Goal: Task Accomplishment & Management: Manage account settings

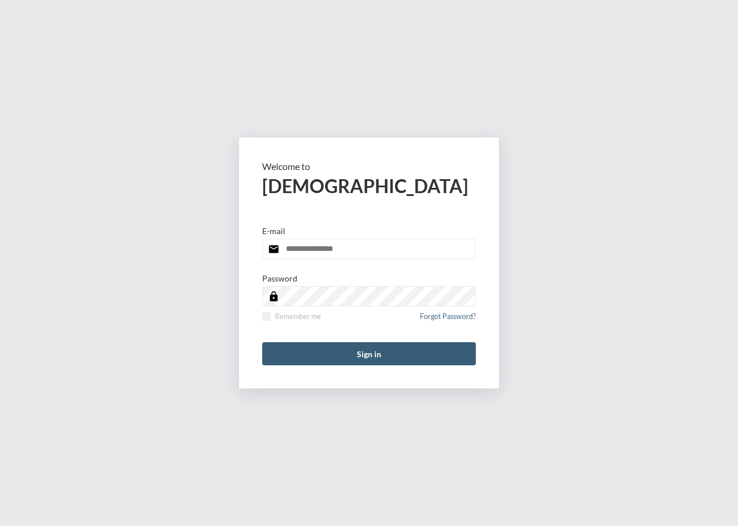
type input "**********"
click at [555, 168] on div "**********" at bounding box center [369, 263] width 738 height 526
click at [367, 356] on button "Sign in" at bounding box center [369, 353] width 214 height 23
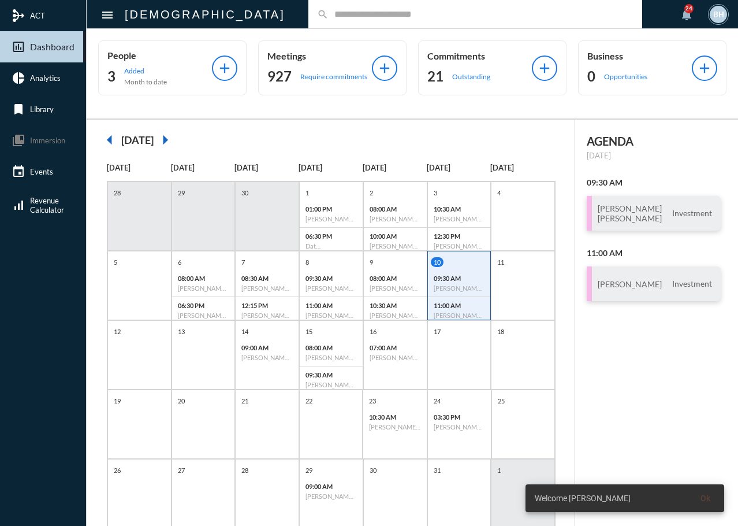
click at [638, 327] on div "AGENDA Friday, Oct 10 09:30 AM Julia Tullio Kojo Asantey Investment 11:00 AM Ja…" at bounding box center [656, 339] width 163 height 438
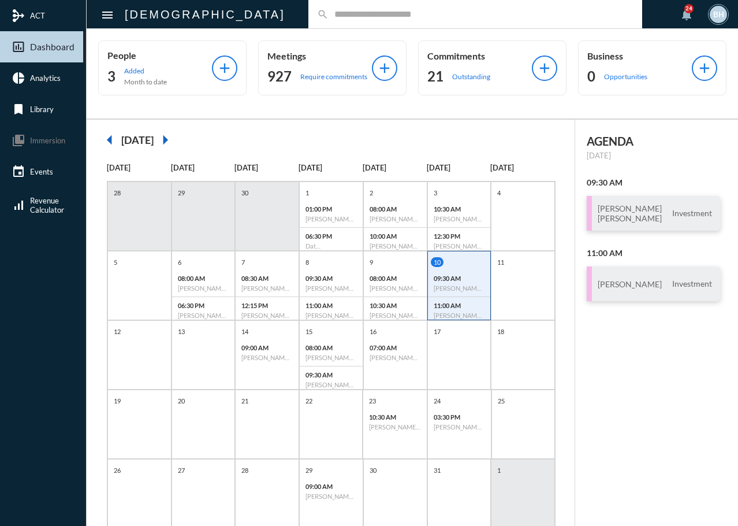
click at [631, 427] on div "AGENDA Friday, Oct 10 09:30 AM Julia Tullio Kojo Asantey Investment 11:00 AM Ja…" at bounding box center [656, 339] width 163 height 438
click at [599, 382] on div "AGENDA Friday, Oct 10 09:30 AM Julia Tullio Kojo Asantey Investment 11:00 AM Ja…" at bounding box center [656, 339] width 163 height 438
click at [596, 371] on div "AGENDA Friday, Oct 10 09:30 AM Julia Tullio Kojo Asantey Investment 11:00 AM Ja…" at bounding box center [656, 339] width 163 height 438
click at [646, 388] on div "AGENDA Friday, Oct 10 09:30 AM Julia Tullio Kojo Asantey Investment 11:00 AM Ja…" at bounding box center [656, 339] width 163 height 438
click at [336, 12] on input "text" at bounding box center [481, 14] width 305 height 10
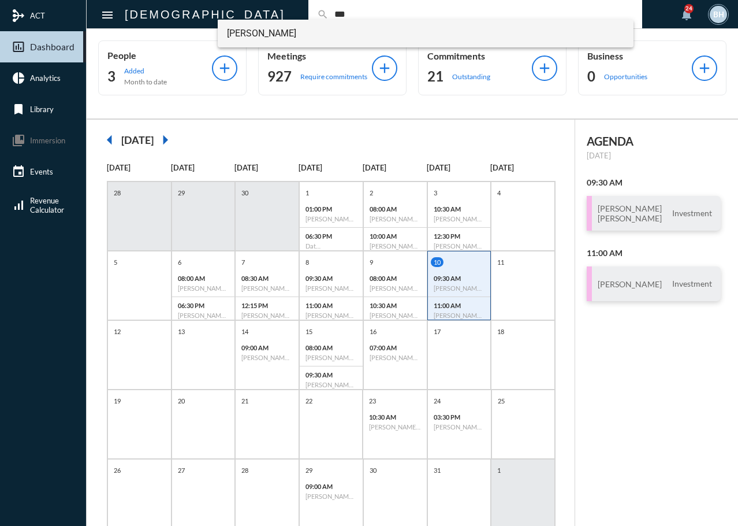
type input "***"
click at [289, 40] on span "Sudip Das" at bounding box center [426, 34] width 398 height 28
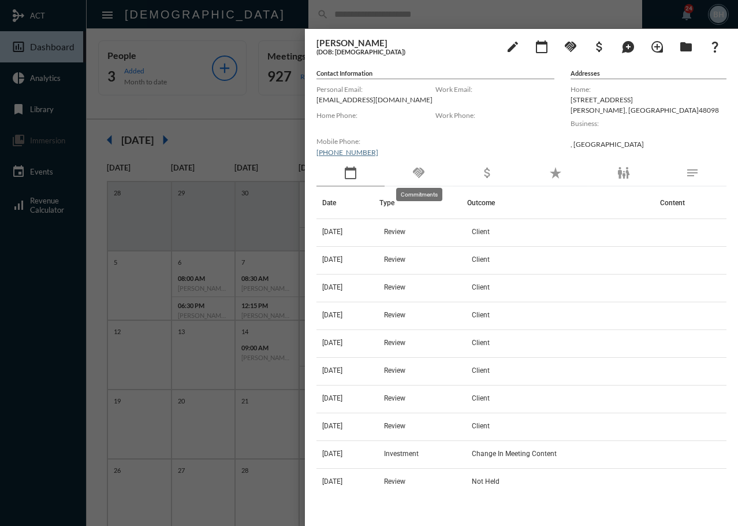
click at [416, 169] on mat-icon "handshake" at bounding box center [419, 173] width 14 height 14
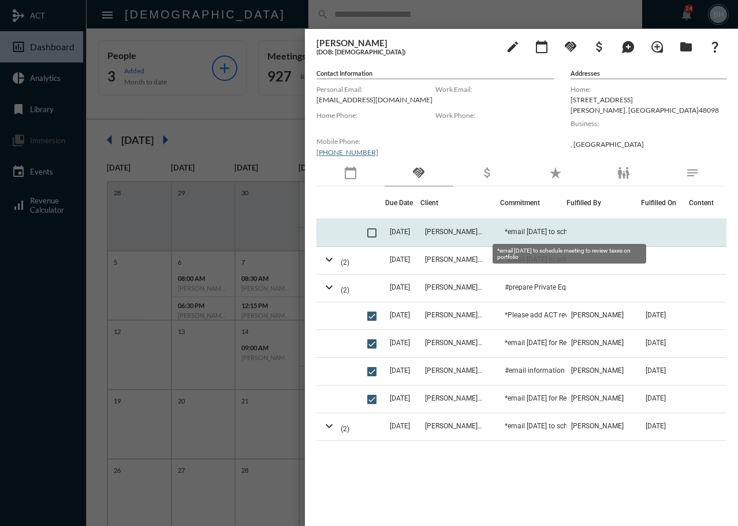
click at [542, 233] on span "*email Nov 15 to schedule meeting to review taxes on portfolio" at bounding box center [563, 232] width 116 height 8
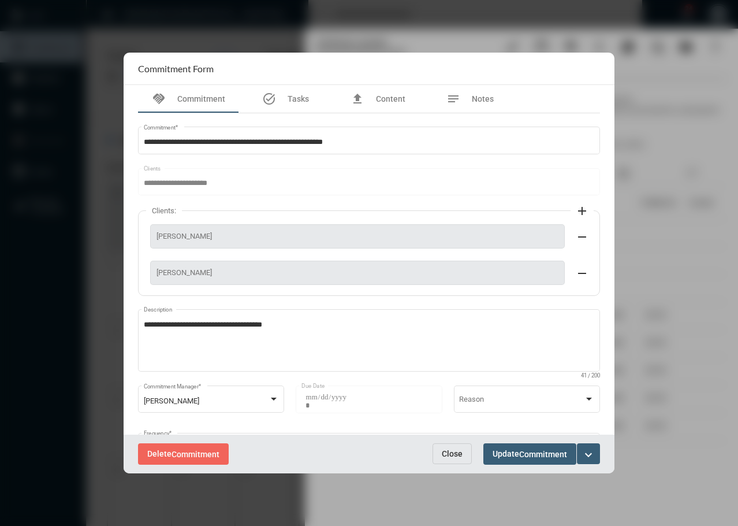
click at [457, 458] on span "Close" at bounding box center [452, 453] width 21 height 9
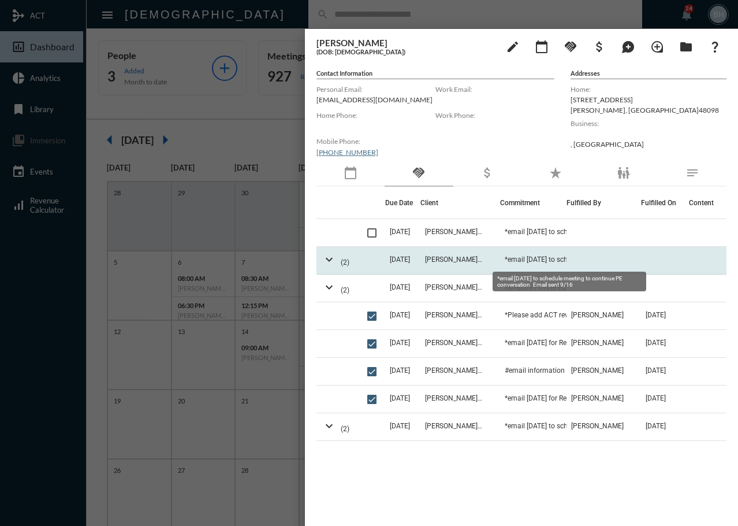
click at [549, 261] on span "*email Sept 1 to schedule meeting to continue PE conversation. Email sent 9/16" at bounding box center [563, 259] width 116 height 8
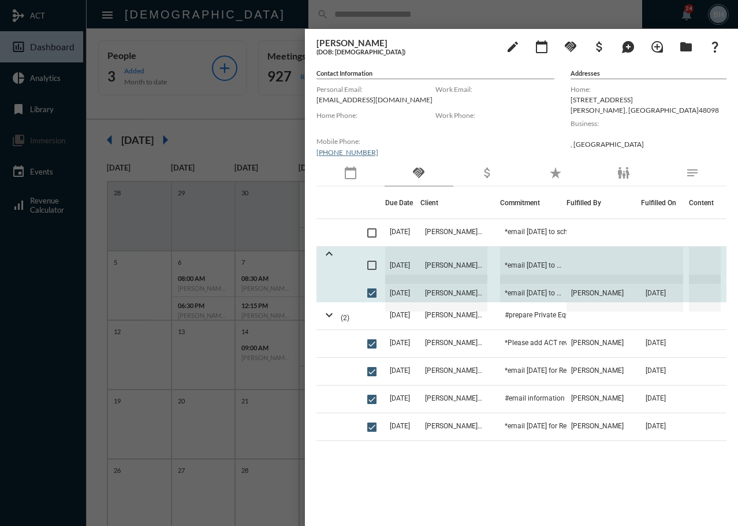
click at [411, 490] on div "Due Date Client Commitment Fulfilled By Fulfilled On Content 11/15/25 Sudip Das…" at bounding box center [522, 348] width 410 height 322
click at [421, 263] on span "10/6/25" at bounding box center [402, 265] width 35 height 37
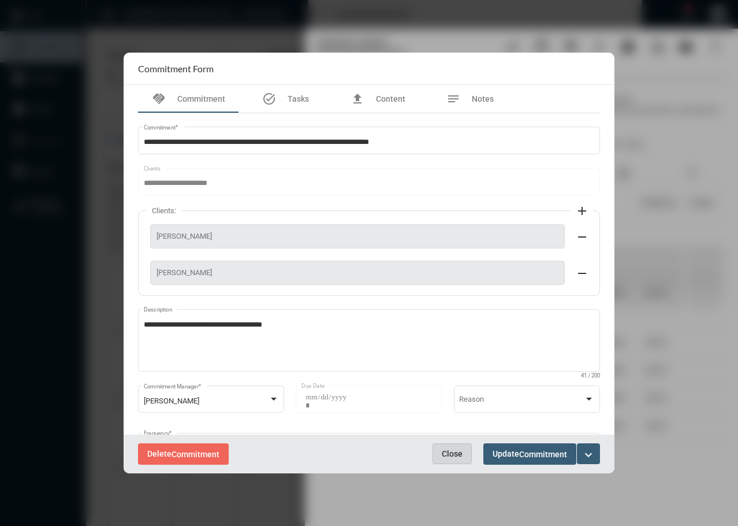
click at [452, 453] on span "Close" at bounding box center [452, 453] width 21 height 9
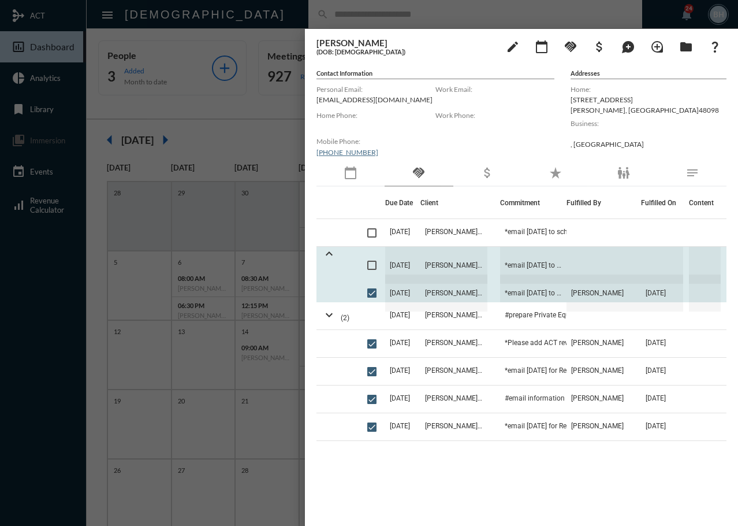
click at [421, 265] on span "10/6/25" at bounding box center [402, 265] width 35 height 37
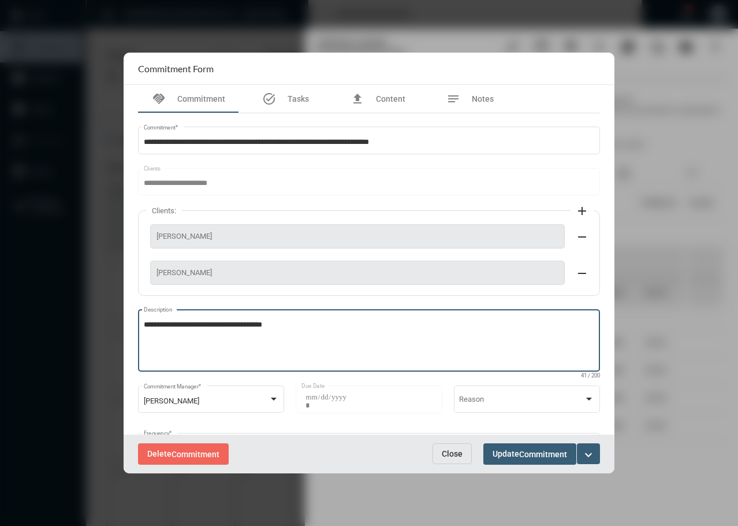
click at [318, 329] on textarea "**********" at bounding box center [369, 342] width 451 height 46
type textarea "**********"
click at [536, 456] on span "Commitment" at bounding box center [543, 453] width 48 height 9
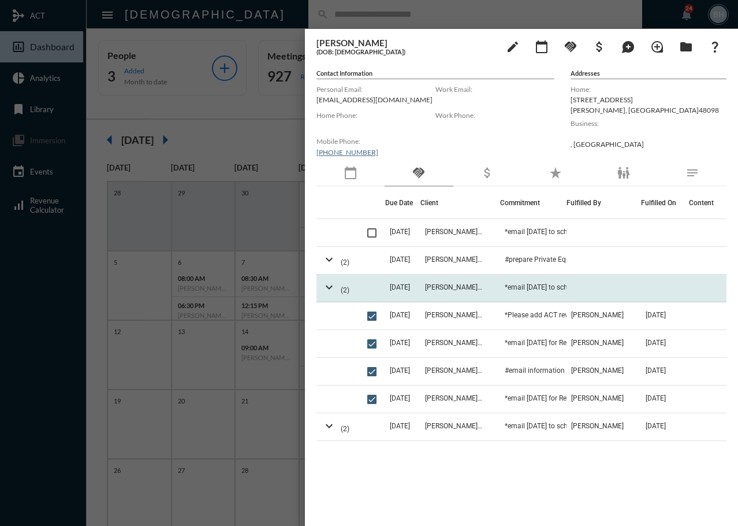
click at [419, 284] on td "10/6/25" at bounding box center [402, 288] width 35 height 28
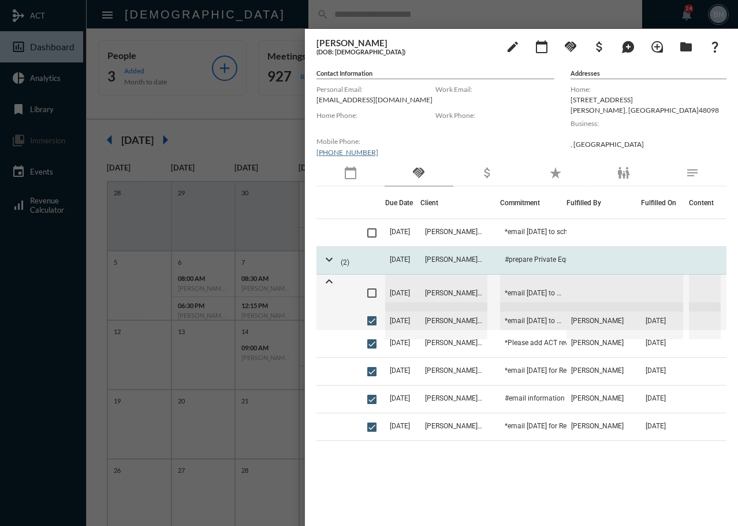
click at [440, 250] on td "Sudip Das - Payal Shah" at bounding box center [461, 261] width 80 height 28
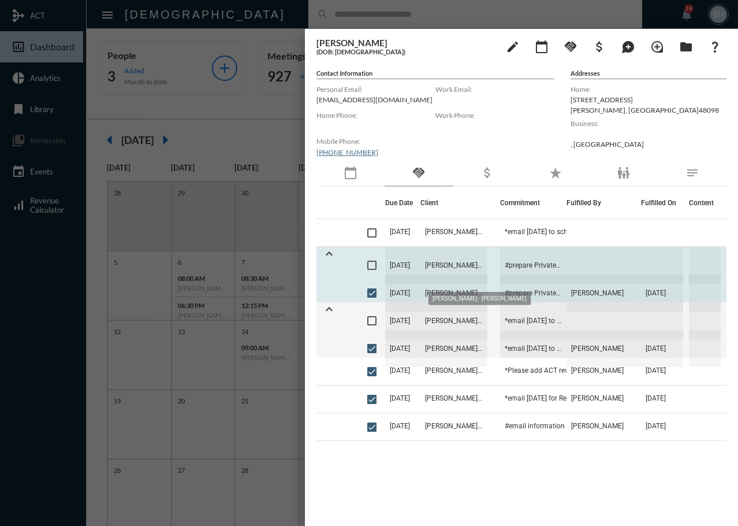
click at [455, 266] on span "Sudip Das - Payal Shah" at bounding box center [454, 265] width 67 height 37
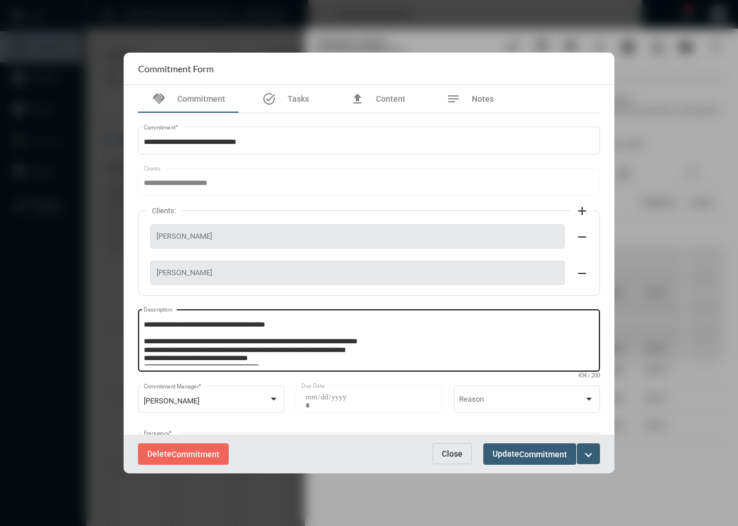
click at [142, 340] on div "**********" at bounding box center [369, 339] width 462 height 64
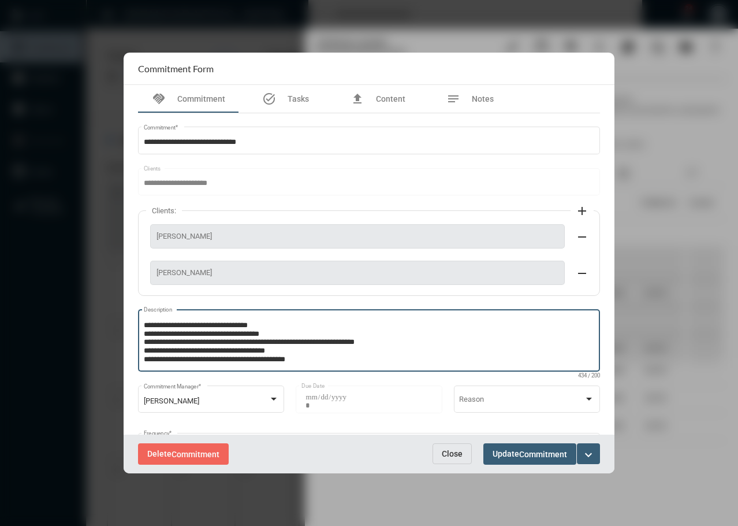
click at [144, 341] on textarea "**********" at bounding box center [368, 342] width 448 height 46
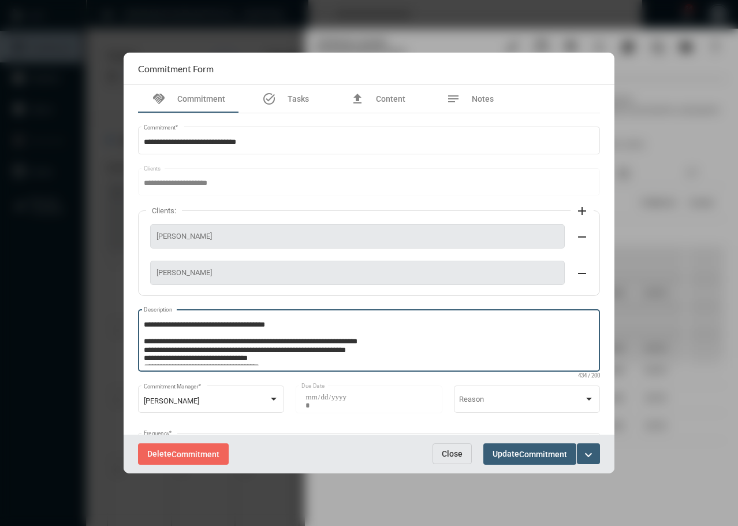
click at [144, 344] on textarea "**********" at bounding box center [368, 342] width 448 height 46
type textarea "**********"
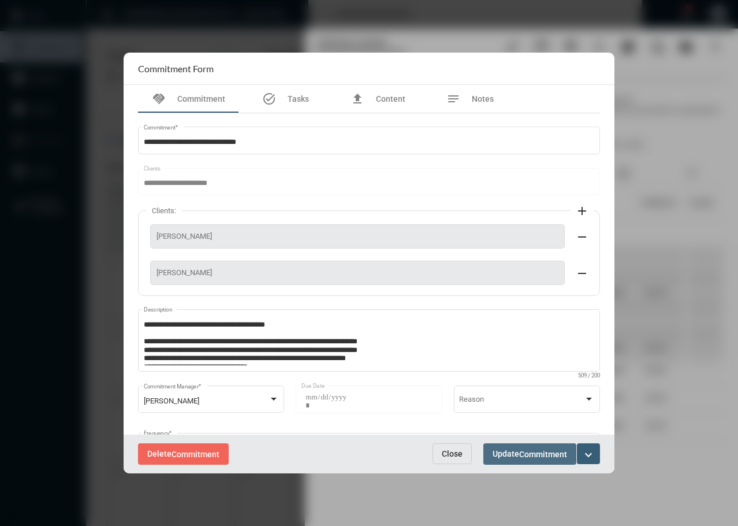
click at [547, 453] on span "Commitment" at bounding box center [543, 453] width 48 height 9
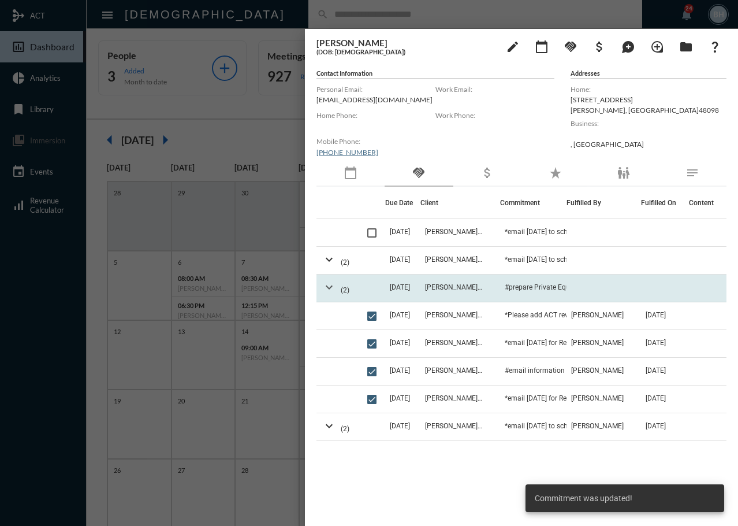
click at [327, 287] on mat-icon "expand_more" at bounding box center [329, 287] width 14 height 14
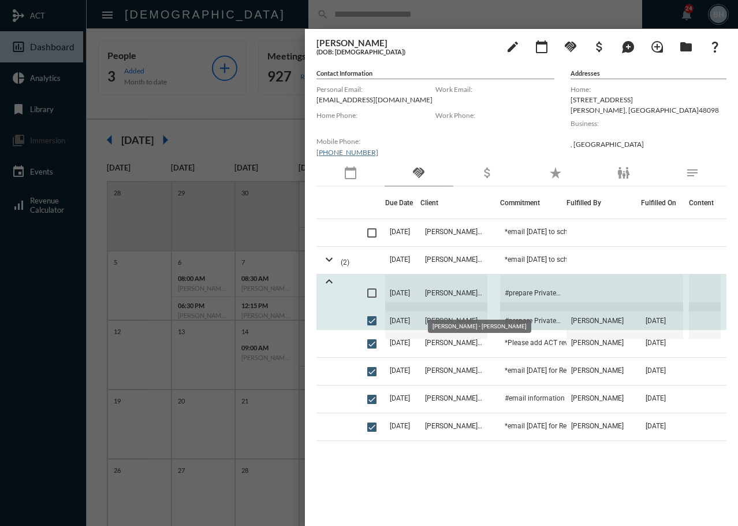
click at [468, 291] on span "Sudip Das - Payal Shah" at bounding box center [454, 292] width 67 height 37
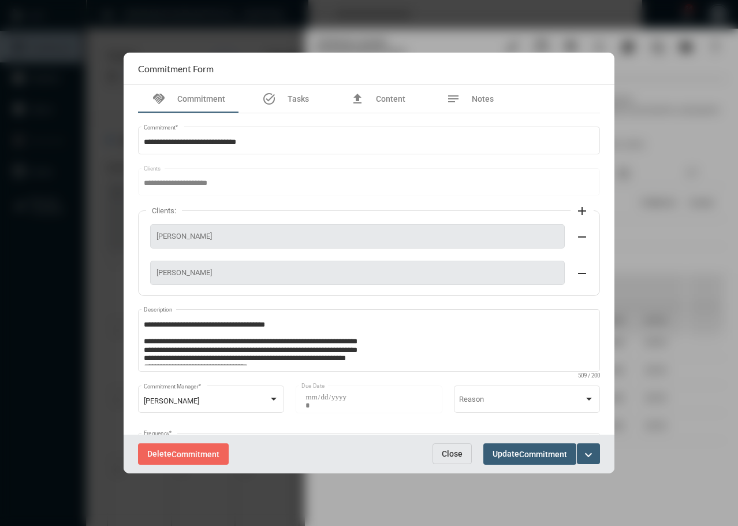
click at [590, 452] on mat-icon "expand_more" at bounding box center [589, 455] width 14 height 14
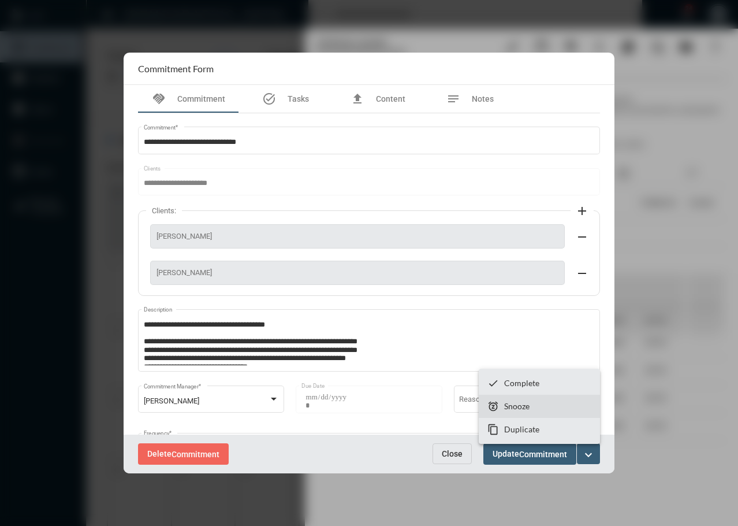
click at [544, 400] on section "snooze Snooze" at bounding box center [539, 406] width 121 height 23
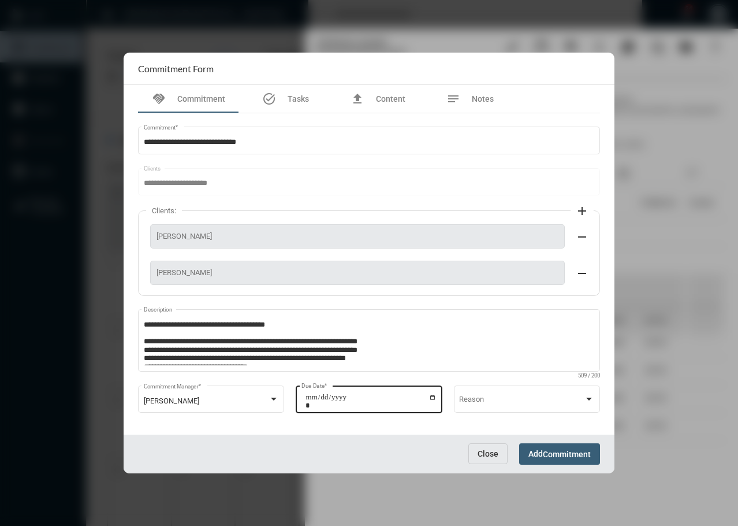
click at [430, 398] on input "**********" at bounding box center [371, 401] width 131 height 16
type input "**********"
click at [571, 462] on button "Add Commitment" at bounding box center [559, 453] width 81 height 21
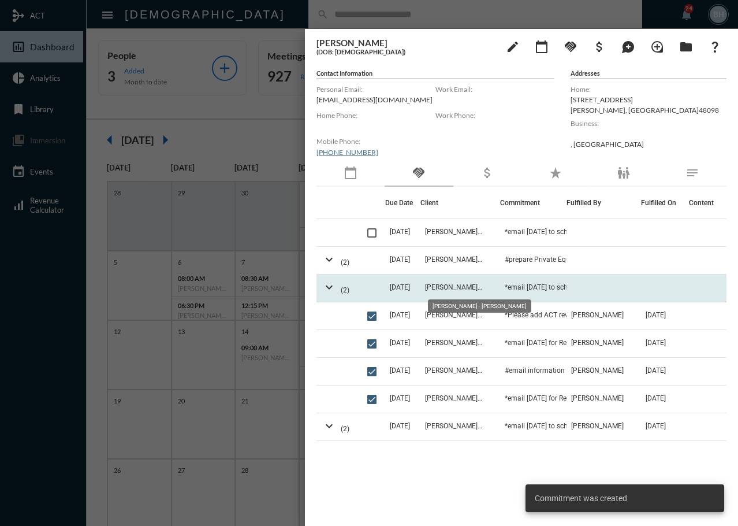
click at [441, 287] on span "Sudip Das - Payal Shah" at bounding box center [454, 287] width 58 height 8
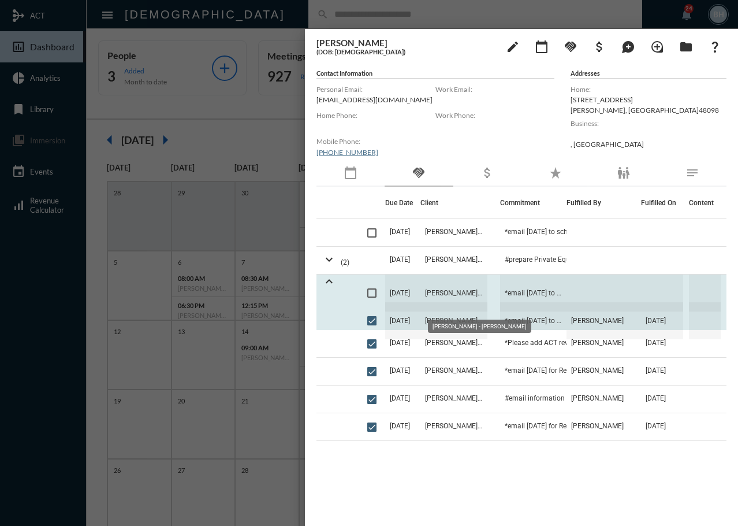
click at [447, 291] on span "Sudip Das - Payal Shah" at bounding box center [454, 292] width 67 height 37
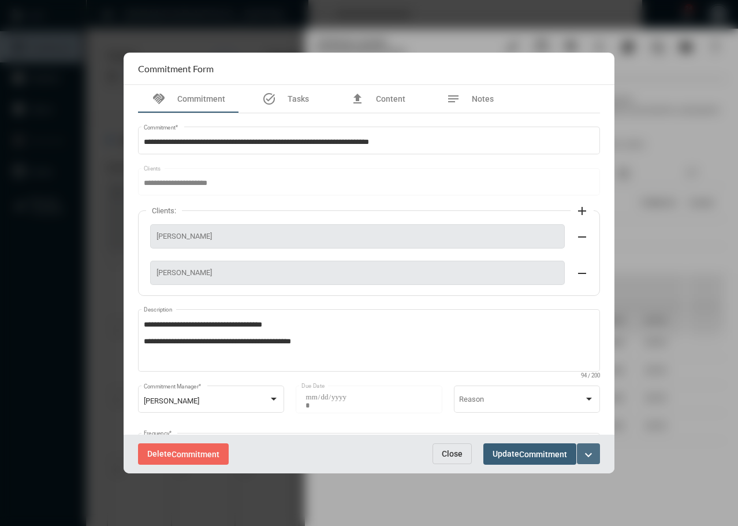
click at [585, 451] on mat-icon "expand_more" at bounding box center [589, 455] width 14 height 14
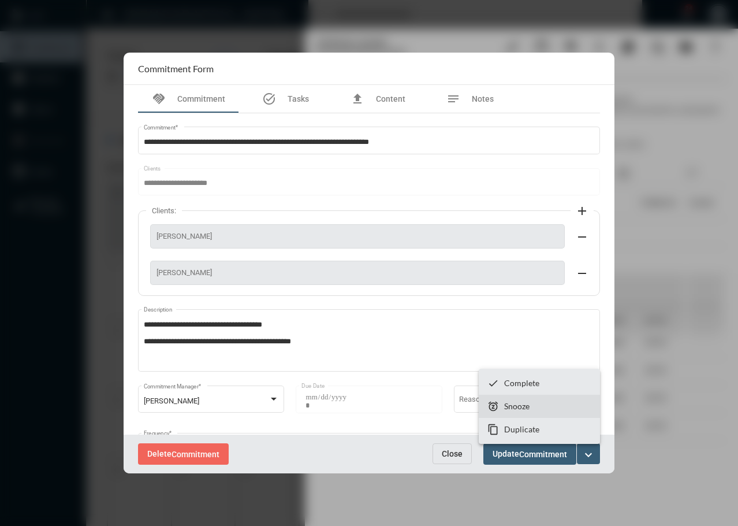
click at [536, 408] on section "snooze Snooze" at bounding box center [539, 406] width 121 height 23
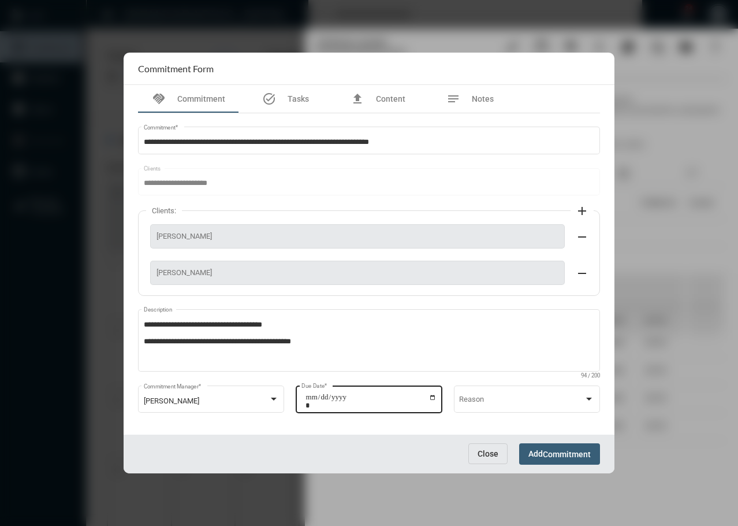
click at [435, 397] on div "**********" at bounding box center [369, 397] width 146 height 29
click at [430, 399] on input "**********" at bounding box center [371, 401] width 131 height 16
type input "**********"
click at [547, 456] on span "Commitment" at bounding box center [567, 453] width 48 height 9
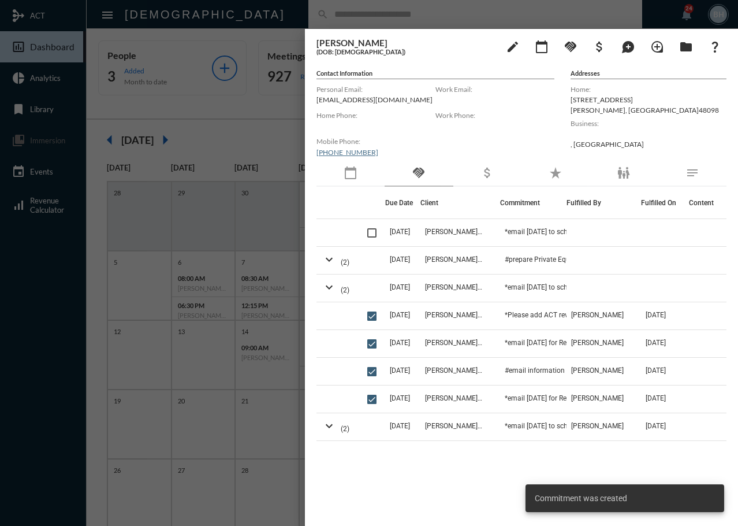
click at [423, 473] on div "Due Date Client Commitment Fulfilled By Fulfilled On Content 11/15/25 Sudip Das…" at bounding box center [522, 348] width 410 height 322
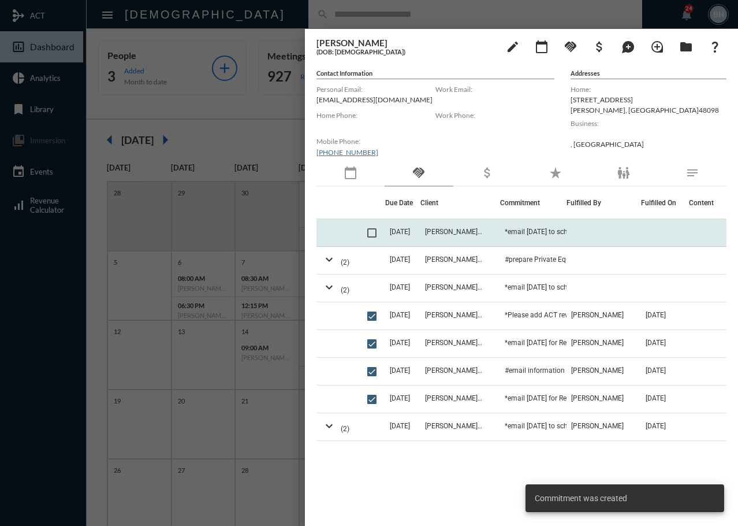
click at [508, 238] on td "*email Nov 15 to schedule meeting to review taxes on portfolio" at bounding box center [533, 233] width 66 height 28
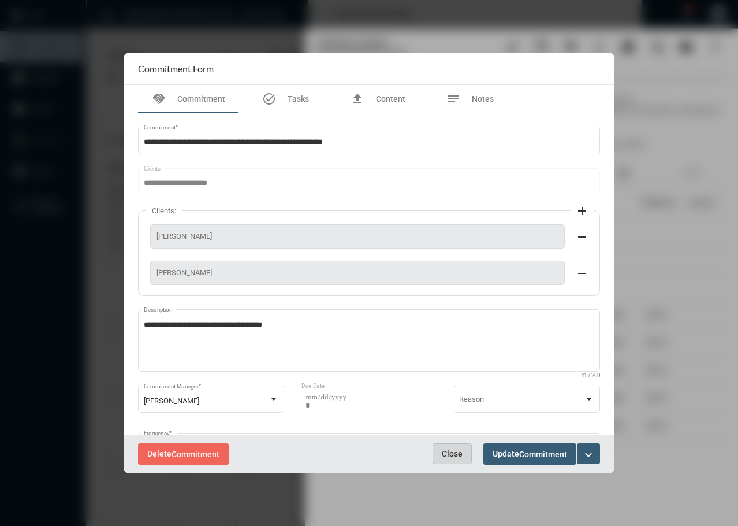
click at [460, 460] on button "Close" at bounding box center [452, 453] width 39 height 21
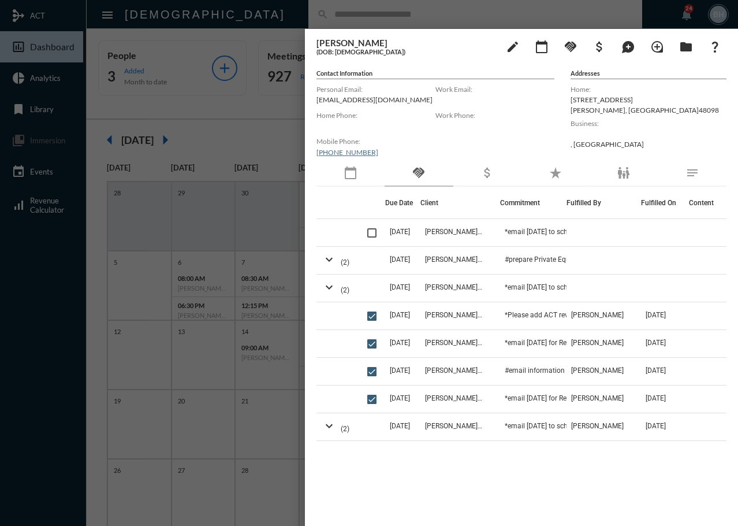
click at [452, 503] on div "Due Date Client Commitment Fulfilled By Fulfilled On Content 11/15/25 Sudip Das…" at bounding box center [522, 348] width 410 height 322
click at [58, 505] on div at bounding box center [369, 263] width 738 height 526
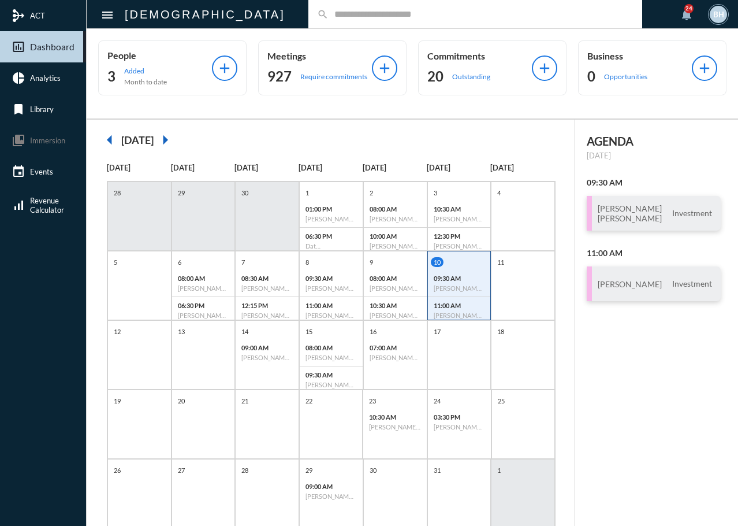
click at [627, 386] on div "AGENDA Friday, Oct 10 09:30 AM Julia Tullio Kojo Asantey Investment 11:00 AM Ja…" at bounding box center [656, 339] width 163 height 438
click at [329, 18] on input "text" at bounding box center [481, 14] width 305 height 10
type input "*"
type input "*****"
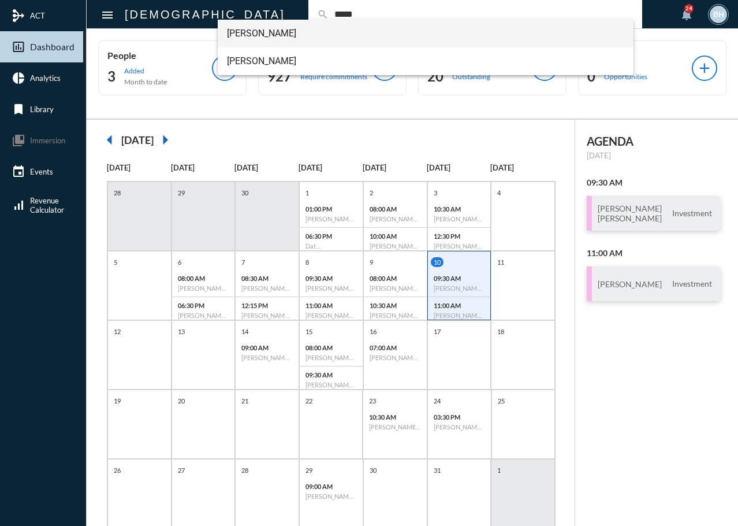
click at [265, 26] on span "Amy E Prins" at bounding box center [426, 34] width 398 height 28
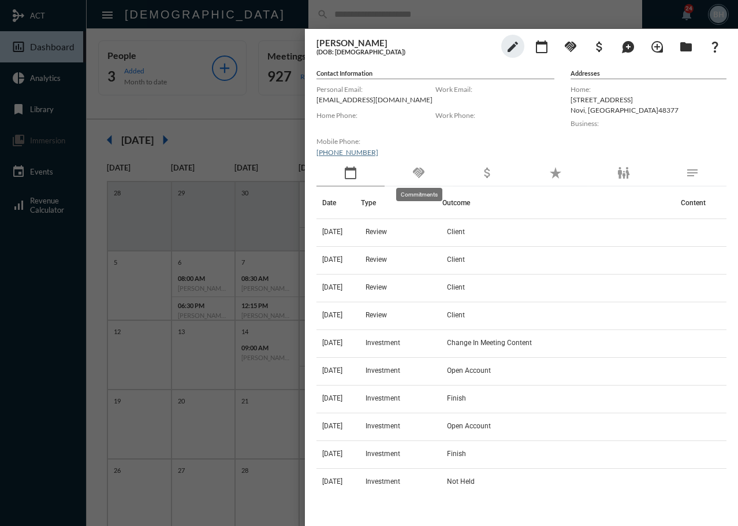
click at [421, 173] on mat-icon "handshake" at bounding box center [419, 173] width 14 height 14
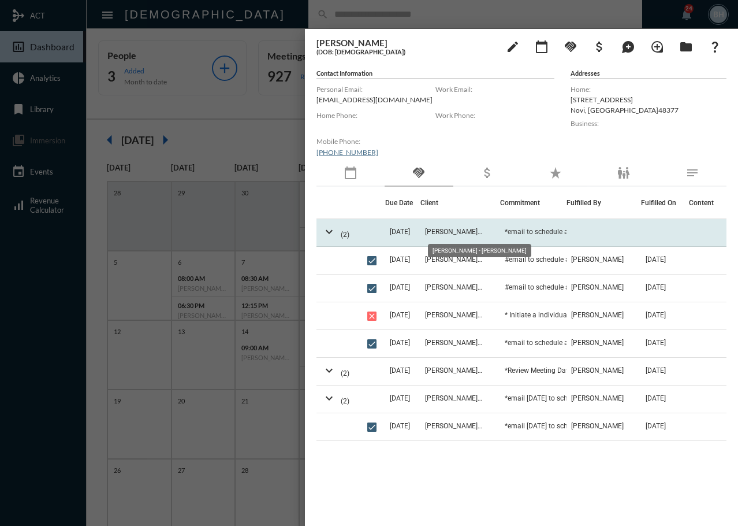
click at [458, 230] on span "Amy Prins - Derick Prins" at bounding box center [454, 232] width 58 height 8
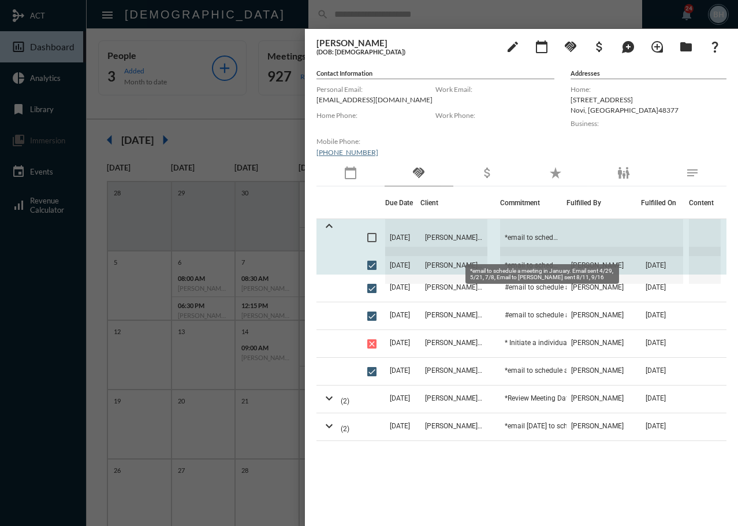
click at [546, 241] on span "*email to schedule a meeting in January. Email sent 4/29, 5/21, 7/8, Email to A…" at bounding box center [533, 237] width 66 height 37
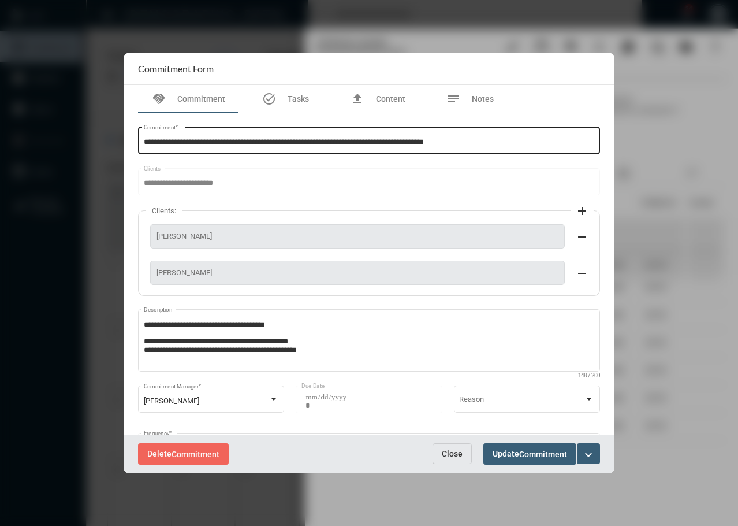
click at [495, 139] on input "**********" at bounding box center [369, 142] width 451 height 9
click at [300, 146] on input "**********" at bounding box center [369, 142] width 451 height 9
type input "**********"
click at [534, 453] on span "Commitment" at bounding box center [543, 453] width 48 height 9
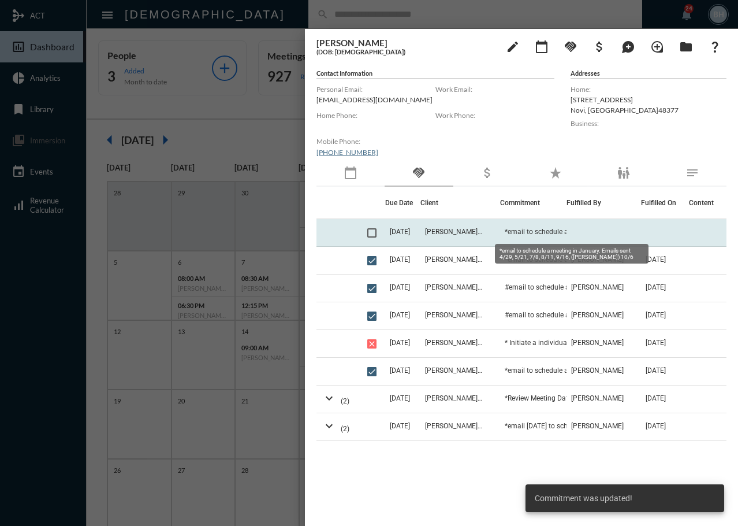
click at [522, 229] on span "*email to schedule a meeting in January. Emails sent 4/29, 5/21, 7/8, 8/11, 9/1…" at bounding box center [563, 232] width 116 height 8
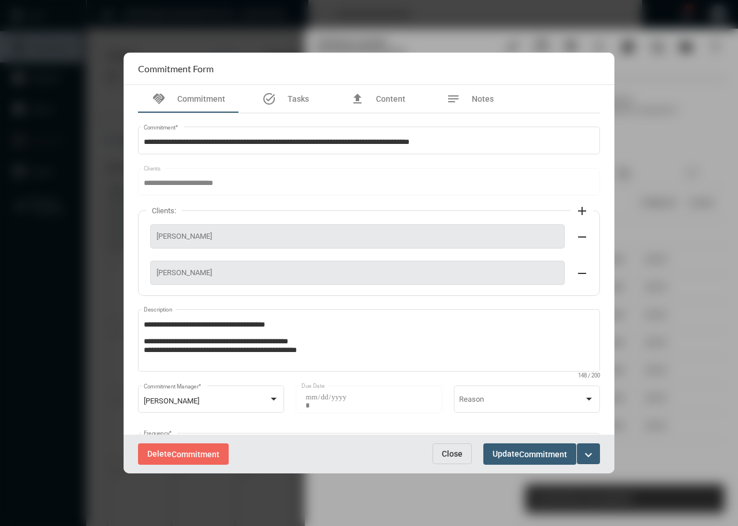
click at [592, 454] on mat-icon "expand_more" at bounding box center [589, 455] width 14 height 14
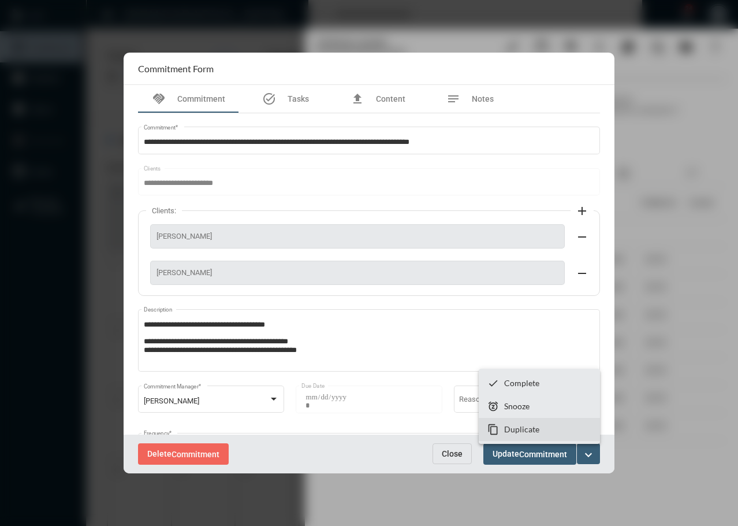
click at [538, 430] on p "Duplicate" at bounding box center [521, 429] width 35 height 10
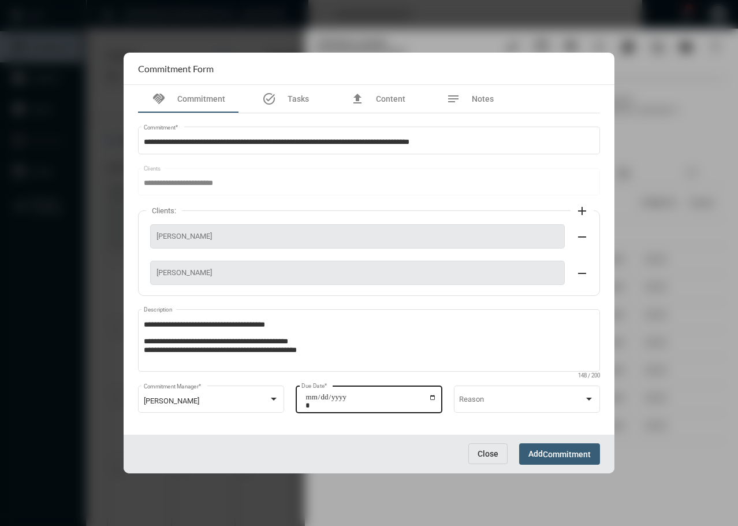
click at [432, 395] on input "**********" at bounding box center [371, 401] width 131 height 16
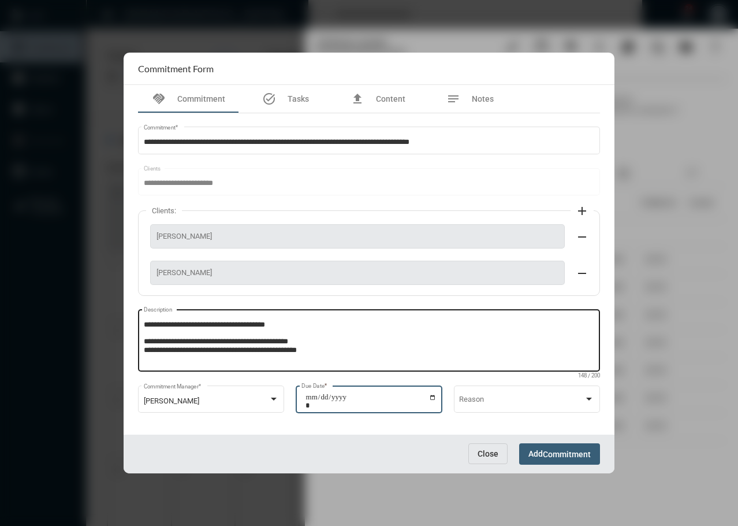
type input "**********"
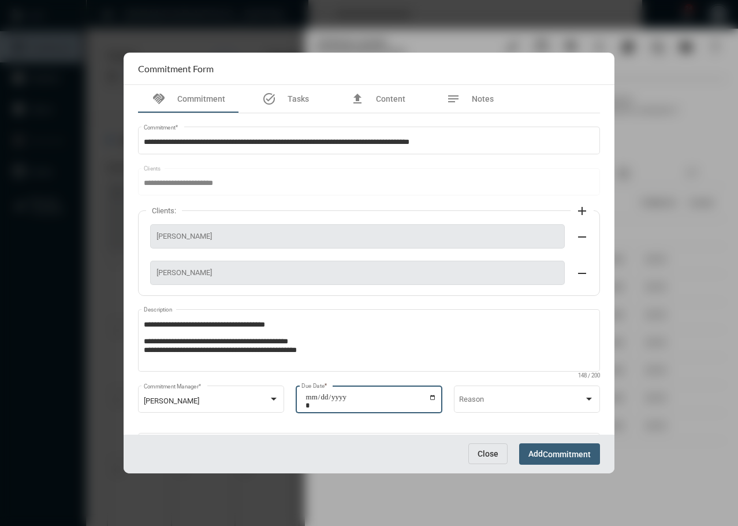
click at [570, 456] on span "Commitment" at bounding box center [567, 453] width 48 height 9
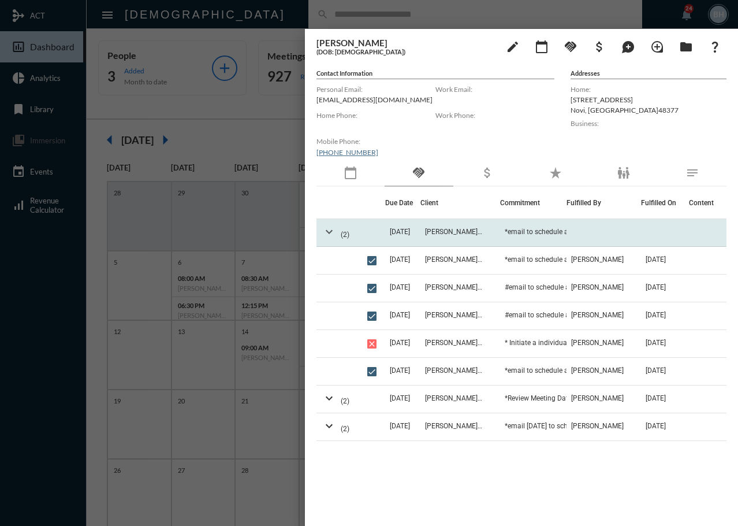
click at [330, 235] on mat-icon "expand_more" at bounding box center [329, 232] width 14 height 14
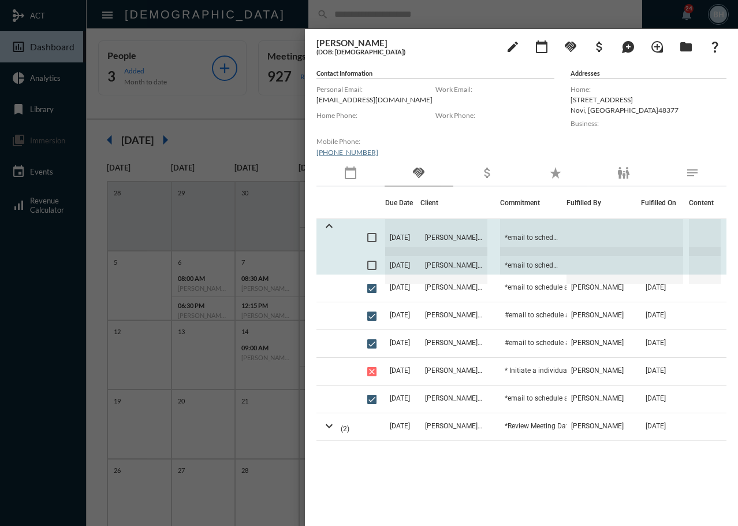
click at [369, 267] on span at bounding box center [371, 265] width 9 height 9
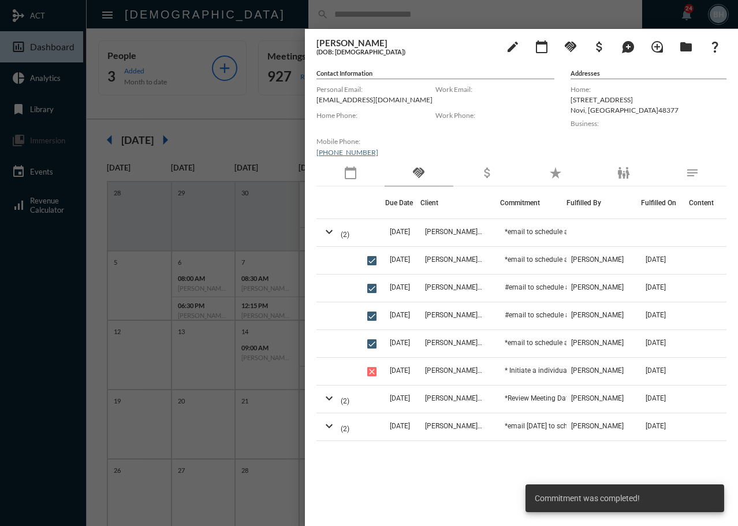
click at [405, 109] on div "Home Phone:" at bounding box center [376, 121] width 119 height 26
click at [403, 68] on div "Amy Prins (DOB: 05/03/1972) edit calendar_today handshake attach_money maps_ugc…" at bounding box center [521, 274] width 433 height 491
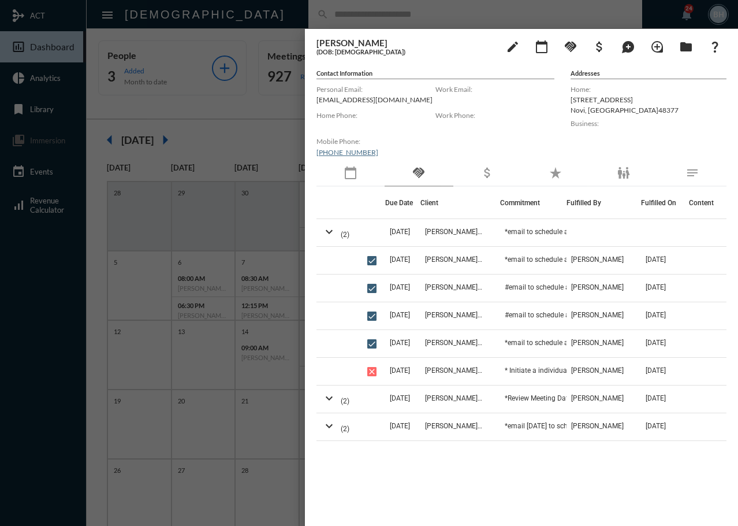
click at [265, 32] on div at bounding box center [369, 263] width 738 height 526
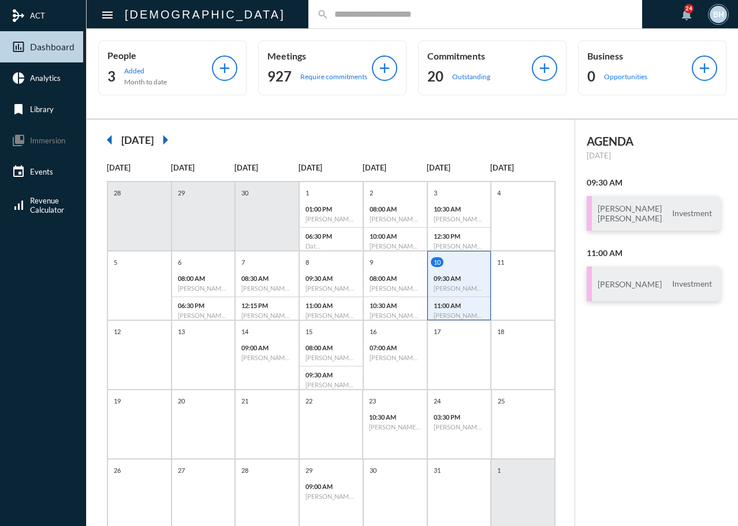
drag, startPoint x: 648, startPoint y: 435, endPoint x: 638, endPoint y: 296, distance: 139.0
click at [648, 434] on div "AGENDA Friday, Oct 10 09:30 AM Julia Tullio Kojo Asantey Investment 11:00 AM Ja…" at bounding box center [656, 339] width 163 height 438
drag, startPoint x: 638, startPoint y: 374, endPoint x: 637, endPoint y: 366, distance: 8.3
click at [638, 371] on div "AGENDA Friday, Oct 10 09:30 AM Julia Tullio Kojo Asantey Investment 11:00 AM Ja…" at bounding box center [656, 339] width 163 height 438
click at [329, 17] on input "text" at bounding box center [481, 14] width 305 height 10
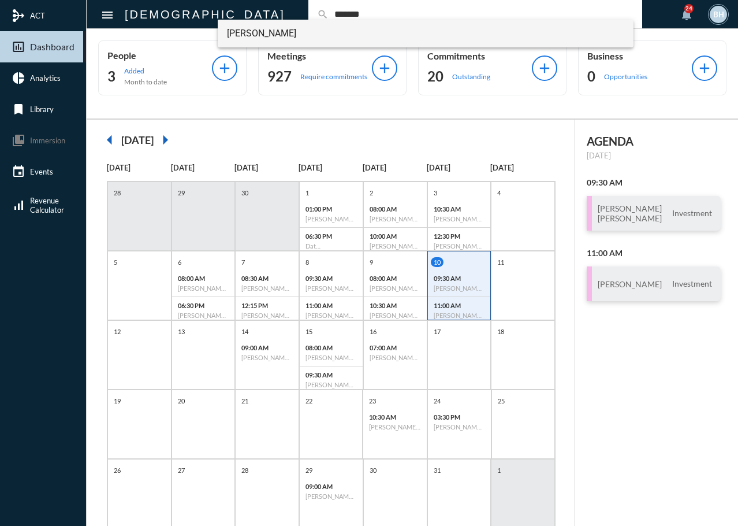
type input "*******"
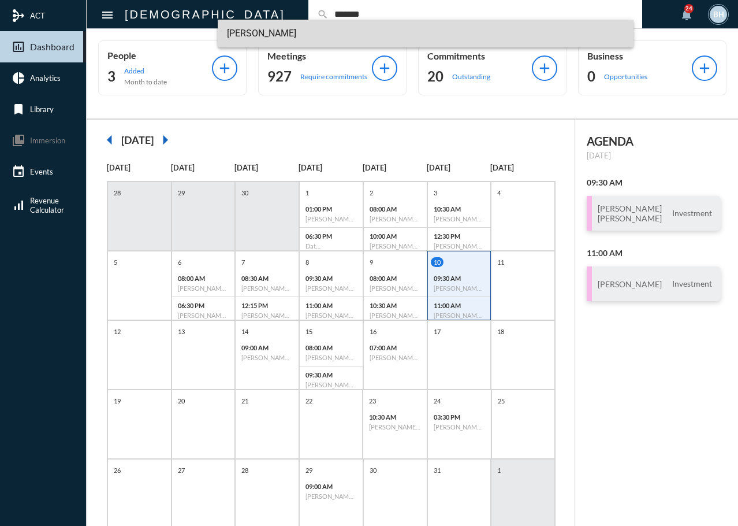
click at [260, 36] on span "Nick Briones" at bounding box center [426, 34] width 398 height 28
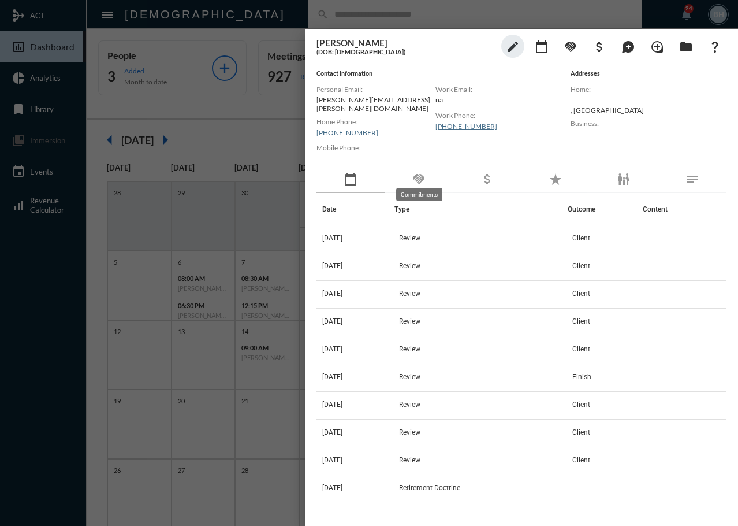
click at [418, 172] on mat-icon "handshake" at bounding box center [419, 179] width 14 height 14
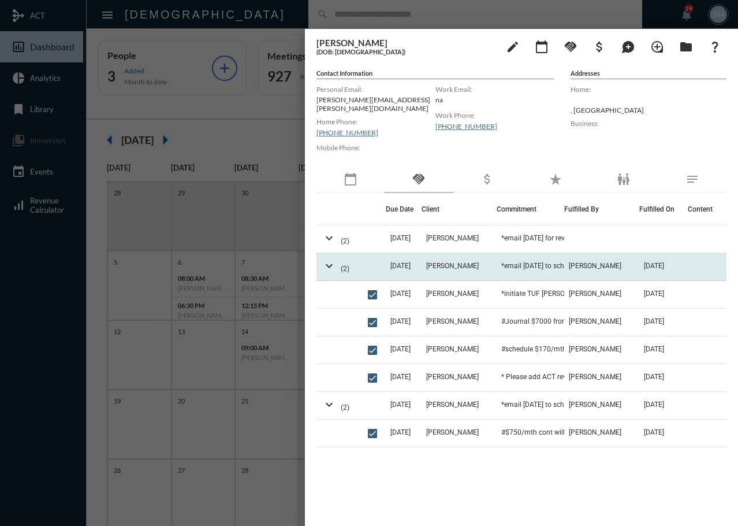
click at [401, 262] on span "2/25/25" at bounding box center [401, 266] width 20 height 8
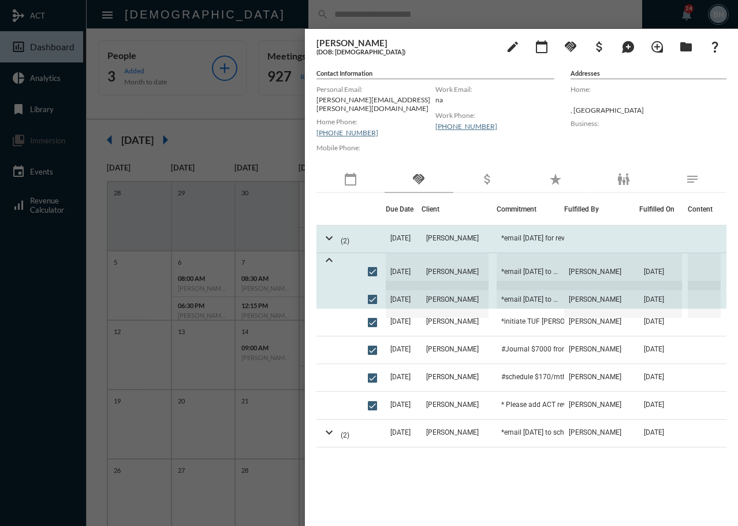
click at [422, 232] on td "10/6/25" at bounding box center [404, 239] width 36 height 28
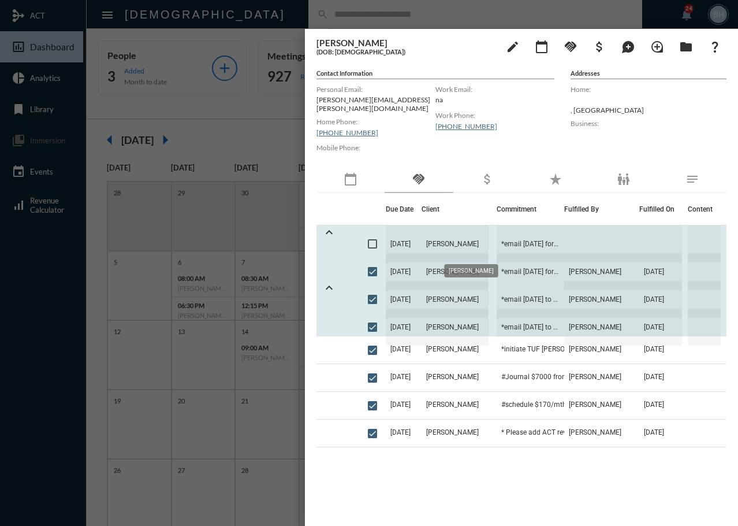
click at [497, 241] on span "*email Sept 1 for review. Email sent 9/16" at bounding box center [531, 243] width 68 height 37
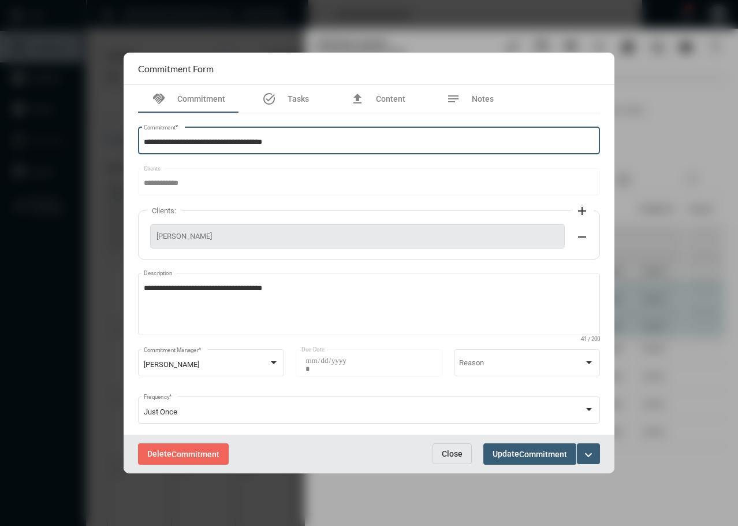
click at [318, 142] on input "**********" at bounding box center [369, 142] width 451 height 9
type input "**********"
click at [516, 449] on button "Update Commitment" at bounding box center [530, 453] width 93 height 21
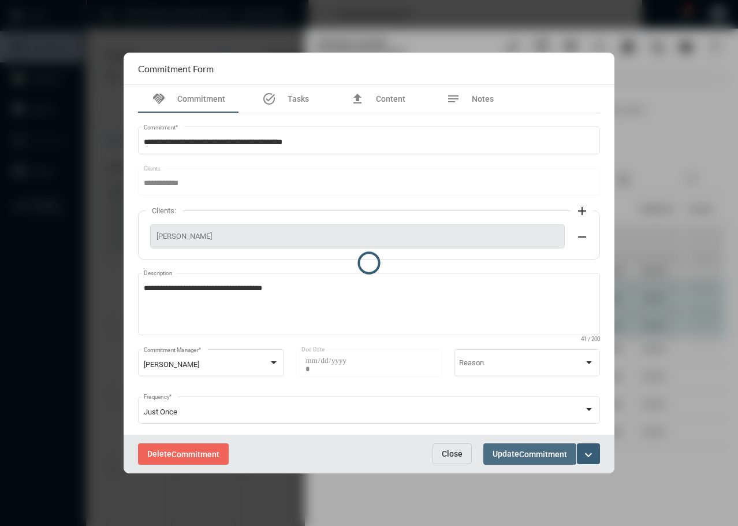
click at [520, 457] on div at bounding box center [369, 263] width 491 height 421
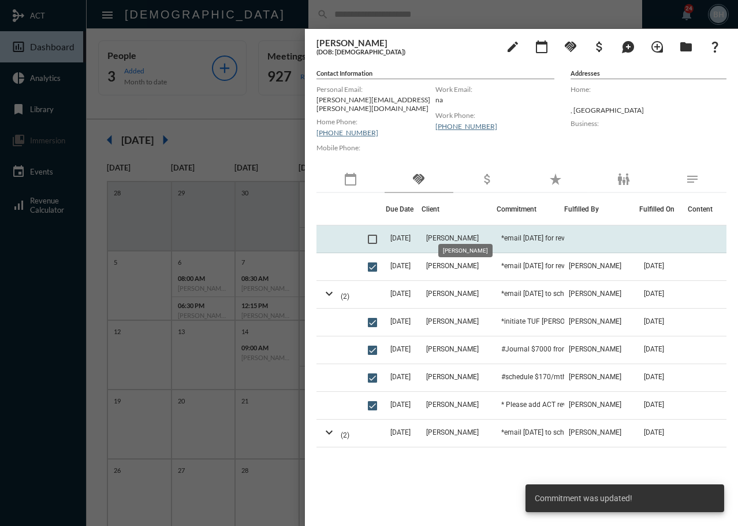
click at [464, 234] on span "Nick Briones" at bounding box center [452, 238] width 53 height 8
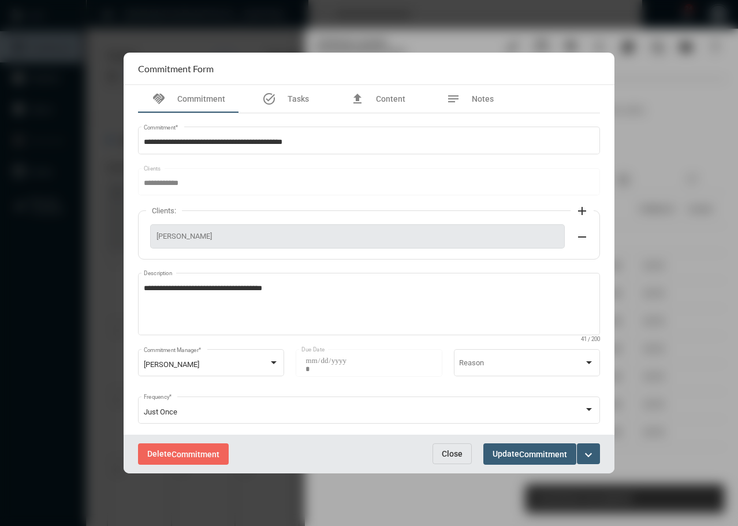
click at [589, 455] on mat-icon "expand_more" at bounding box center [589, 455] width 14 height 14
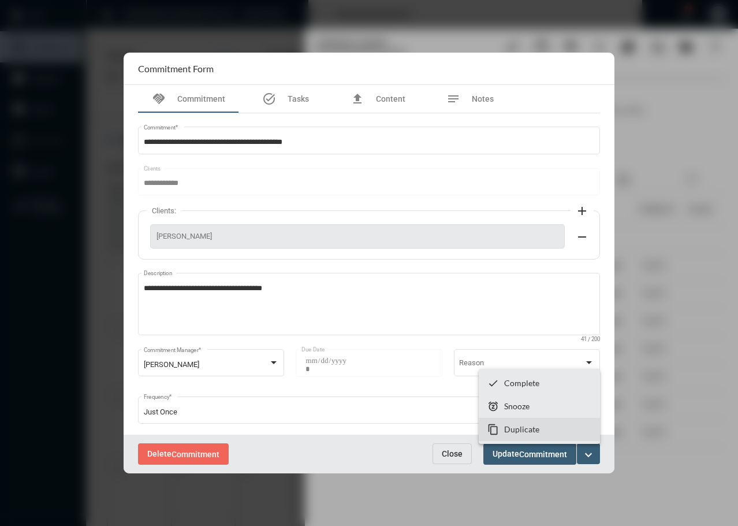
click at [526, 427] on p "Duplicate" at bounding box center [521, 429] width 35 height 10
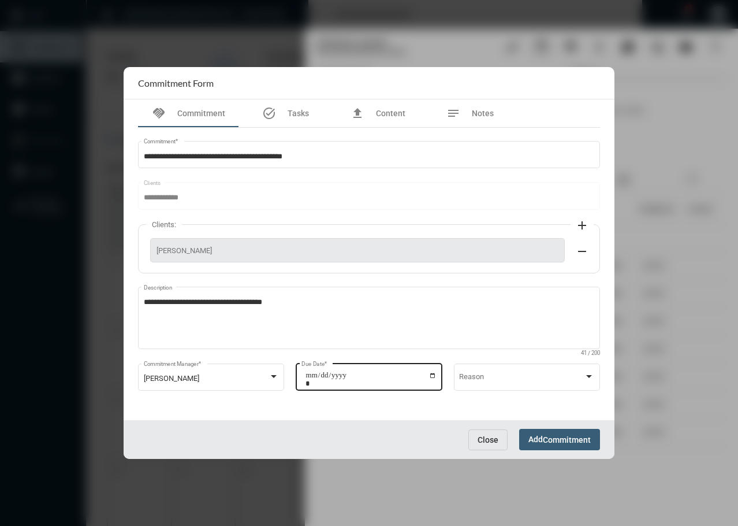
click at [429, 375] on input "**********" at bounding box center [371, 379] width 131 height 16
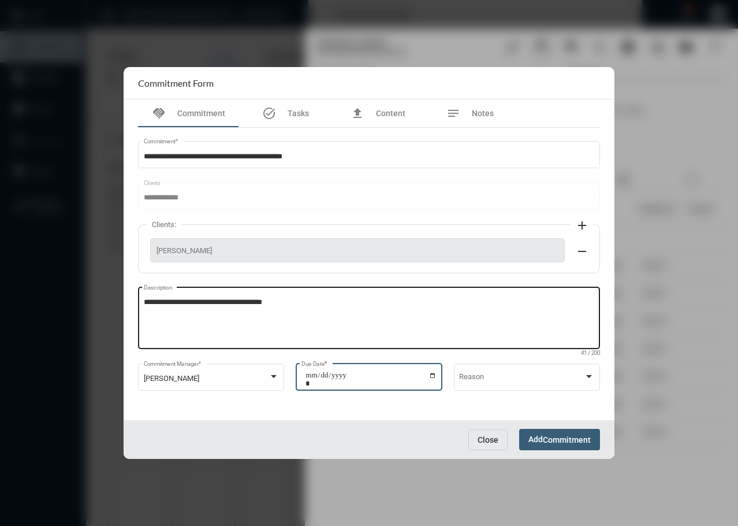
type input "**********"
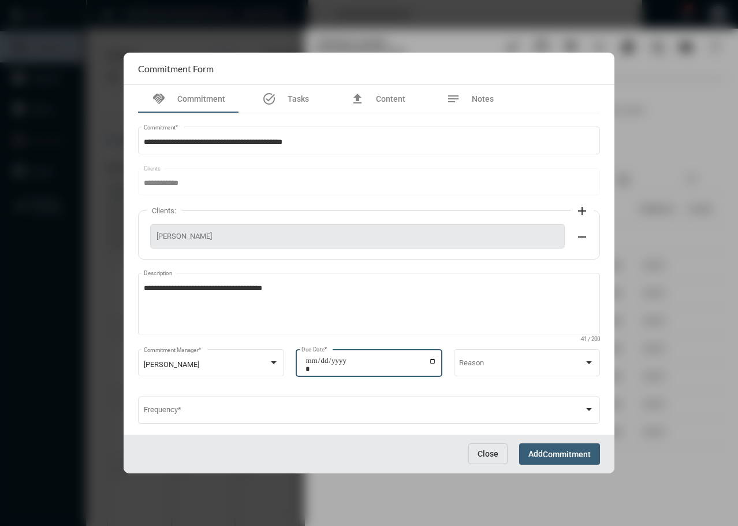
click at [581, 456] on span "Commitment" at bounding box center [567, 453] width 48 height 9
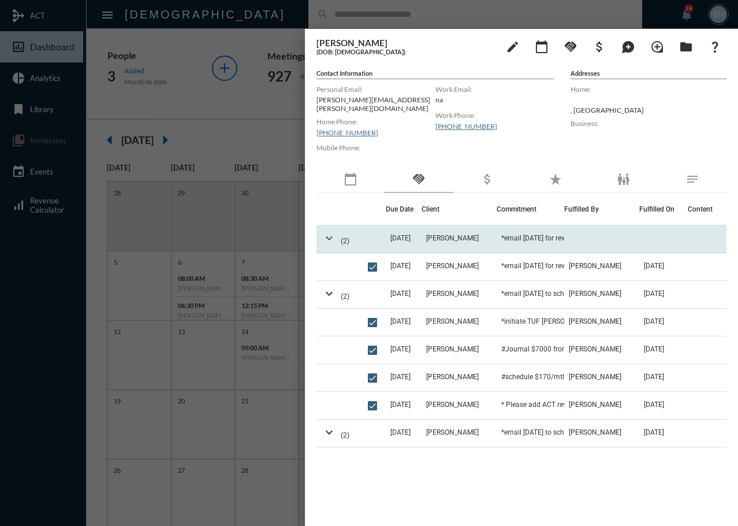
click at [325, 231] on mat-icon "expand_more" at bounding box center [329, 238] width 14 height 14
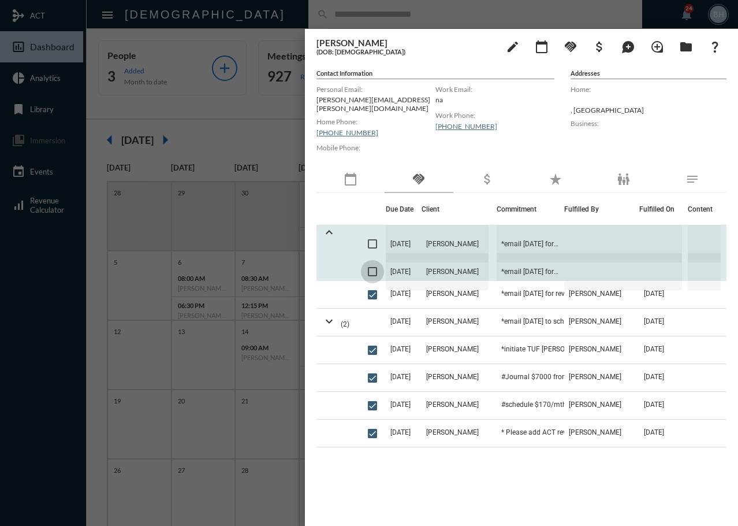
click at [374, 267] on span at bounding box center [372, 271] width 9 height 9
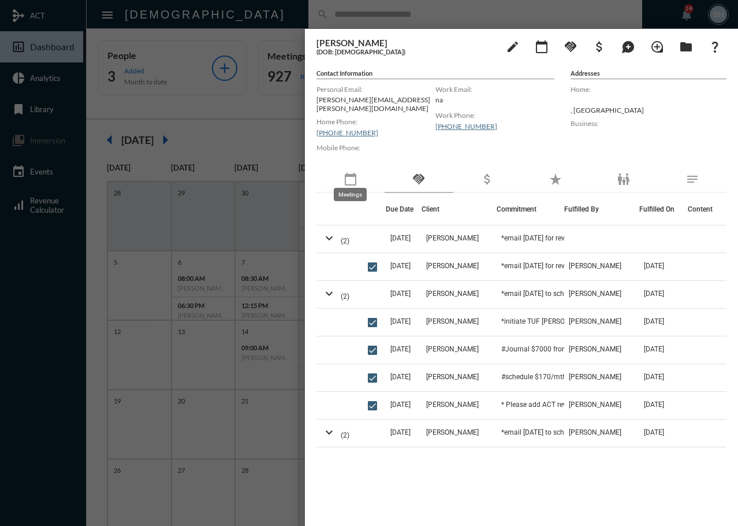
click at [348, 176] on mat-icon "calendar_today" at bounding box center [351, 179] width 14 height 14
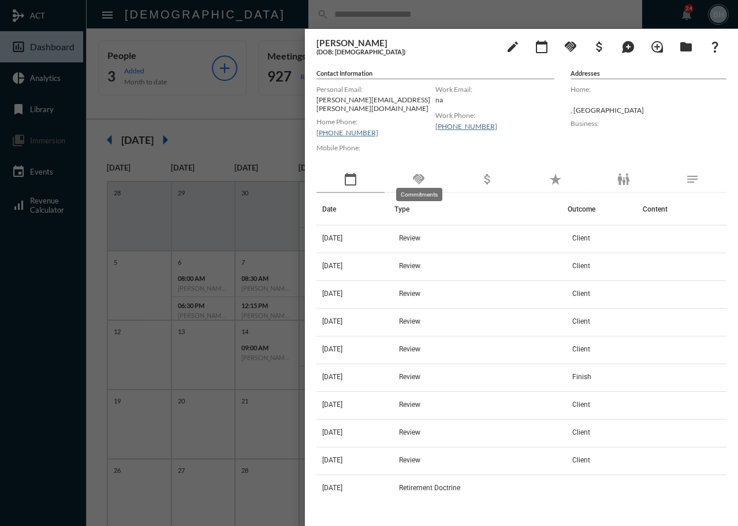
click at [417, 172] on mat-icon "handshake" at bounding box center [419, 179] width 14 height 14
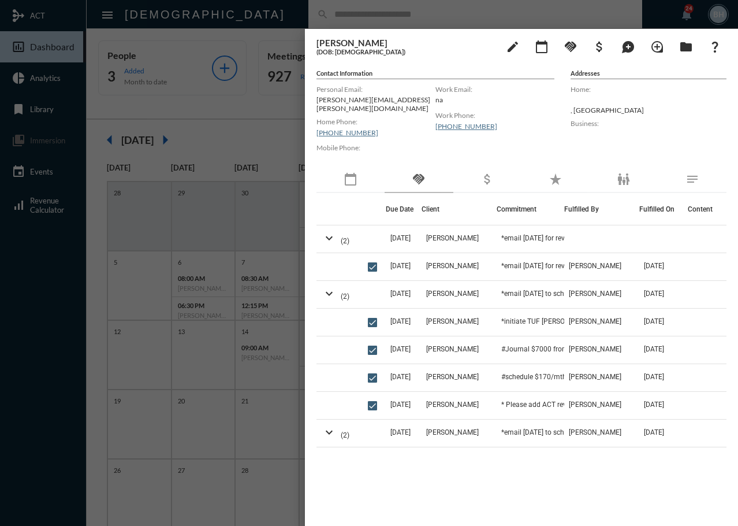
click at [404, 495] on div "Due Date Client Commitment Fulfilled By Fulfilled On Content expand_more (2) 11…" at bounding box center [522, 350] width 410 height 315
click at [272, 21] on div at bounding box center [369, 263] width 738 height 526
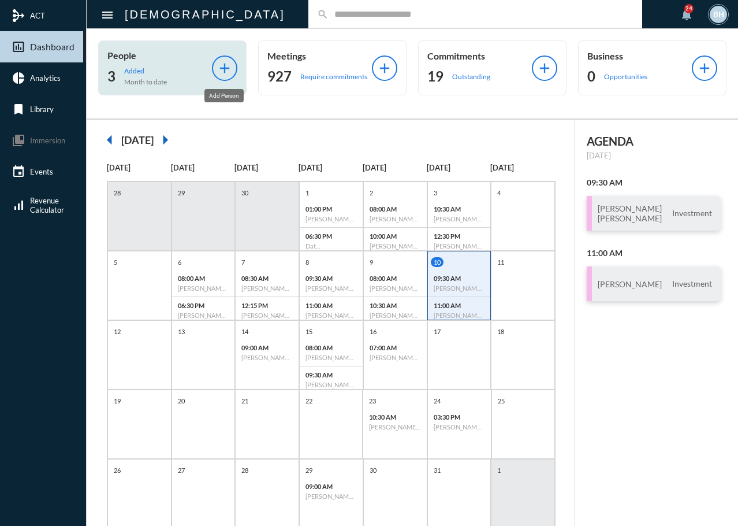
click at [218, 68] on mat-icon "add" at bounding box center [225, 68] width 16 height 16
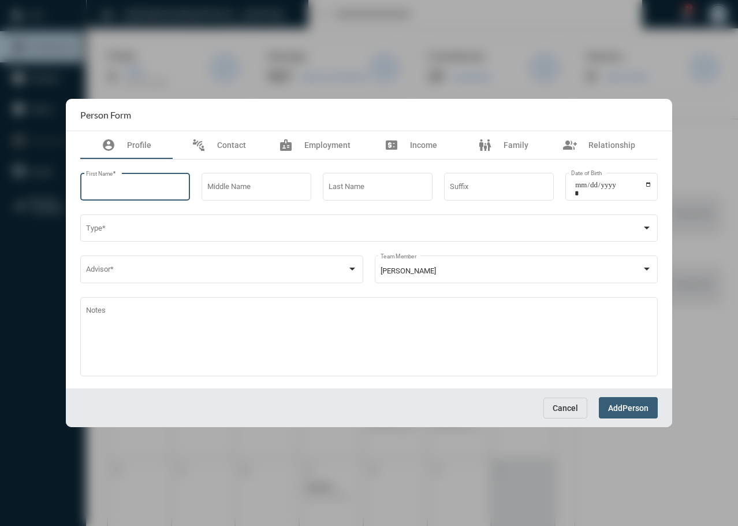
click at [136, 184] on input "First Name *" at bounding box center [135, 188] width 99 height 9
click at [129, 188] on input "First Name *" at bounding box center [135, 188] width 99 height 9
type input "******"
type input "*"
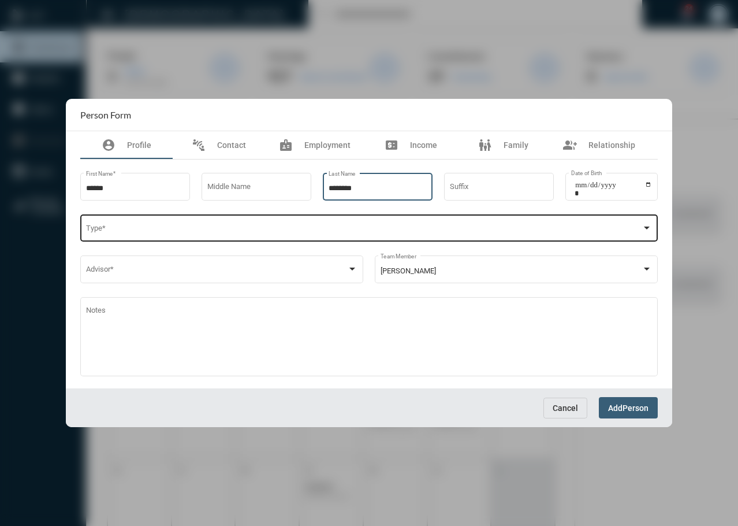
type input "********"
click at [142, 229] on span at bounding box center [364, 230] width 556 height 9
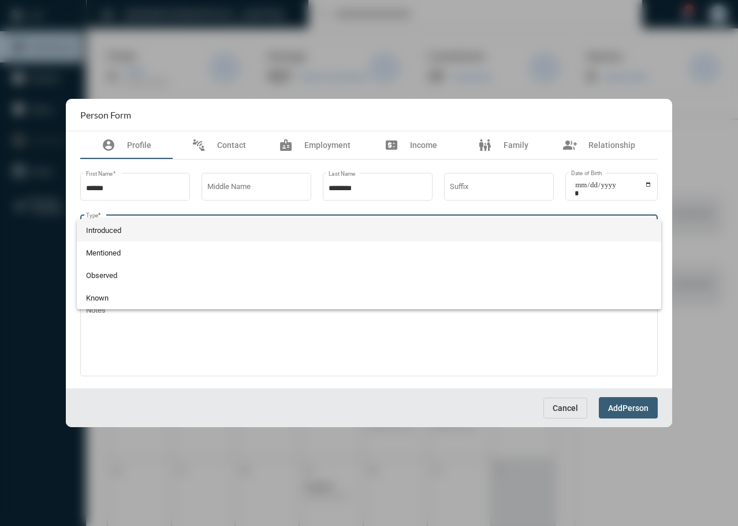
click at [132, 234] on span "Introduced" at bounding box center [369, 230] width 567 height 23
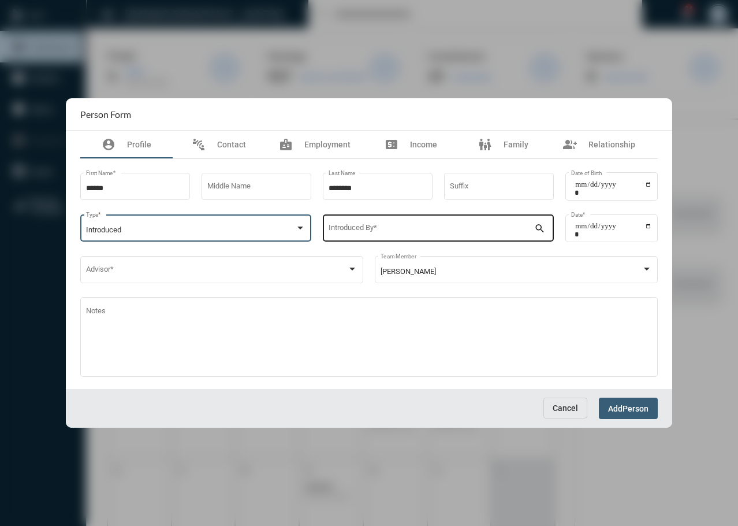
click at [368, 236] on div "Introduced By *" at bounding box center [432, 227] width 206 height 29
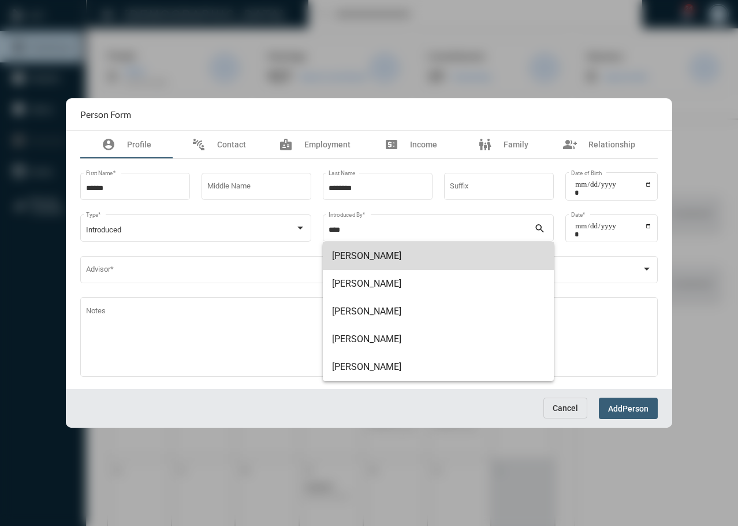
click at [426, 255] on span "Adam Gordon" at bounding box center [438, 256] width 213 height 28
type input "**********"
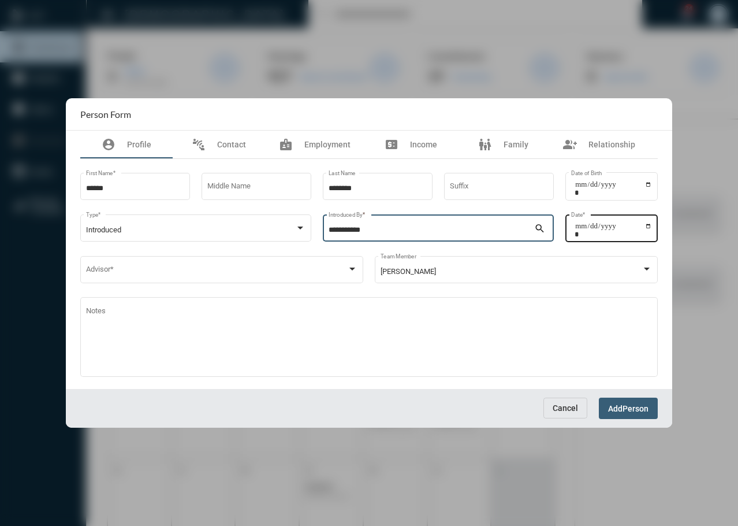
click at [571, 227] on div "Date *" at bounding box center [611, 226] width 81 height 29
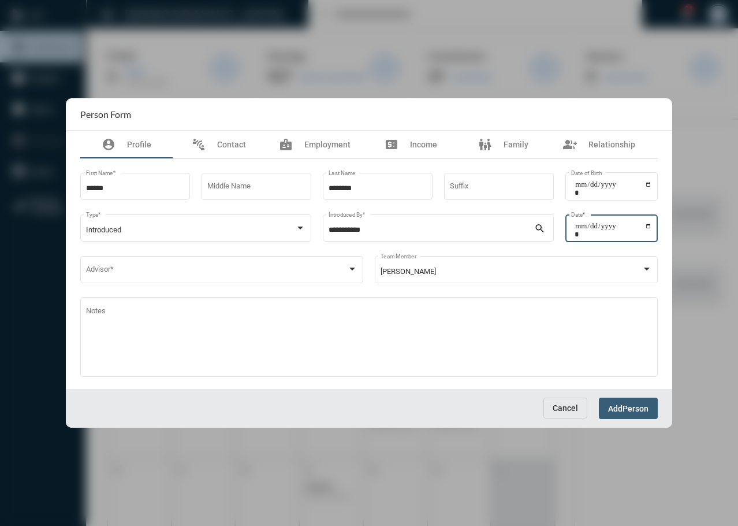
type input "**********"
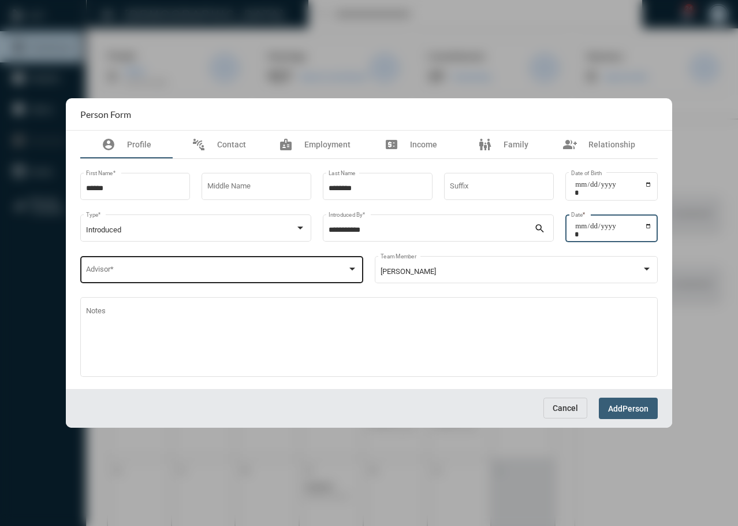
click at [271, 270] on span at bounding box center [217, 271] width 262 height 9
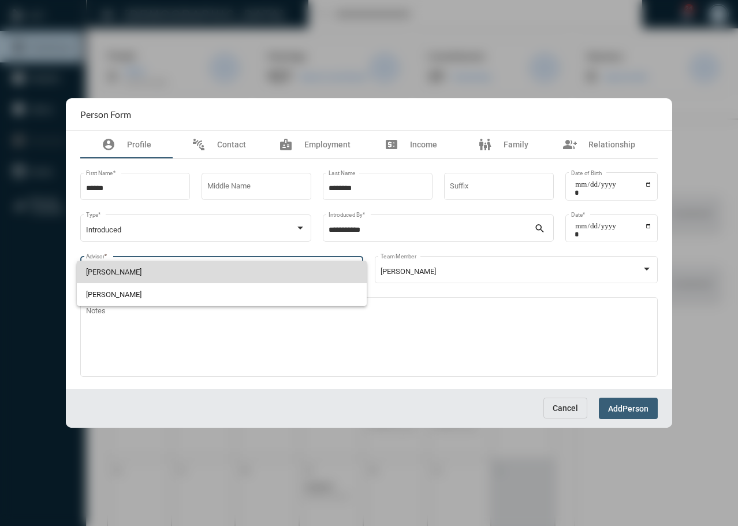
click at [111, 276] on span "Tim Schafer" at bounding box center [222, 272] width 272 height 23
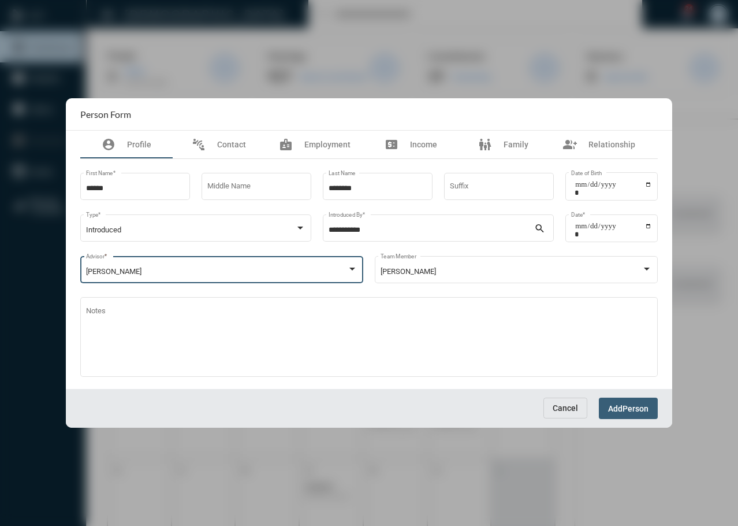
click at [634, 415] on button "Add Person" at bounding box center [628, 407] width 59 height 21
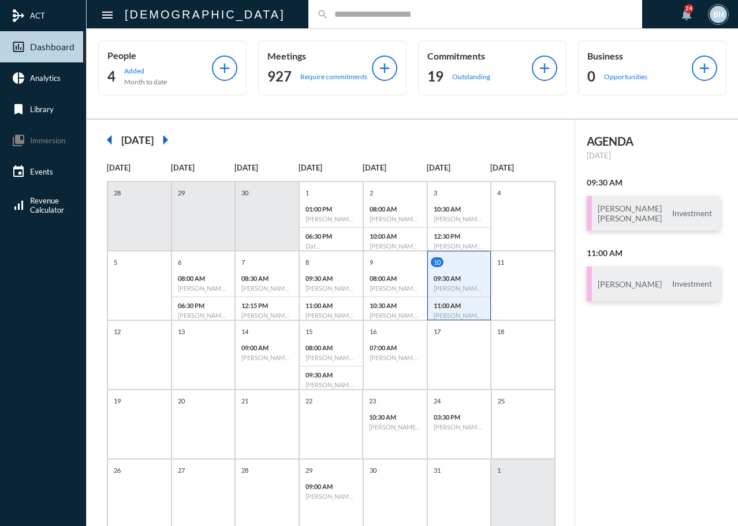
click at [624, 391] on div "AGENDA Friday, Oct 10 09:30 AM Julia Tullio Kojo Asantey Investment 11:00 AM Ja…" at bounding box center [656, 339] width 163 height 438
click at [622, 397] on div "AGENDA Friday, Oct 10 09:30 AM Julia Tullio Kojo Asantey Investment 11:00 AM Ja…" at bounding box center [656, 339] width 163 height 438
click at [622, 381] on div "AGENDA Friday, Oct 10 09:30 AM Julia Tullio Kojo Asantey Investment 11:00 AM Ja…" at bounding box center [656, 339] width 163 height 438
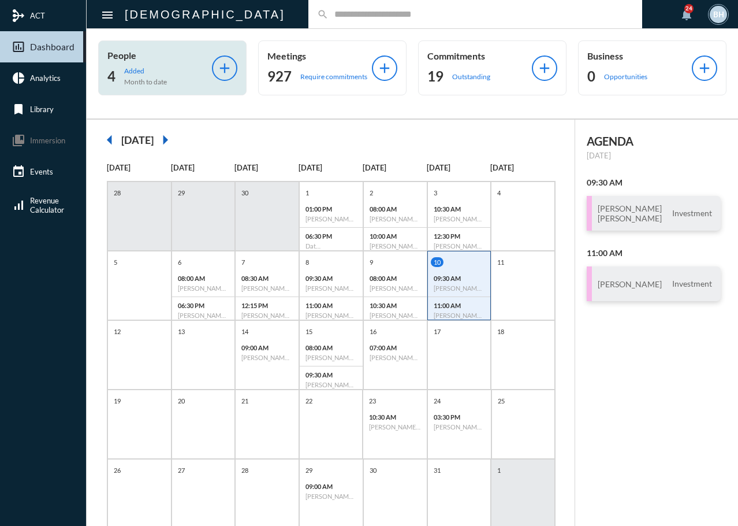
click at [127, 70] on p "Added" at bounding box center [145, 70] width 43 height 9
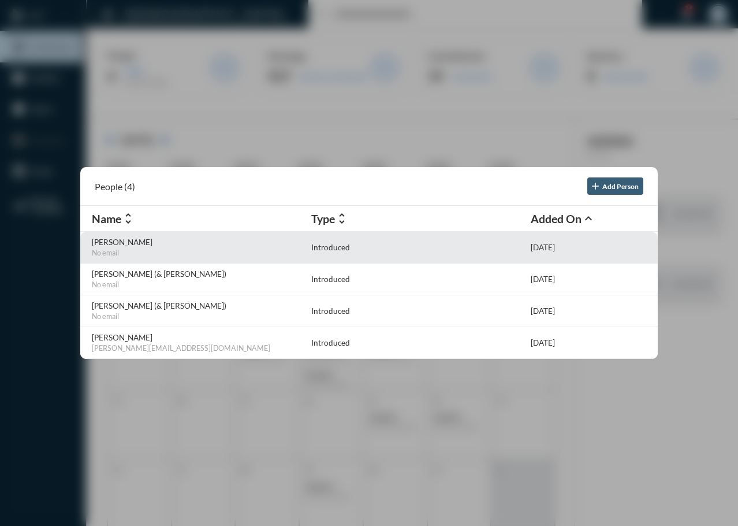
click at [140, 249] on p "No email" at bounding box center [199, 252] width 214 height 9
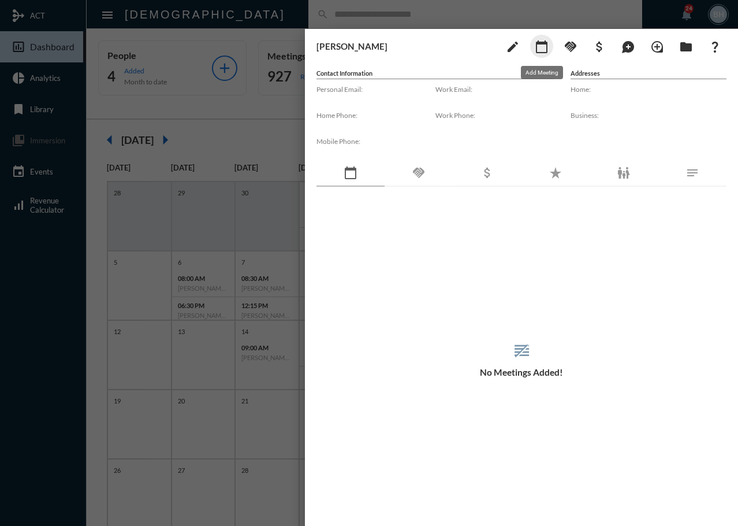
click at [542, 44] on mat-icon "calendar_today" at bounding box center [542, 47] width 14 height 14
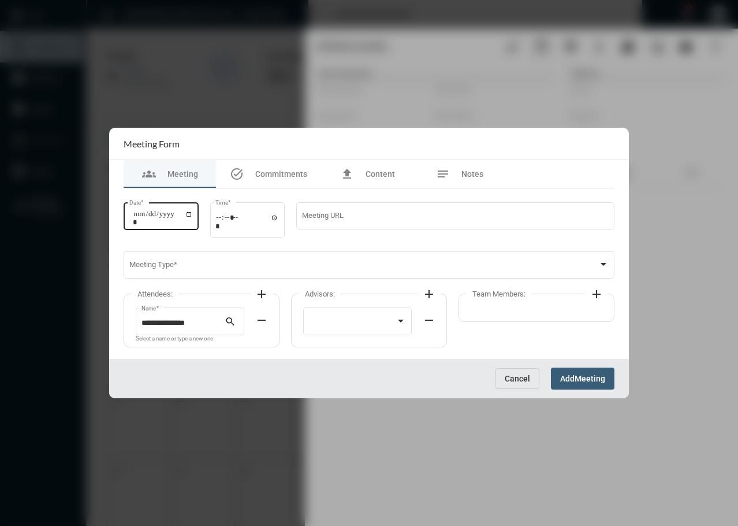
click at [135, 217] on input "Date *" at bounding box center [163, 218] width 60 height 16
type input "**********"
click at [224, 220] on input "Time *" at bounding box center [247, 221] width 64 height 17
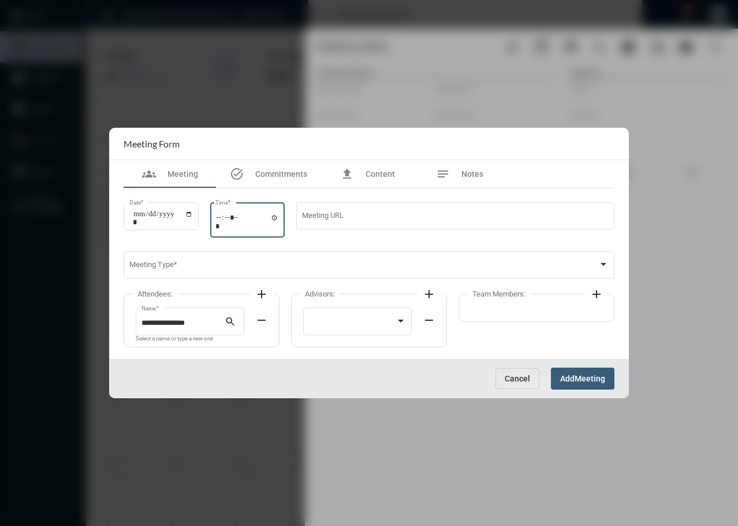
type input "*****"
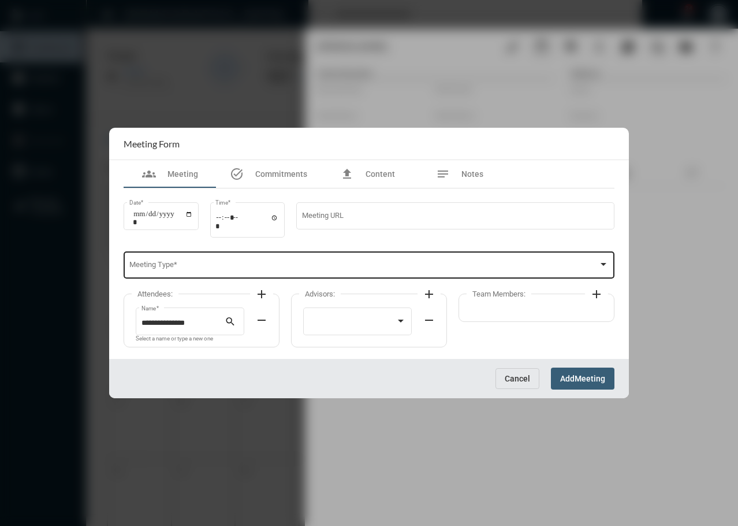
click at [229, 256] on div "Meeting Type *" at bounding box center [369, 264] width 480 height 29
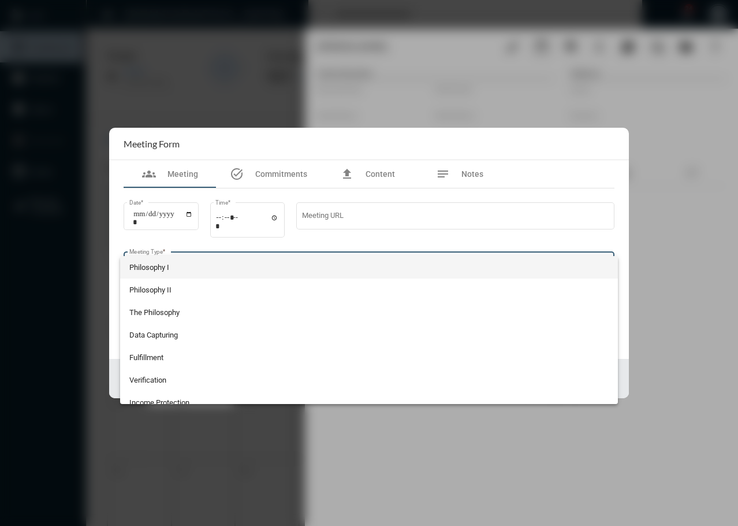
scroll to position [122, 0]
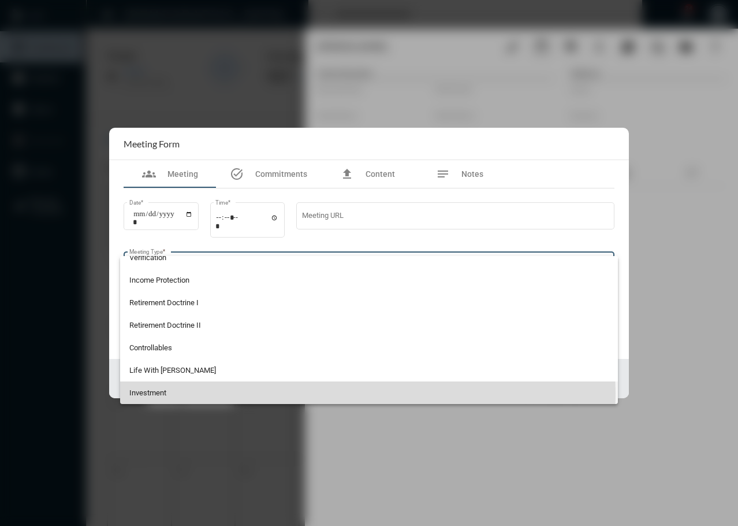
click at [211, 393] on span "Investment" at bounding box center [369, 392] width 480 height 23
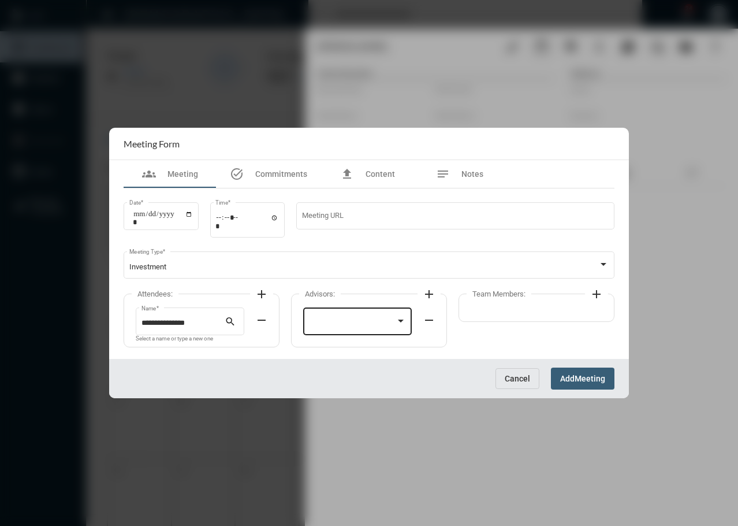
click at [345, 318] on div at bounding box center [358, 320] width 98 height 29
click at [345, 318] on span "Tim Schafer" at bounding box center [358, 323] width 98 height 23
click at [590, 377] on span "Meeting" at bounding box center [590, 378] width 31 height 9
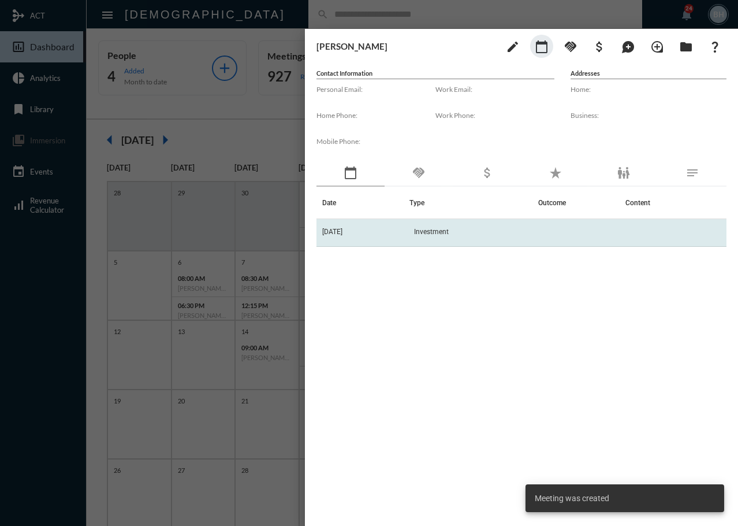
click at [515, 240] on td "Investment" at bounding box center [474, 233] width 129 height 28
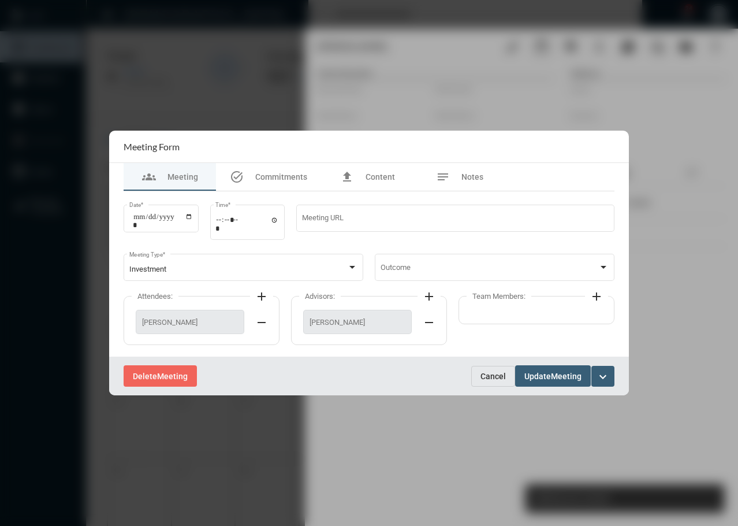
drag, startPoint x: 538, startPoint y: 311, endPoint x: 623, endPoint y: 303, distance: 85.9
click at [541, 311] on div "Team Members: add" at bounding box center [537, 310] width 156 height 28
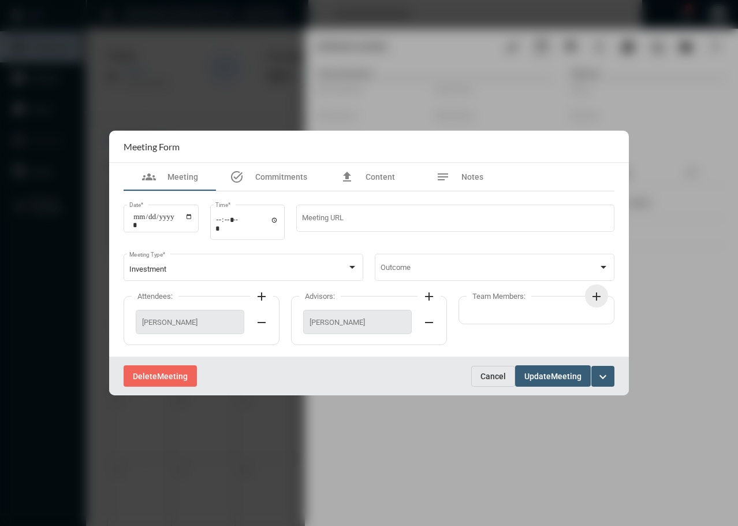
click at [594, 298] on mat-icon "add" at bounding box center [597, 296] width 14 height 14
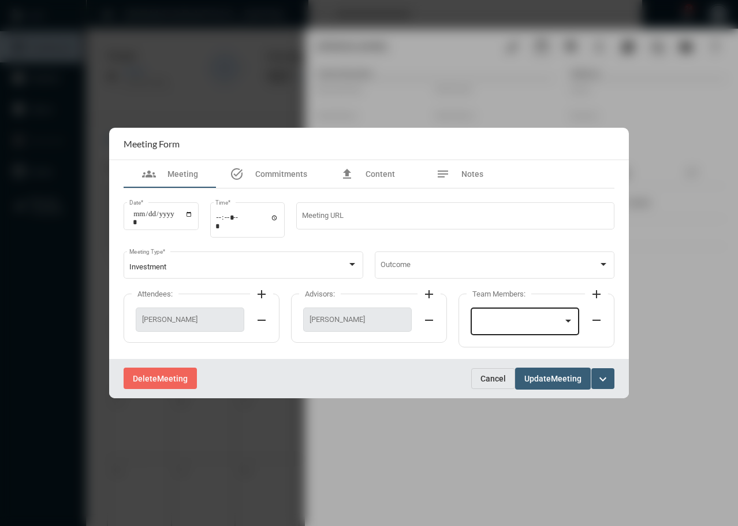
click at [532, 329] on div at bounding box center [526, 320] width 98 height 29
click at [531, 330] on span "Barbara Haney" at bounding box center [526, 323] width 98 height 23
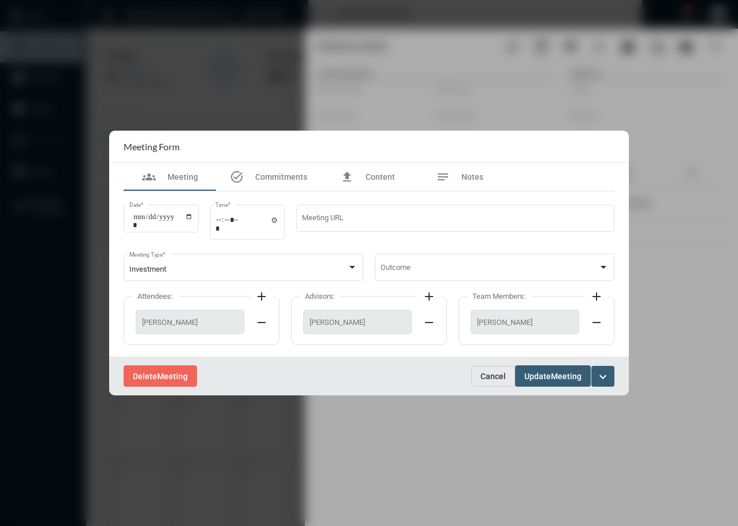
click at [553, 378] on span "Meeting" at bounding box center [566, 375] width 31 height 9
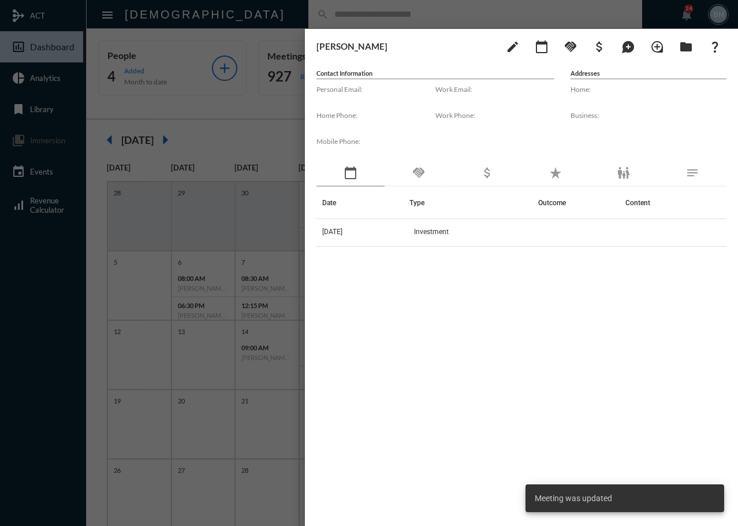
click at [429, 478] on div "Date Type Outcome Content 10/9/25 Investment" at bounding box center [522, 341] width 410 height 309
click at [247, 135] on div at bounding box center [369, 263] width 738 height 526
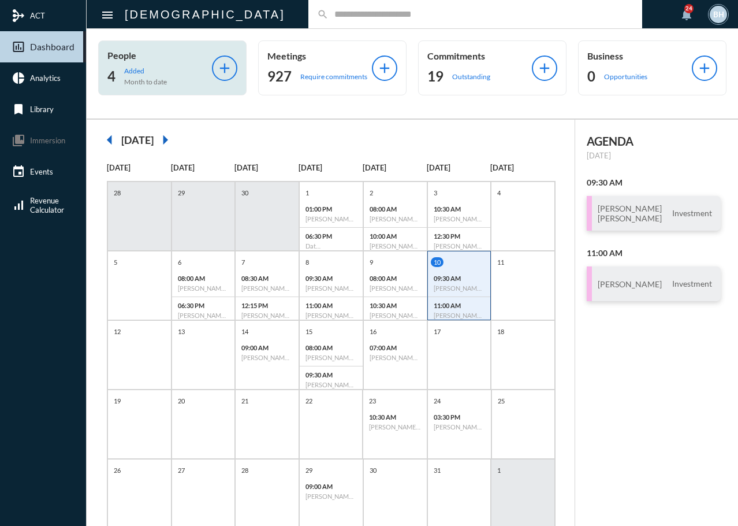
click at [125, 69] on p "Added" at bounding box center [145, 70] width 43 height 9
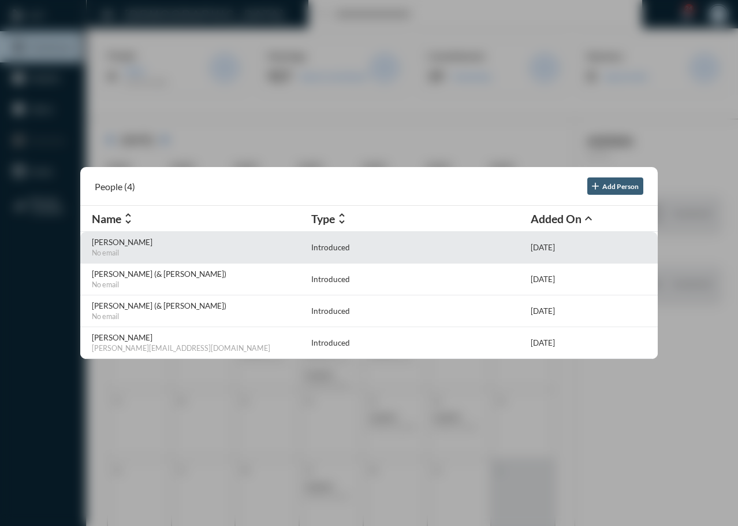
click at [128, 245] on p "Wissam Hanayneh" at bounding box center [199, 241] width 214 height 9
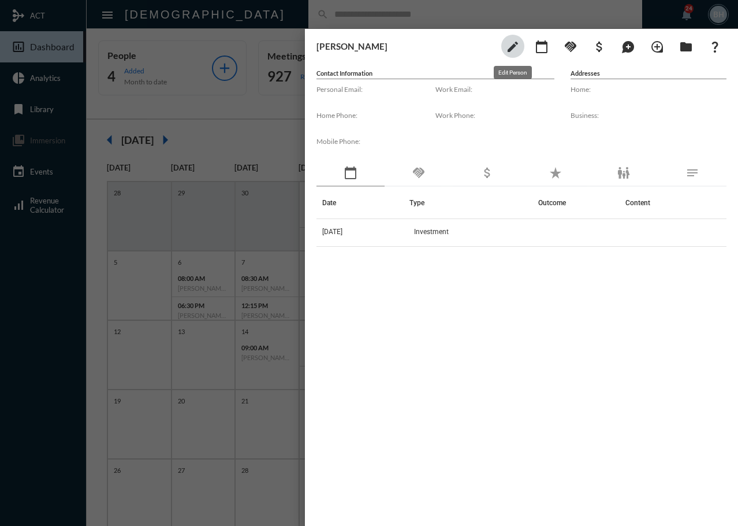
click at [512, 49] on mat-icon "edit" at bounding box center [513, 47] width 14 height 14
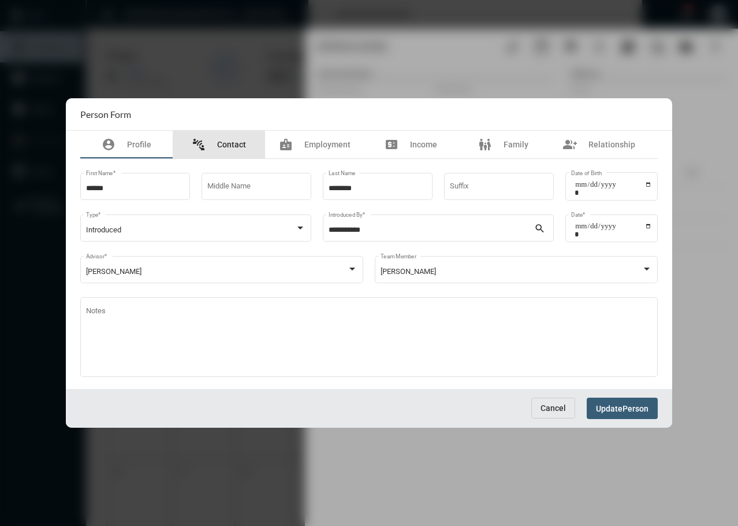
click at [232, 145] on span "Contact" at bounding box center [231, 144] width 29 height 9
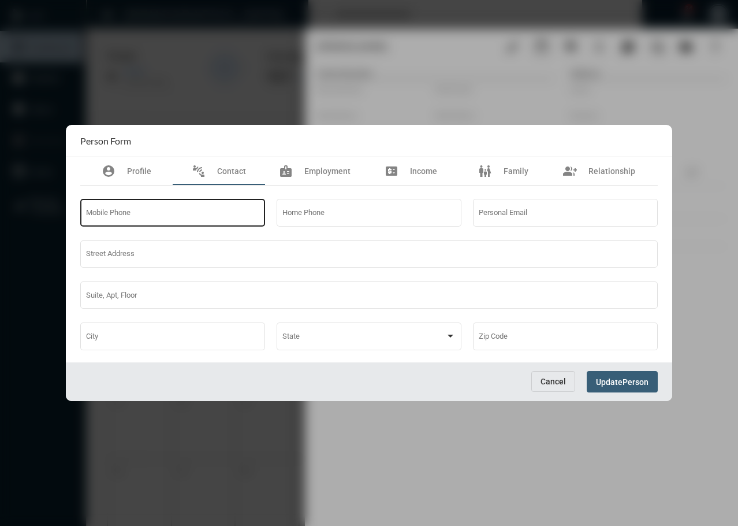
click at [136, 217] on input "Mobile Phone" at bounding box center [173, 214] width 174 height 9
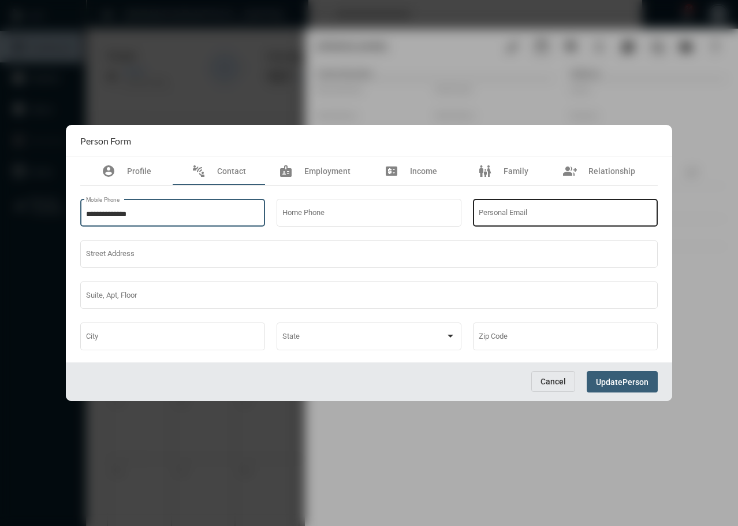
type input "**********"
click at [518, 225] on div "Personal Email" at bounding box center [566, 211] width 174 height 29
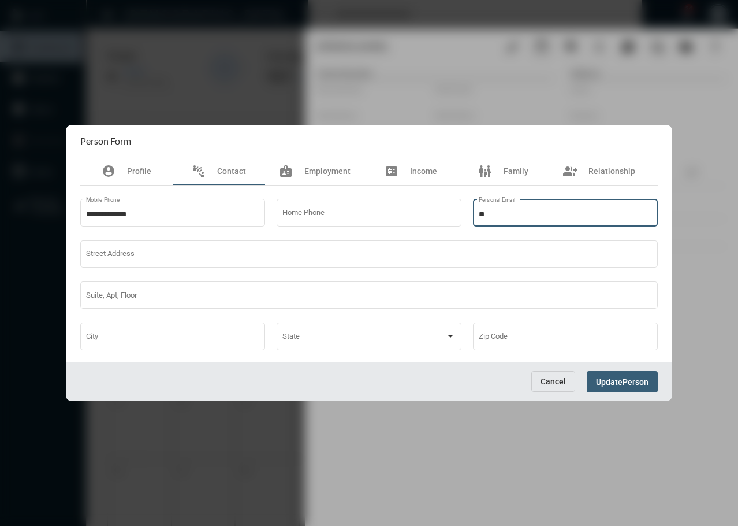
type input "*"
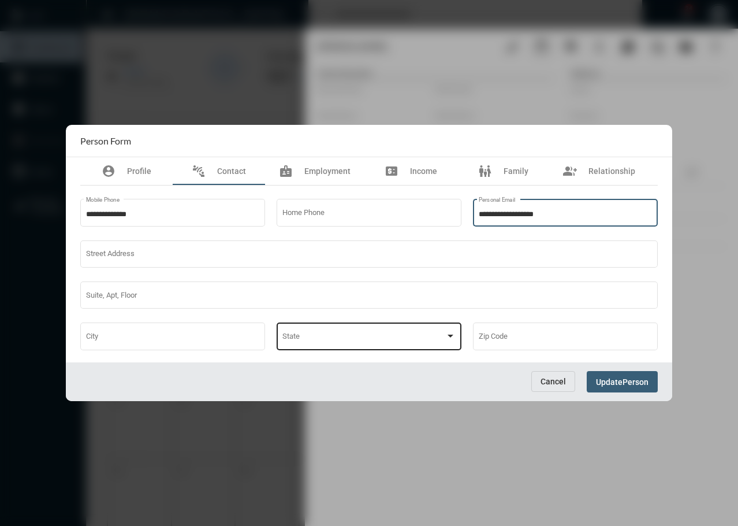
type input "**********"
click at [317, 337] on span at bounding box center [363, 338] width 163 height 9
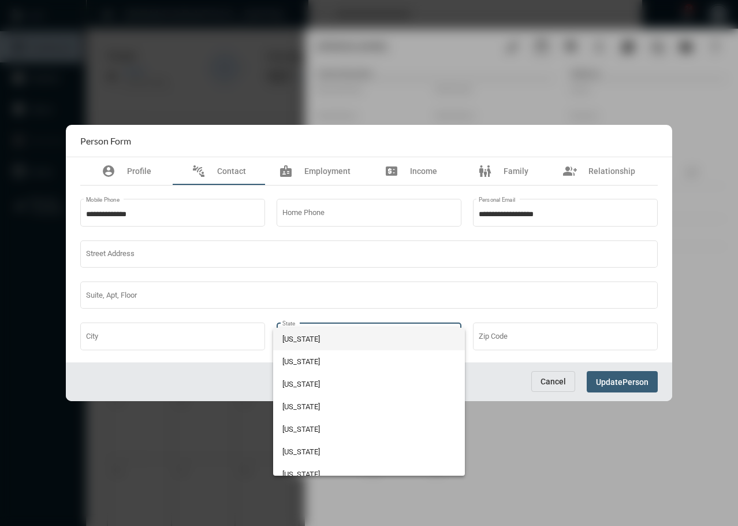
scroll to position [77, 0]
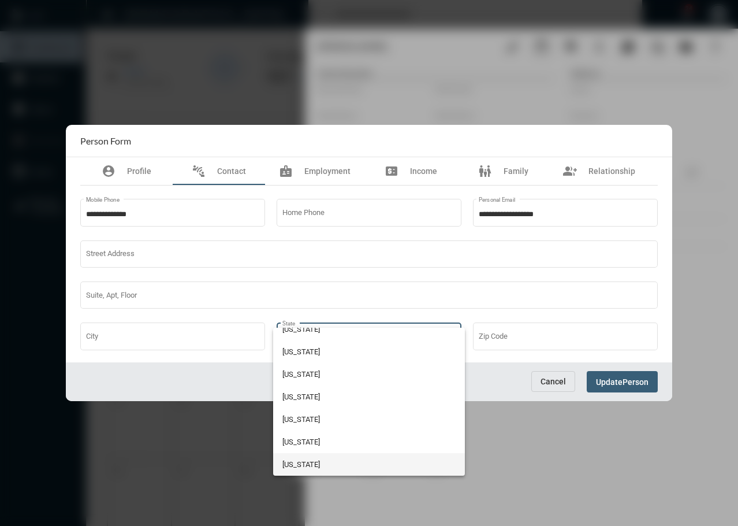
click at [310, 474] on span "Florida" at bounding box center [369, 464] width 174 height 23
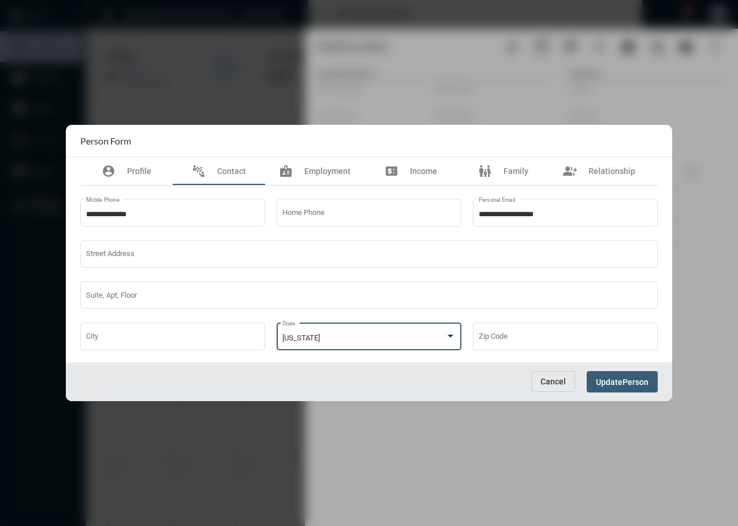
click at [626, 382] on span "Person" at bounding box center [636, 381] width 26 height 9
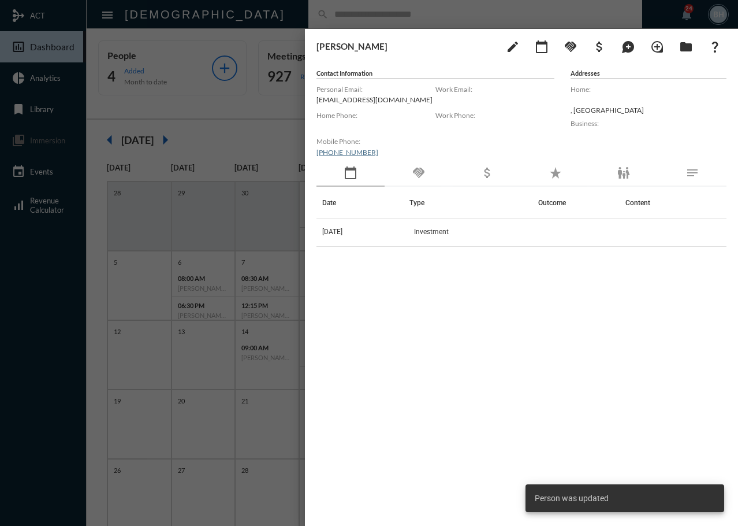
click at [493, 341] on div "Date Type Outcome Content 10/9/25 Investment" at bounding box center [522, 341] width 410 height 309
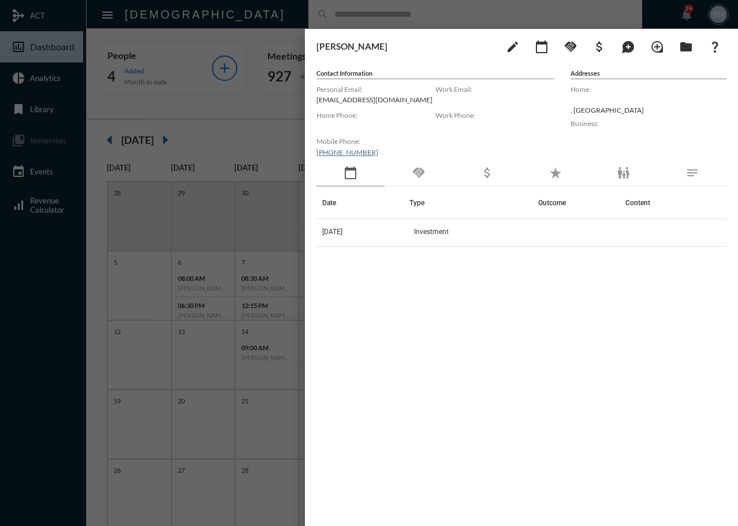
click at [462, 356] on div "Date Type Outcome Content 10/9/25 Investment" at bounding box center [522, 341] width 410 height 309
click at [246, 123] on div at bounding box center [369, 263] width 738 height 526
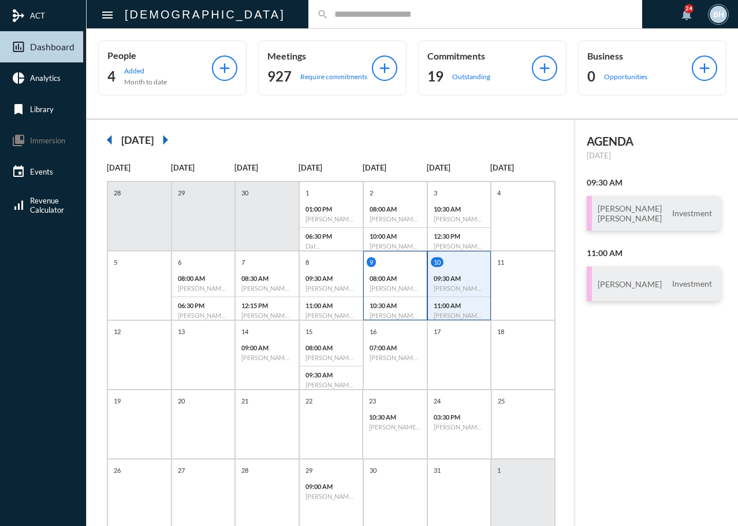
click at [382, 263] on div "9" at bounding box center [397, 262] width 60 height 10
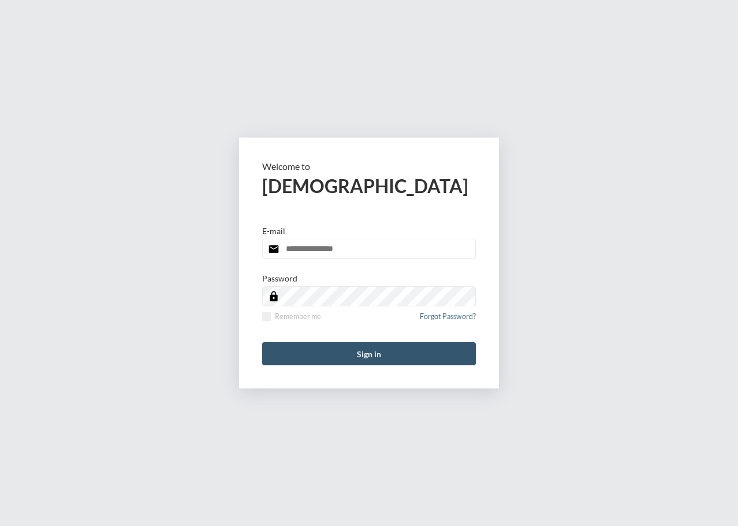
type input "**********"
click at [406, 353] on button "Sign in" at bounding box center [369, 353] width 214 height 23
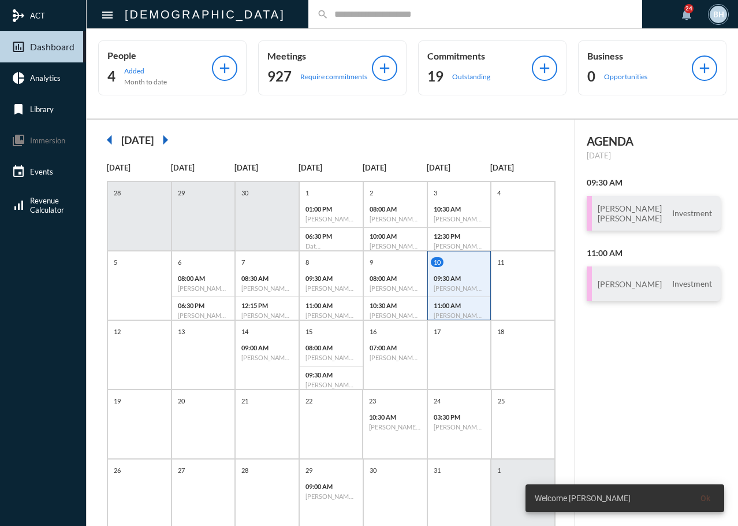
click at [672, 458] on div "AGENDA Friday, Oct 10 09:30 AM Julia Tullio Kojo Asantey Investment 11:00 AM Ja…" at bounding box center [656, 339] width 163 height 438
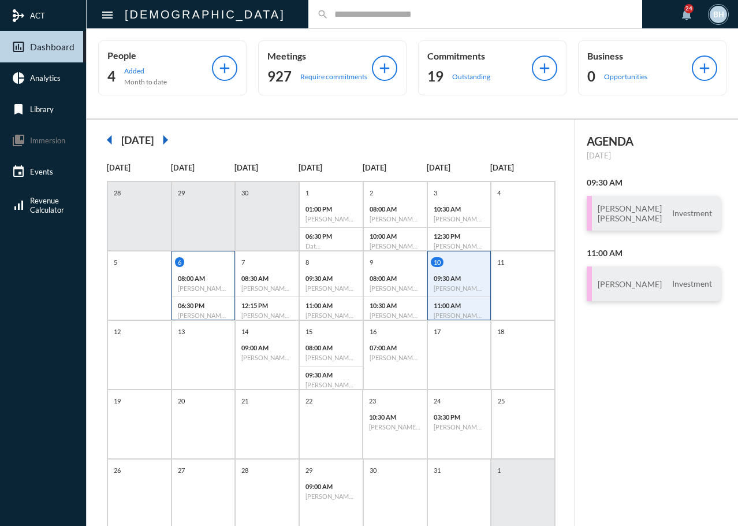
click at [206, 273] on div "08:00 AM Kevin Schnieders - Review" at bounding box center [203, 283] width 63 height 27
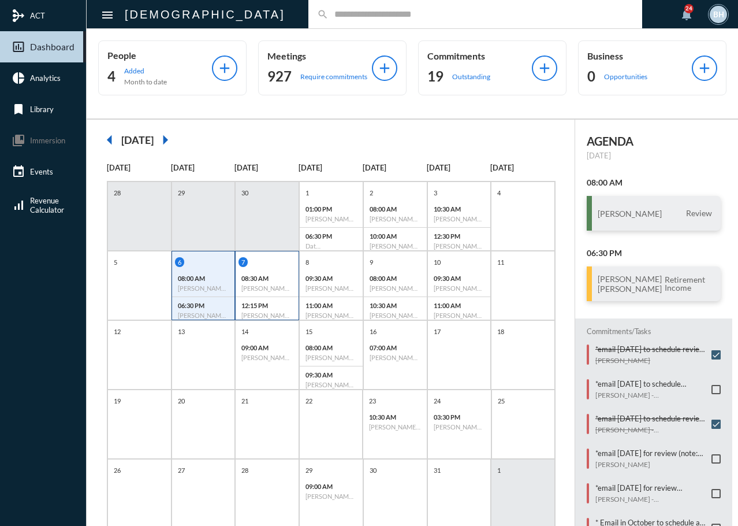
click at [270, 264] on div "7" at bounding box center [269, 262] width 60 height 10
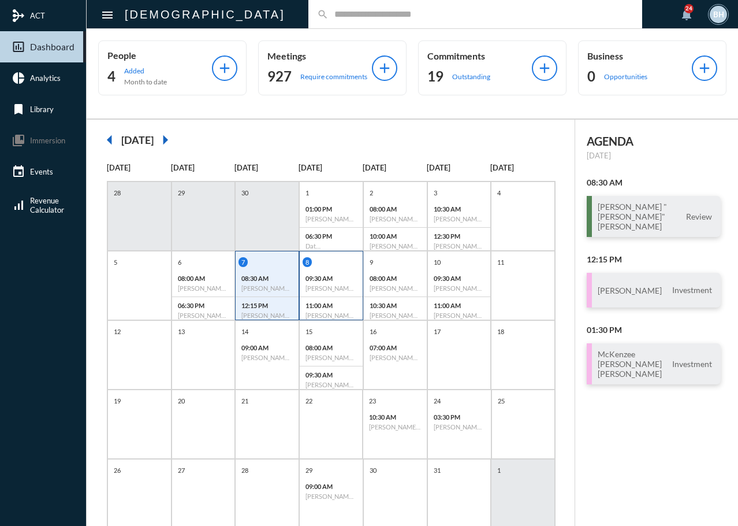
click at [343, 269] on div "8 09:30 AM Keith Fentonmiller - Investment 11:00 AM Russell "Rusty" Rae - Review" at bounding box center [331, 290] width 63 height 66
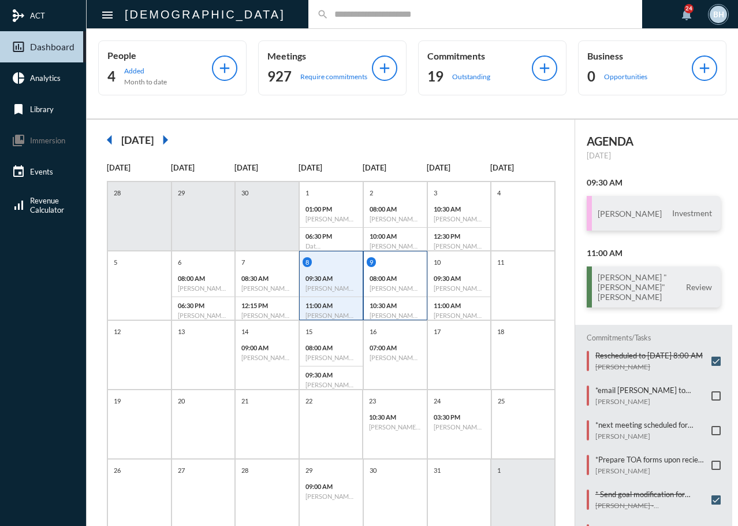
click at [405, 267] on div "9 08:00 AM Larry Blackburn - Review 10:30 AM Dave Gvozdic - Review" at bounding box center [395, 290] width 63 height 66
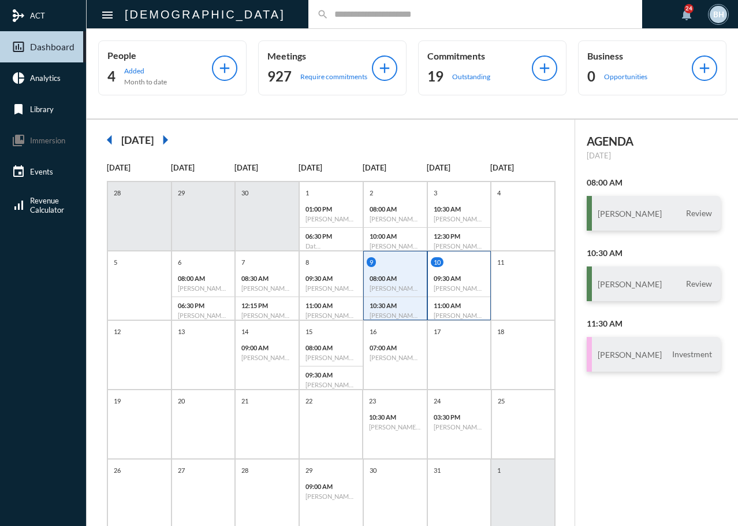
click at [470, 270] on div "09:30 AM Julia Tullio - Kojo Asantey - Investment" at bounding box center [459, 283] width 63 height 27
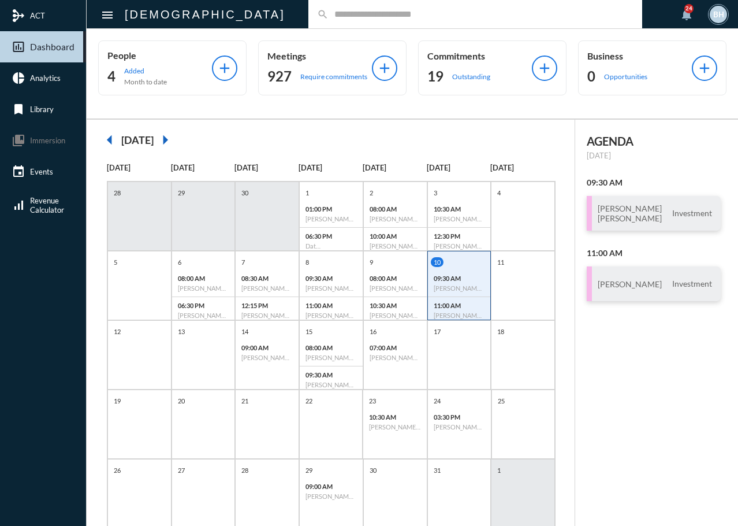
click at [637, 370] on div "AGENDA Friday, Oct 10 09:30 AM Julia Tullio Kojo Asantey Investment 11:00 AM Ja…" at bounding box center [656, 339] width 163 height 438
click at [215, 355] on div "13" at bounding box center [204, 354] width 64 height 69
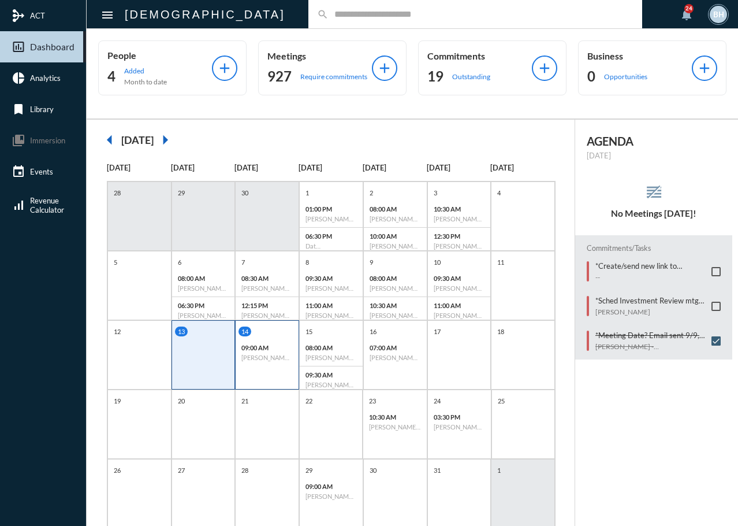
click at [256, 372] on div "14 09:00 AM Troy Tava - Jen Tava - Investment" at bounding box center [267, 354] width 64 height 69
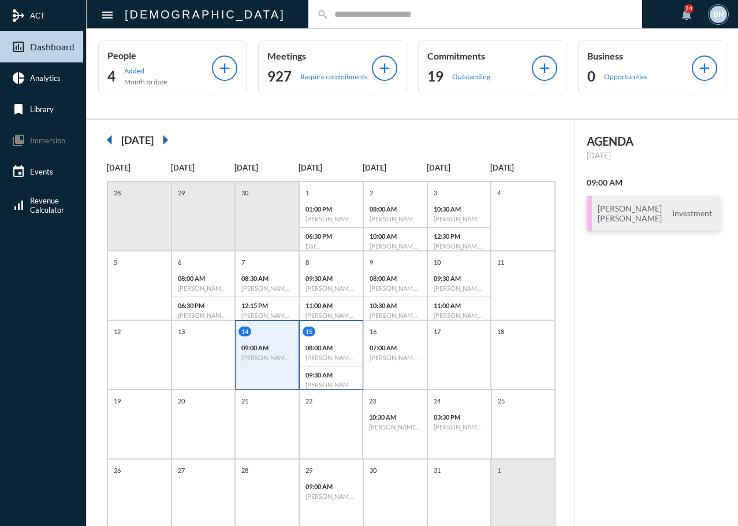
click at [354, 344] on p "08:00 AM" at bounding box center [331, 348] width 51 height 8
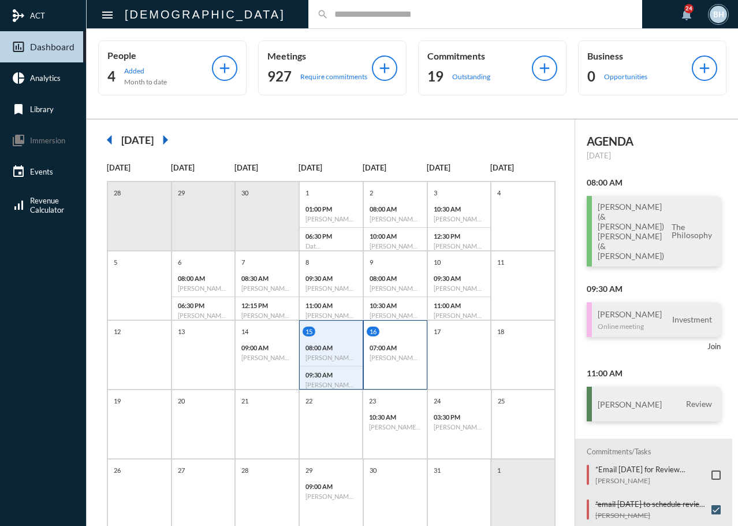
click at [396, 337] on div "16 07:00 AM John Hawkins - Danielle Hawkins - Investment" at bounding box center [395, 345] width 63 height 39
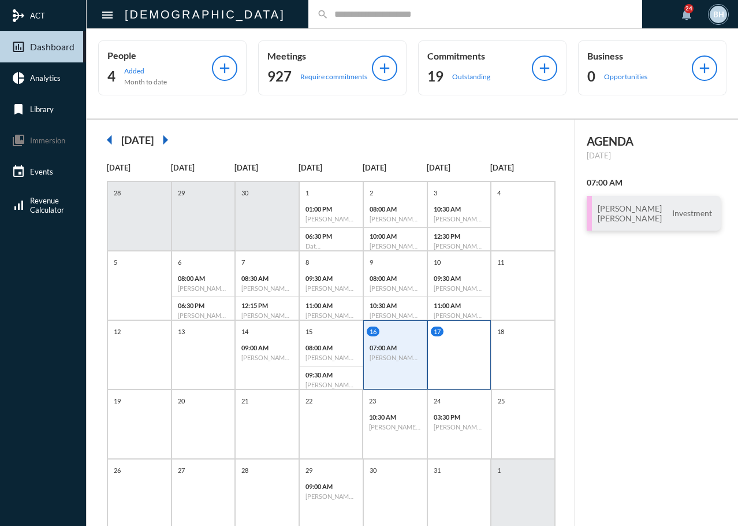
click at [449, 354] on div "17" at bounding box center [459, 354] width 64 height 69
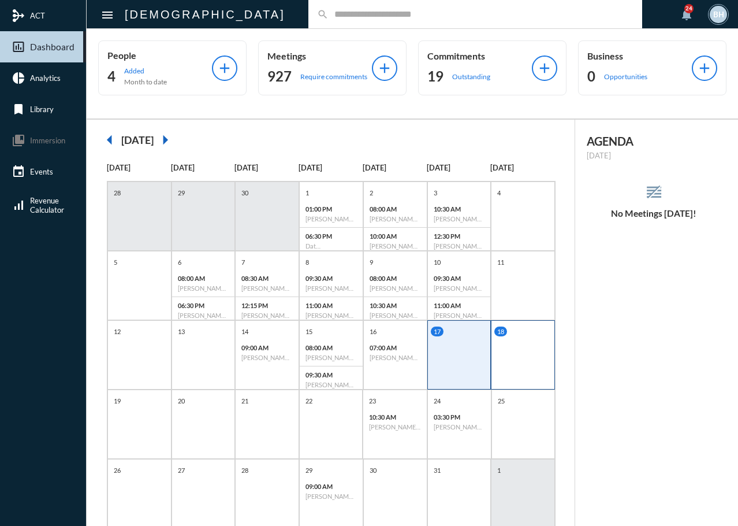
click at [531, 362] on div "18" at bounding box center [523, 354] width 64 height 69
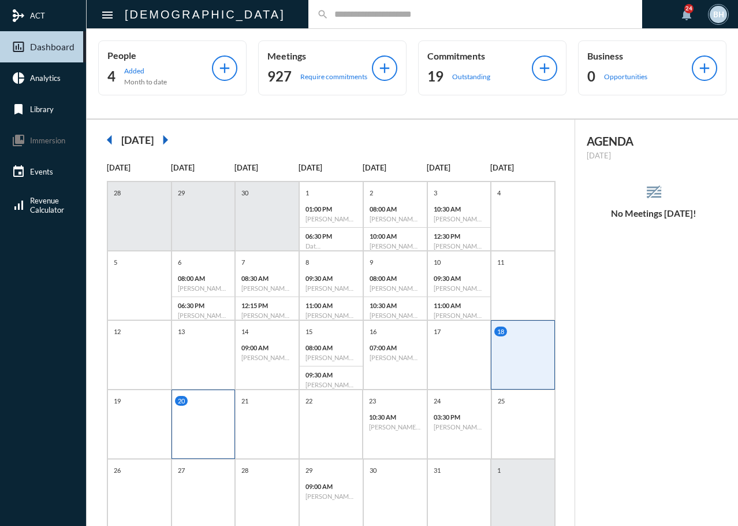
click at [216, 433] on div "20" at bounding box center [204, 423] width 64 height 69
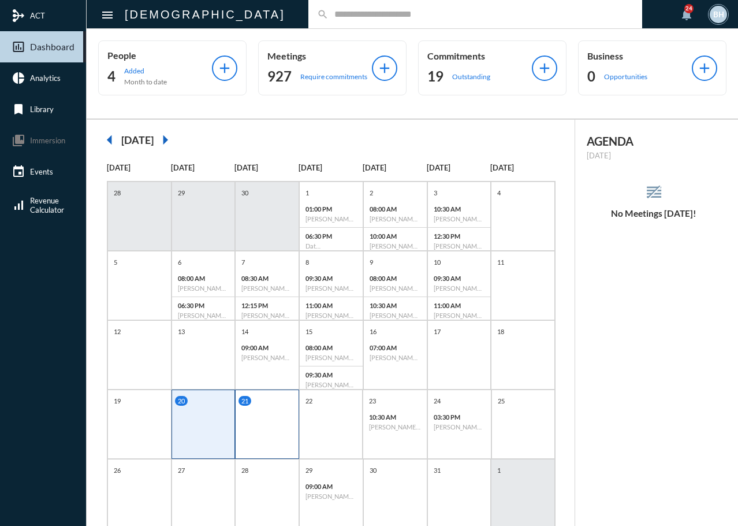
click at [258, 438] on div "21" at bounding box center [267, 423] width 64 height 69
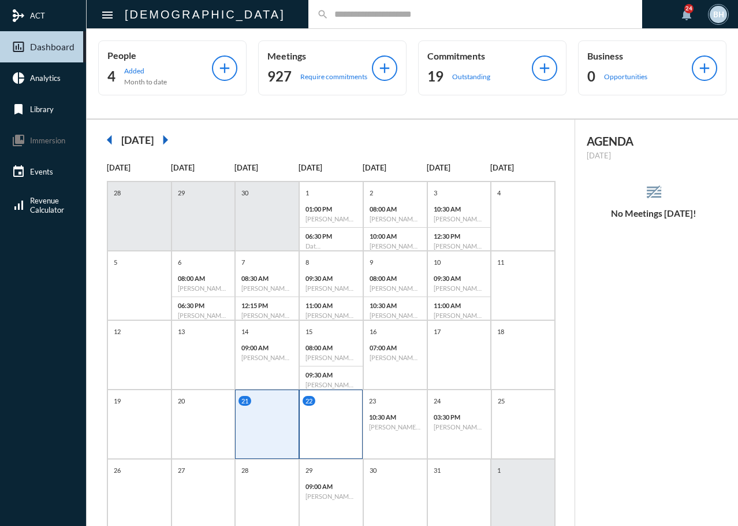
click at [322, 440] on div "22" at bounding box center [331, 423] width 64 height 69
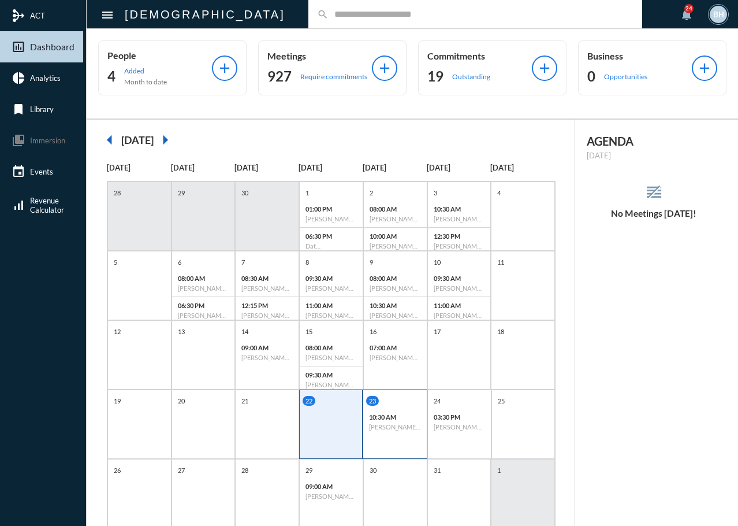
click at [372, 442] on div "23 10:30 AM Francy Lucido (Mirkazemi) - Review" at bounding box center [395, 423] width 65 height 69
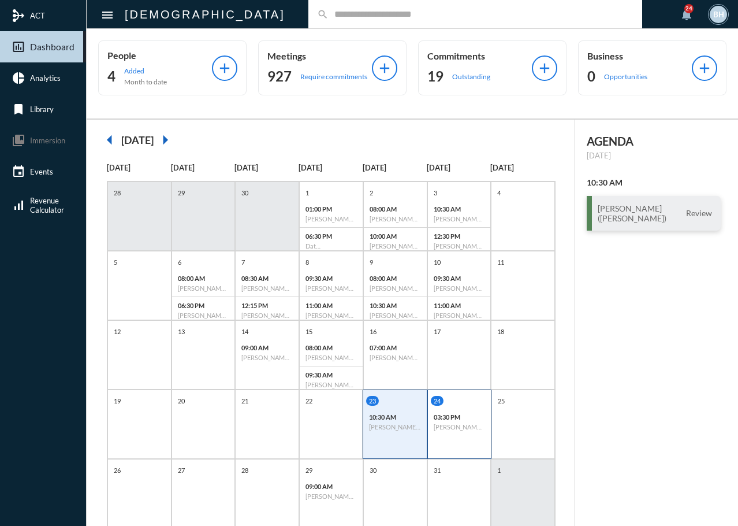
click at [449, 445] on div "24 03:30 PM Derek Nykiel - Heather Nykiel - Review" at bounding box center [459, 423] width 64 height 69
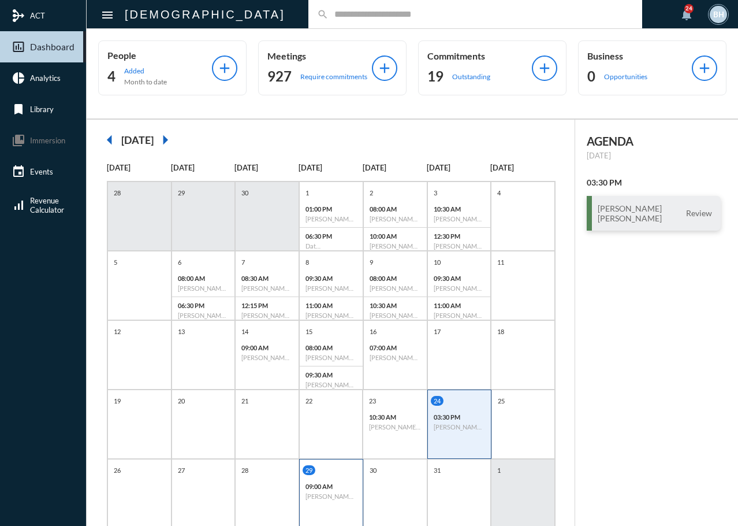
click at [314, 495] on h6 "[PERSON_NAME] - Review" at bounding box center [331, 496] width 51 height 8
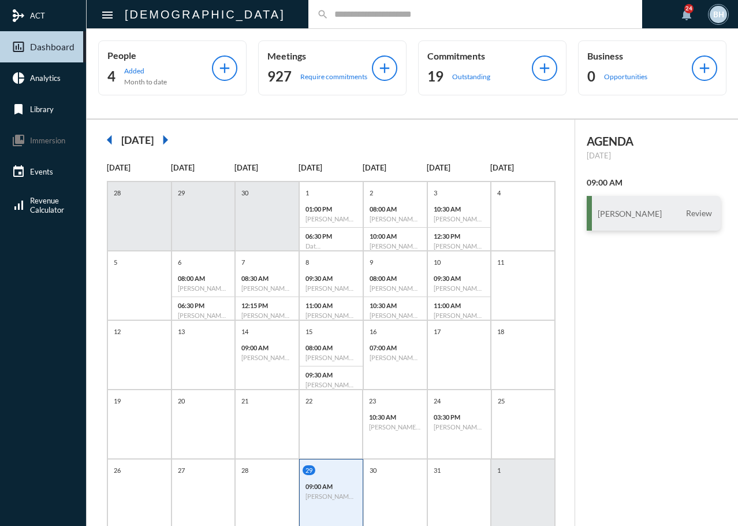
click at [626, 395] on div "AGENDA Wednesday, Oct 29 09:00 AM Steve Hyer Review" at bounding box center [656, 339] width 163 height 438
click at [202, 267] on div "6 08:00 AM Kevin Schnieders - Review 06:30 PM Richard Maguiness - Lorrie Sole -…" at bounding box center [203, 290] width 63 height 66
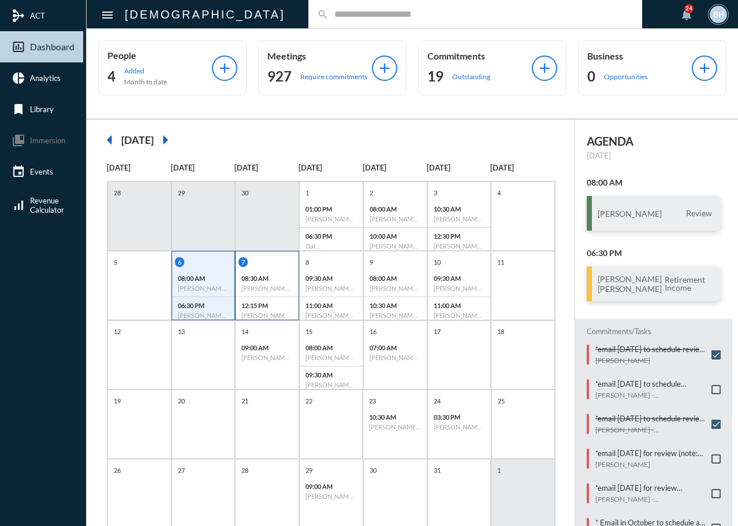
click at [269, 267] on div "7 08:30 AM Jack "Lee" Burdine, Jr. - Review 12:15 PM Dave Bajoka - Investment" at bounding box center [267, 290] width 63 height 66
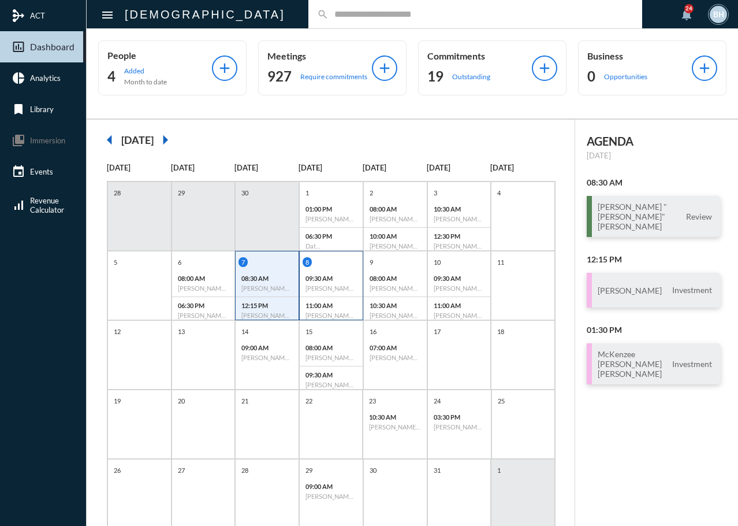
click at [340, 268] on div "8 09:30 AM Keith Fentonmiller - Investment 11:00 AM Russell "Rusty" Rae - Review" at bounding box center [331, 290] width 63 height 66
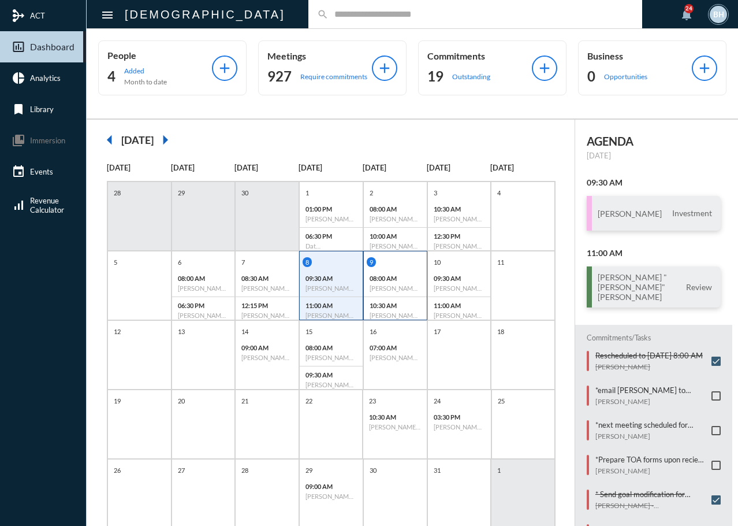
click at [388, 259] on div "9 08:00 AM Larry Blackburn - Review 10:30 AM Dave Gvozdic - Review" at bounding box center [395, 285] width 64 height 69
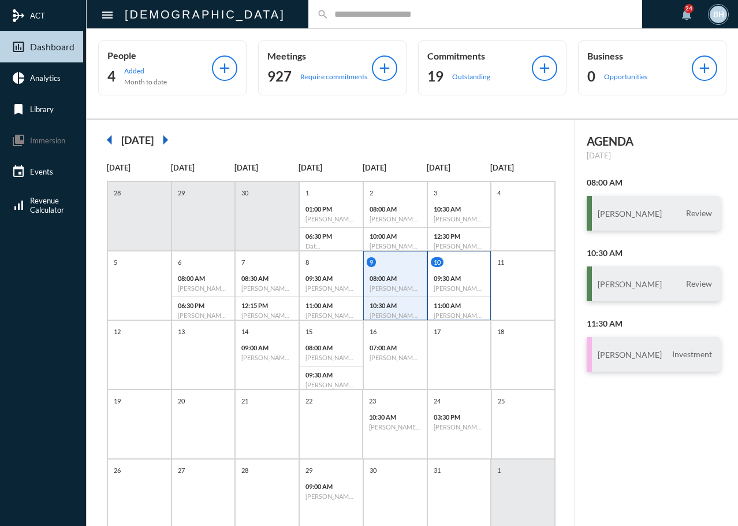
click at [453, 256] on div "10 09:30 AM Julia Tullio - Kojo Asantey - Investment 11:00 AM Jaison Busby - In…" at bounding box center [459, 285] width 64 height 69
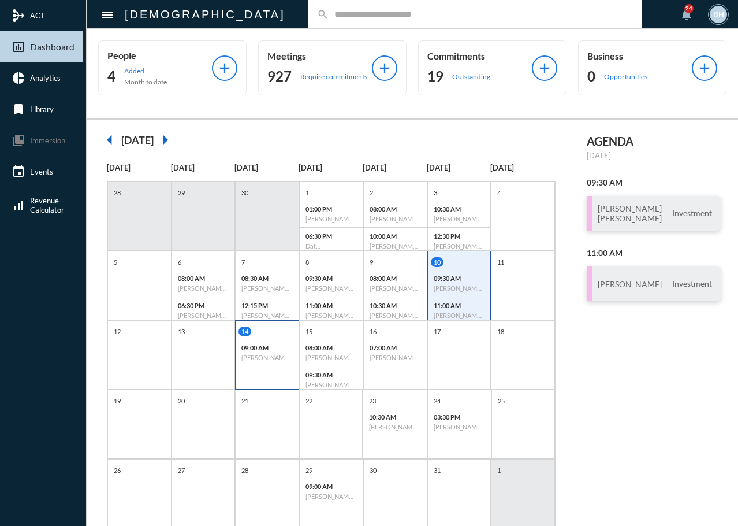
click at [280, 382] on div "14 09:00 AM Troy Tava - Jen Tava - Investment" at bounding box center [267, 354] width 64 height 69
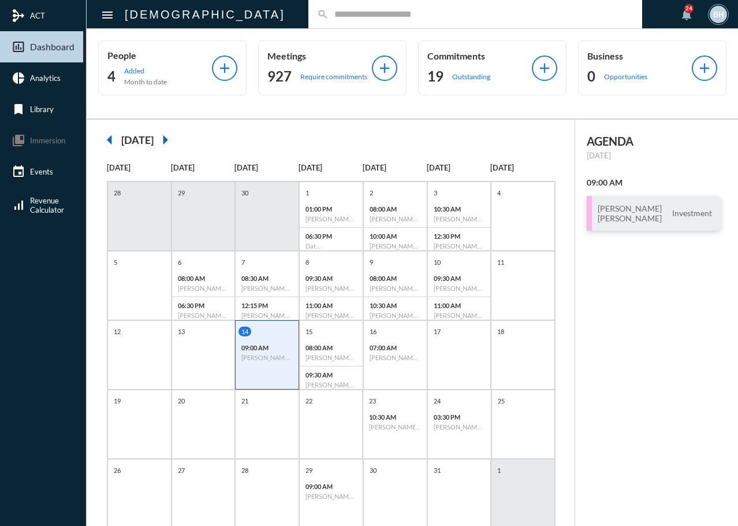
click at [284, 378] on div "14 09:00 AM Troy Tava - Jen Tava - Investment" at bounding box center [267, 354] width 64 height 69
click at [329, 14] on input "text" at bounding box center [481, 14] width 305 height 10
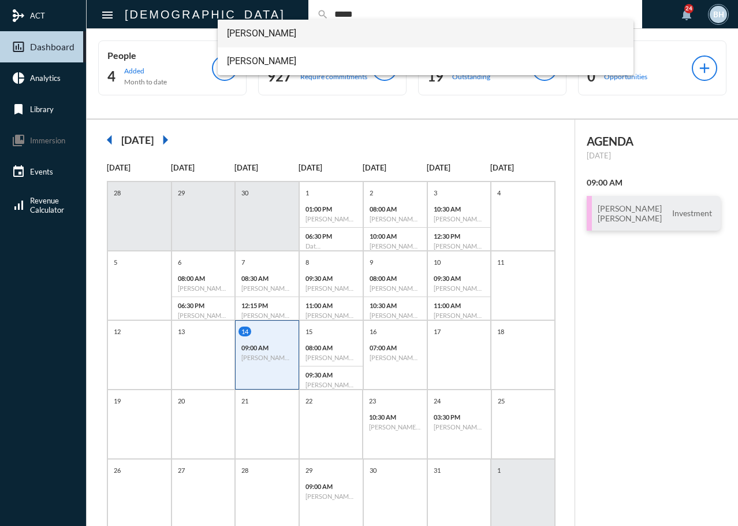
type input "*****"
click at [262, 28] on span "Adam Orlansky" at bounding box center [426, 34] width 398 height 28
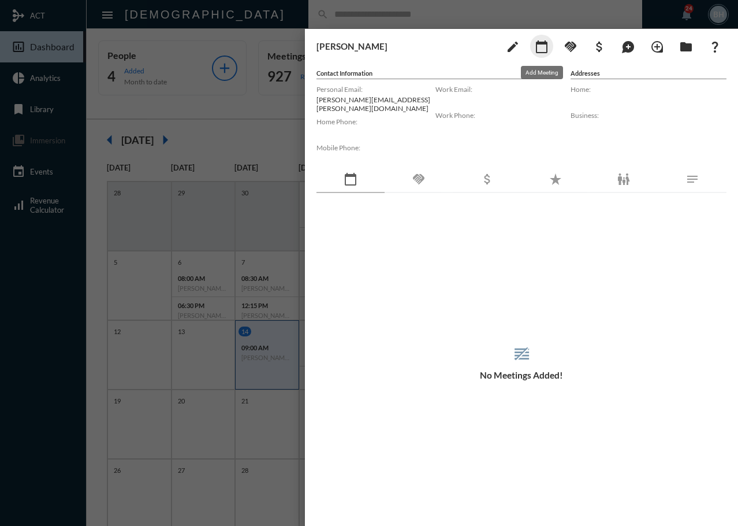
click at [538, 43] on mat-icon "calendar_today" at bounding box center [542, 47] width 14 height 14
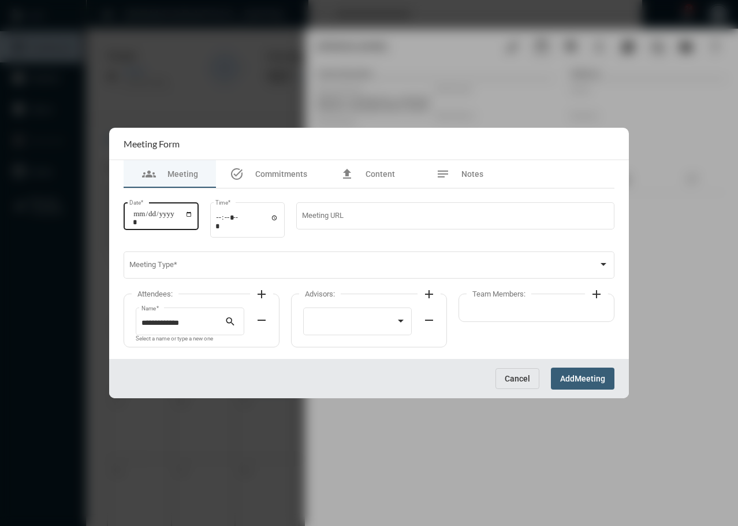
click at [139, 217] on input "Date *" at bounding box center [163, 218] width 60 height 16
type input "**********"
click at [224, 219] on input "Time *" at bounding box center [247, 221] width 64 height 17
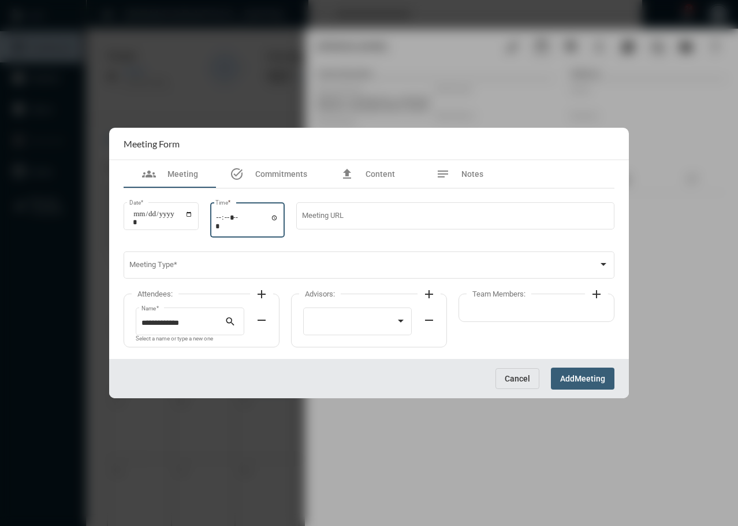
type input "*****"
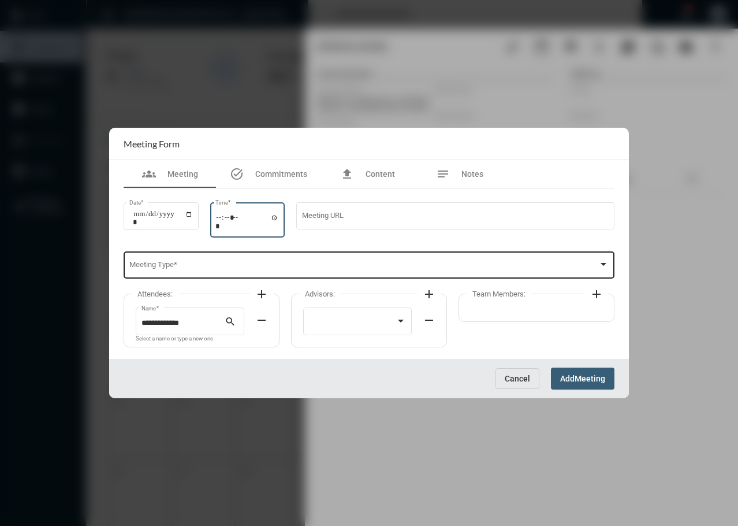
click at [213, 264] on span at bounding box center [364, 267] width 470 height 9
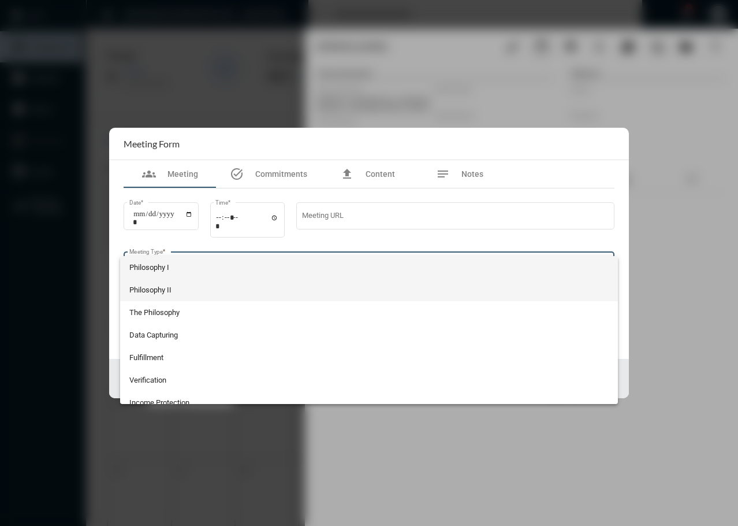
scroll to position [122, 0]
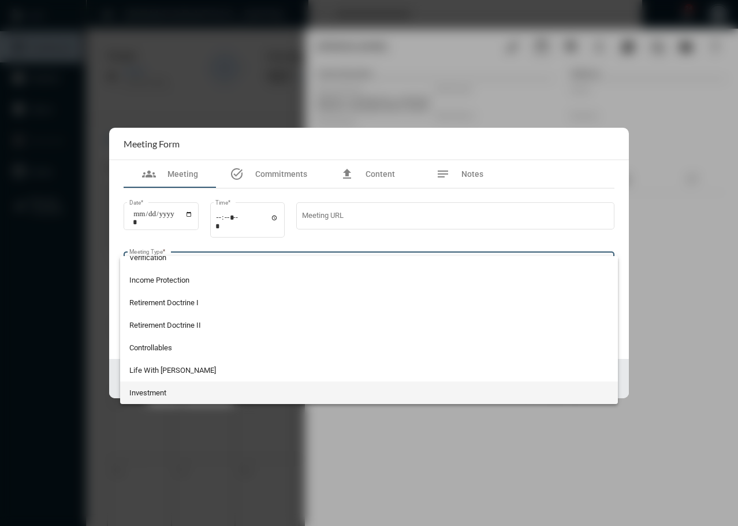
click at [184, 391] on span "Investment" at bounding box center [369, 392] width 480 height 23
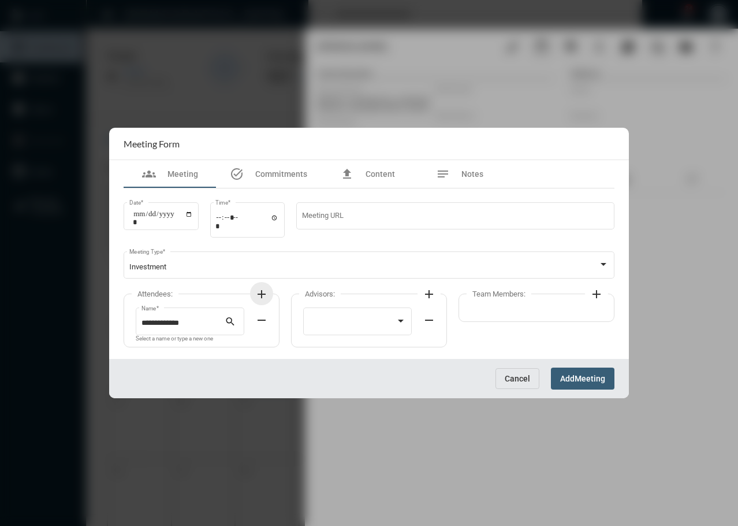
click at [262, 293] on mat-icon "add" at bounding box center [262, 294] width 14 height 14
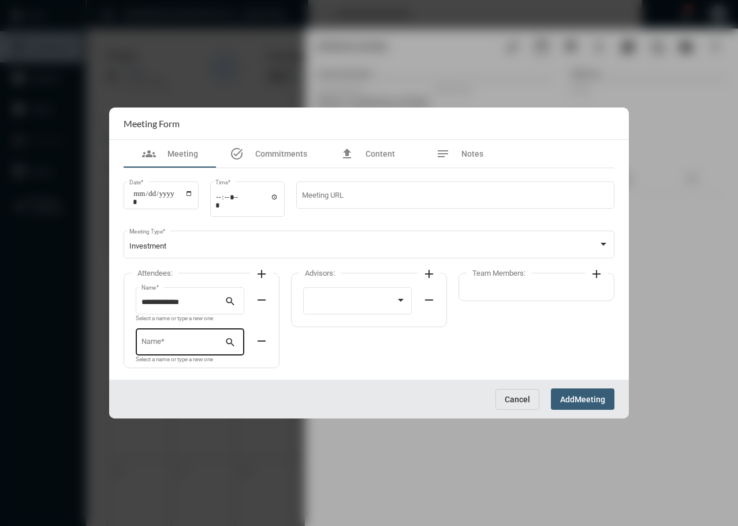
click at [180, 345] on input "Name *" at bounding box center [184, 344] width 84 height 9
click at [174, 343] on input "******" at bounding box center [184, 344] width 84 height 9
type input "*"
click at [194, 341] on input "******" at bounding box center [184, 344] width 84 height 9
drag, startPoint x: 181, startPoint y: 348, endPoint x: 116, endPoint y: 347, distance: 64.7
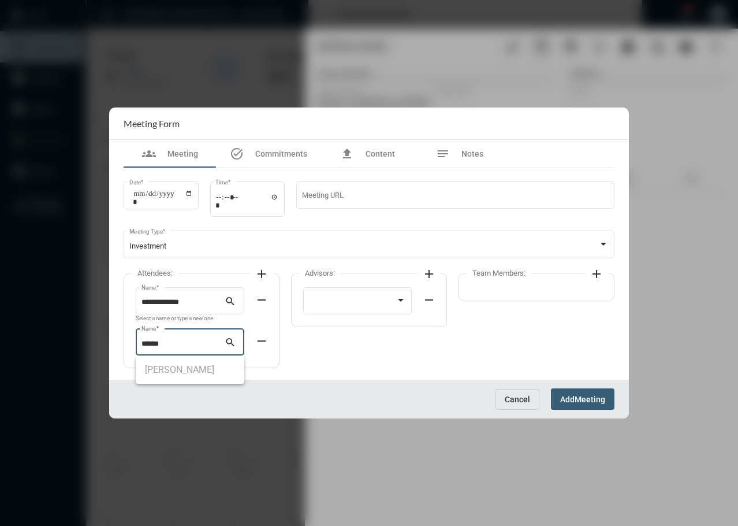
click at [116, 347] on div "**********" at bounding box center [369, 260] width 520 height 240
type input "******"
click at [322, 412] on div "Cancel Add Meeting" at bounding box center [369, 399] width 520 height 39
click at [263, 341] on mat-icon "remove" at bounding box center [262, 341] width 14 height 14
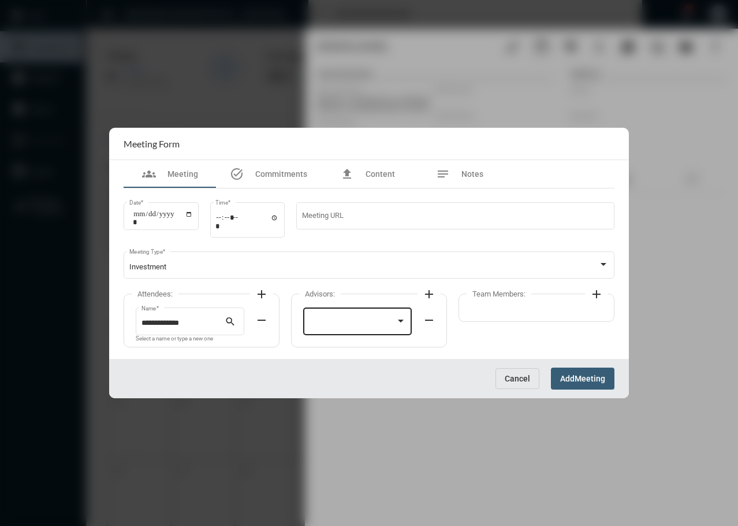
click at [374, 329] on div at bounding box center [358, 320] width 98 height 29
click at [349, 330] on span "Tim Schafer" at bounding box center [358, 323] width 98 height 23
click at [592, 384] on button "Add Meeting" at bounding box center [583, 377] width 64 height 21
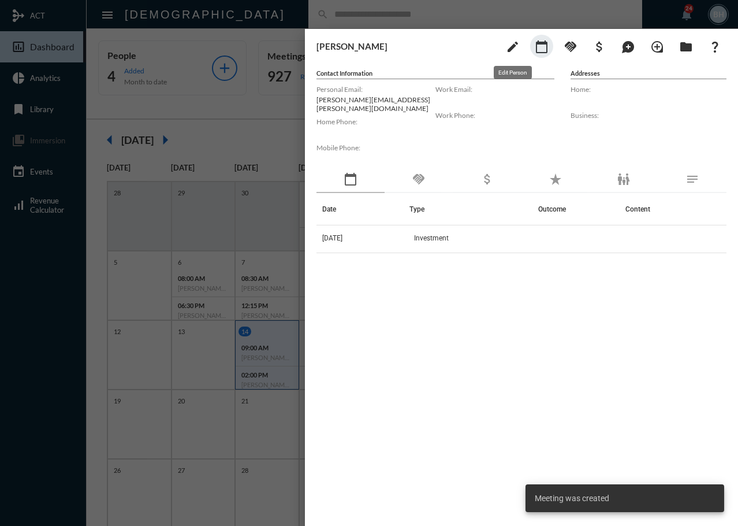
click at [514, 47] on mat-icon "edit" at bounding box center [513, 47] width 14 height 14
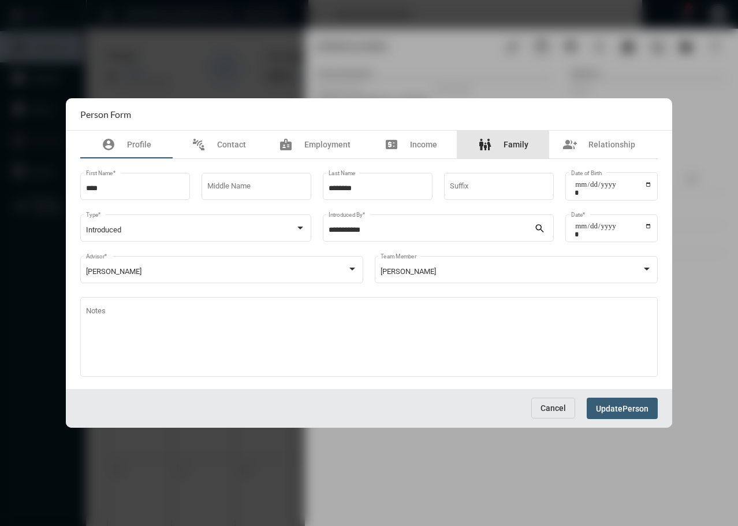
click at [511, 150] on div "family_restroom Family" at bounding box center [503, 144] width 50 height 14
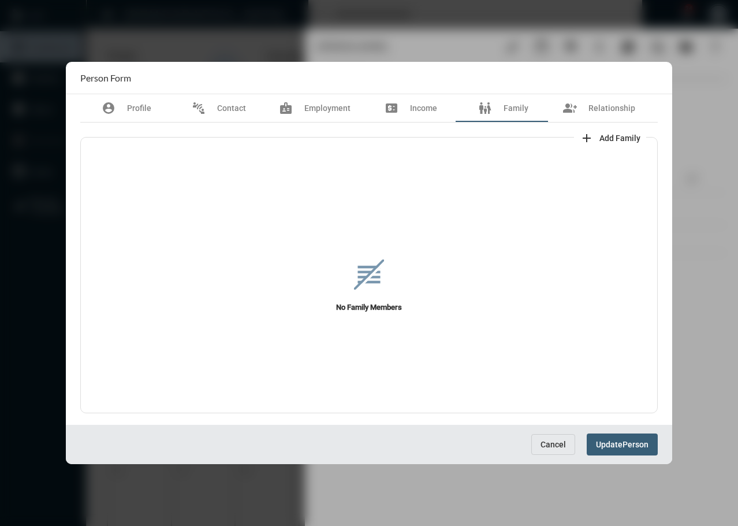
click at [614, 133] on span "Add Family" at bounding box center [620, 137] width 41 height 9
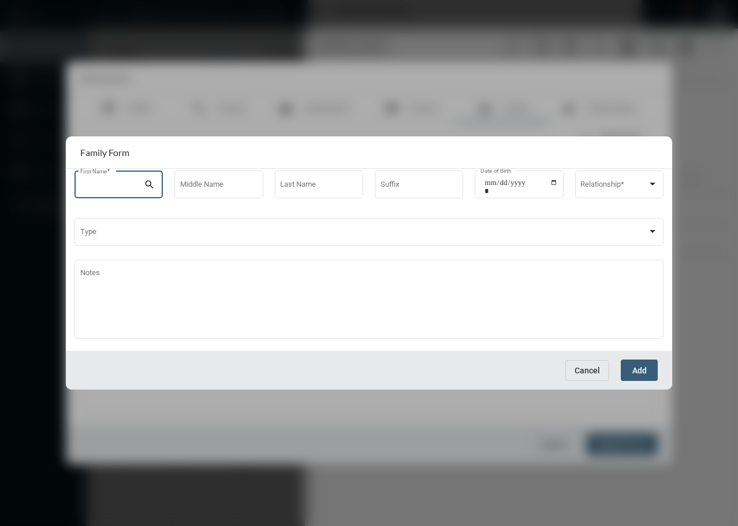
click at [115, 186] on input "First Name *" at bounding box center [112, 186] width 64 height 9
type input "*******"
click at [298, 179] on div "Last Name" at bounding box center [318, 183] width 77 height 29
drag, startPoint x: 113, startPoint y: 187, endPoint x: 62, endPoint y: 188, distance: 51.4
click at [62, 188] on div "Person Form account_circle Profile connect_without_contact Contact badge Employ…" at bounding box center [369, 263] width 738 height 526
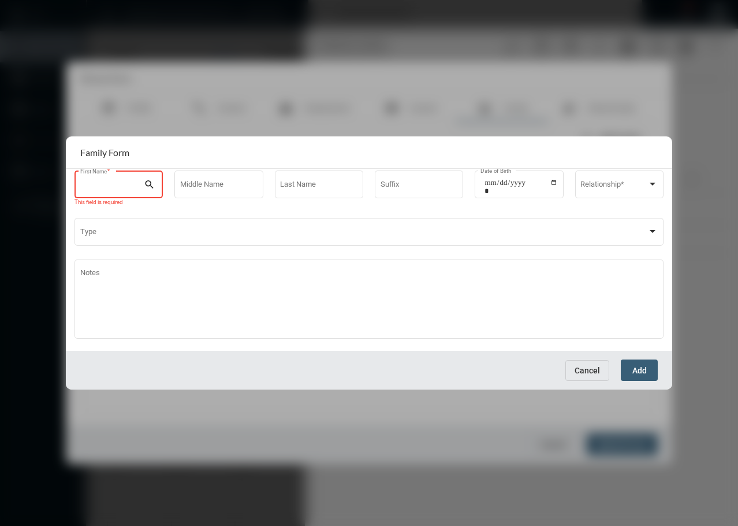
click at [587, 377] on button "Cancel" at bounding box center [588, 370] width 44 height 21
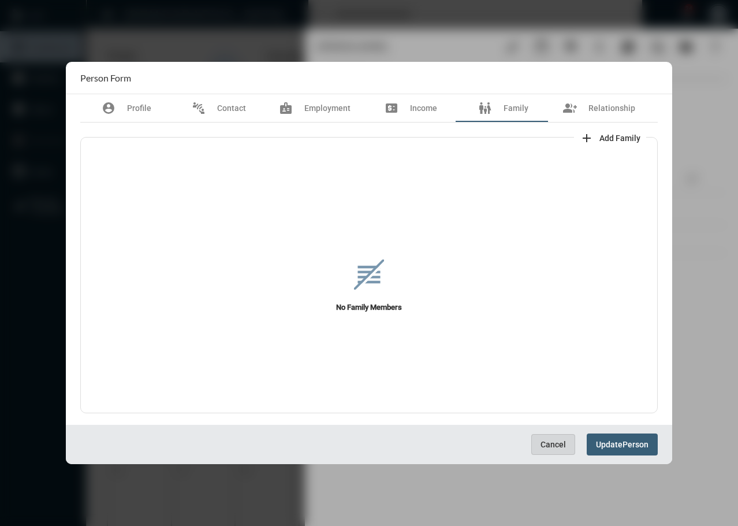
click at [551, 452] on button "Cancel" at bounding box center [553, 444] width 44 height 21
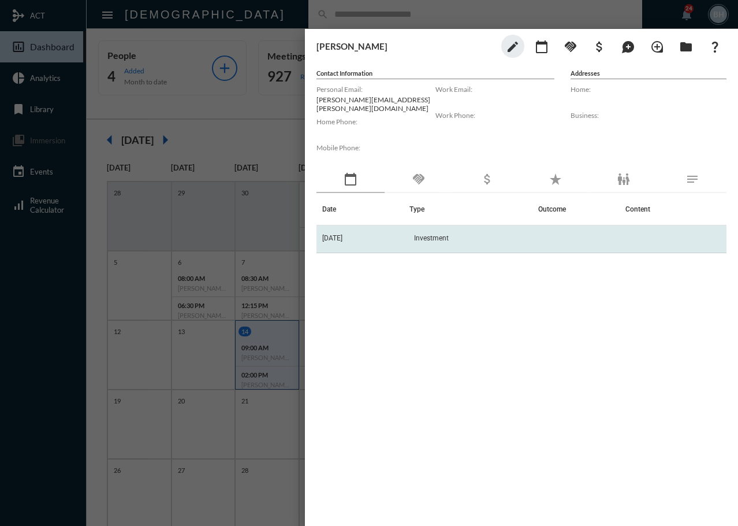
click at [448, 234] on span "Investment" at bounding box center [431, 238] width 35 height 8
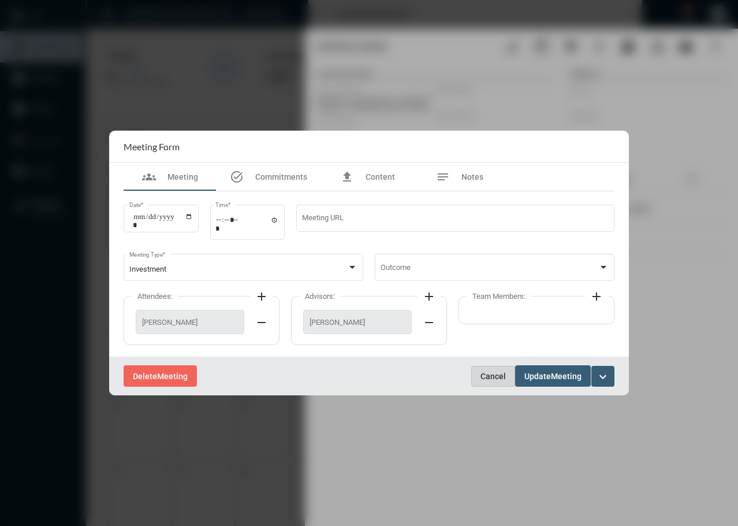
click at [497, 375] on span "Cancel" at bounding box center [493, 375] width 25 height 9
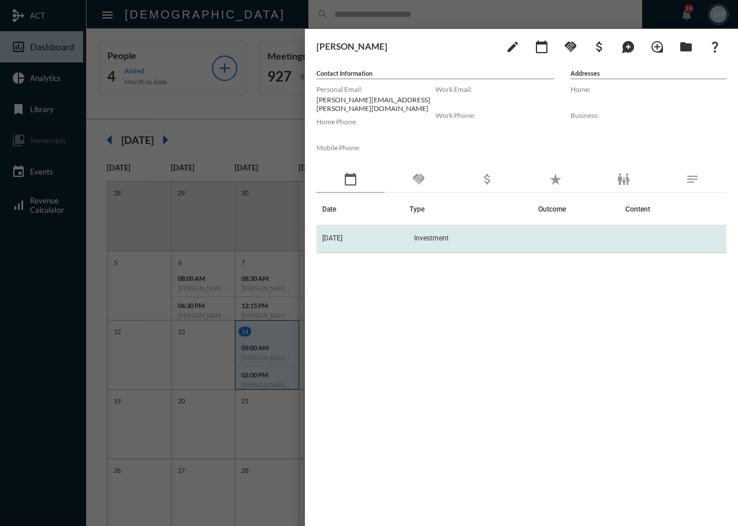
click at [434, 239] on td "Investment" at bounding box center [474, 239] width 129 height 28
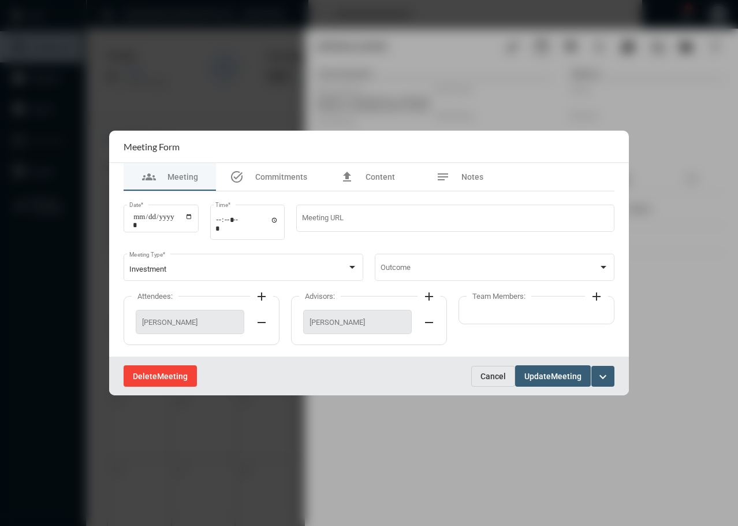
click at [150, 377] on span "Delete" at bounding box center [145, 375] width 24 height 9
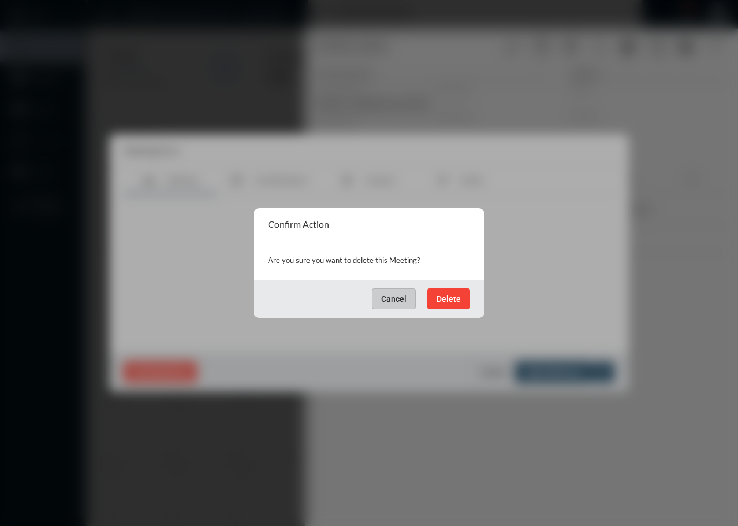
click at [448, 288] on div "Cancel Delete" at bounding box center [369, 299] width 231 height 38
click at [446, 302] on span "Delete" at bounding box center [449, 298] width 24 height 9
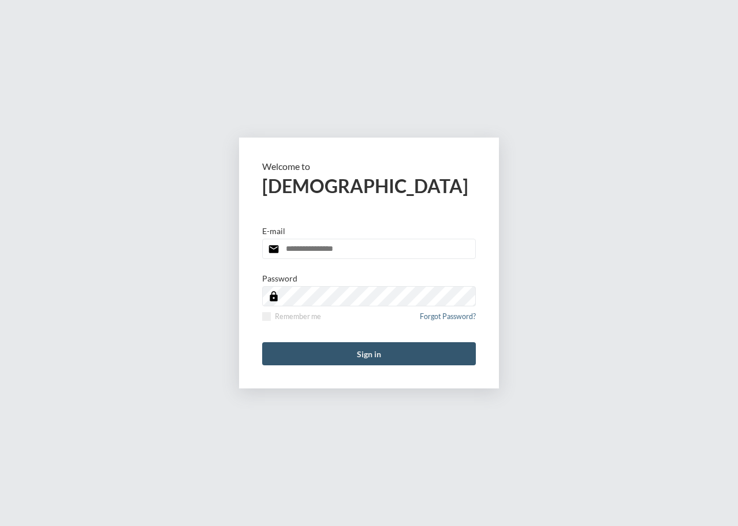
type input "**********"
click at [348, 358] on button "Sign in" at bounding box center [369, 353] width 214 height 23
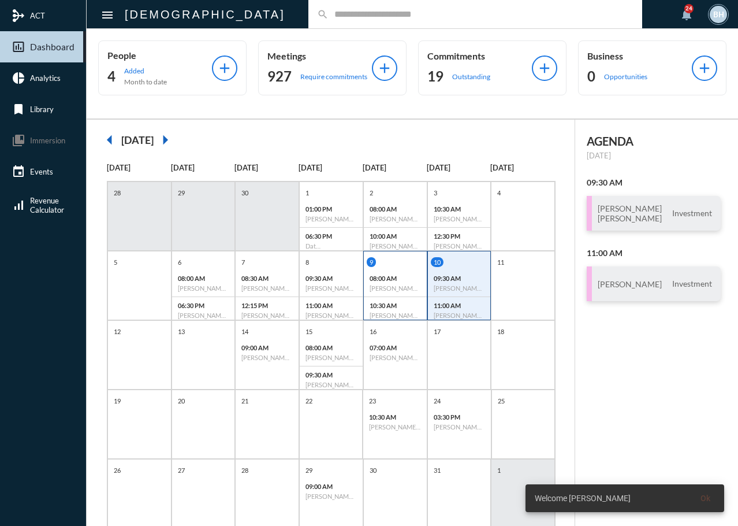
click at [406, 287] on h6 "[PERSON_NAME] - Review" at bounding box center [395, 288] width 51 height 8
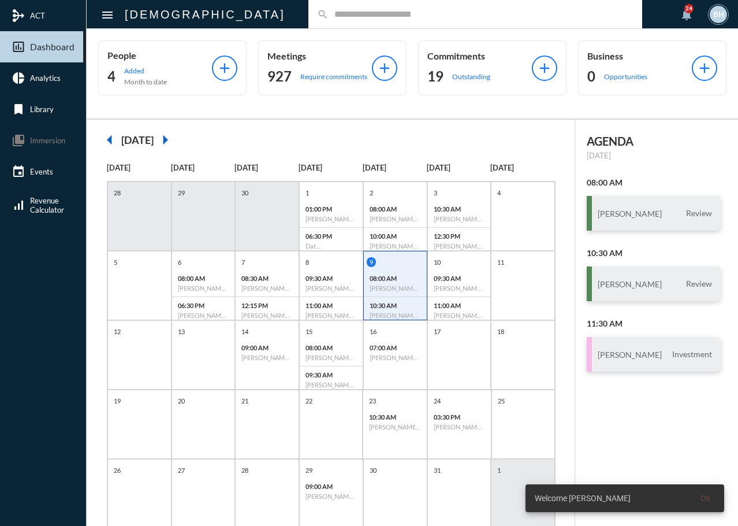
click at [329, 14] on input "text" at bounding box center [481, 14] width 305 height 10
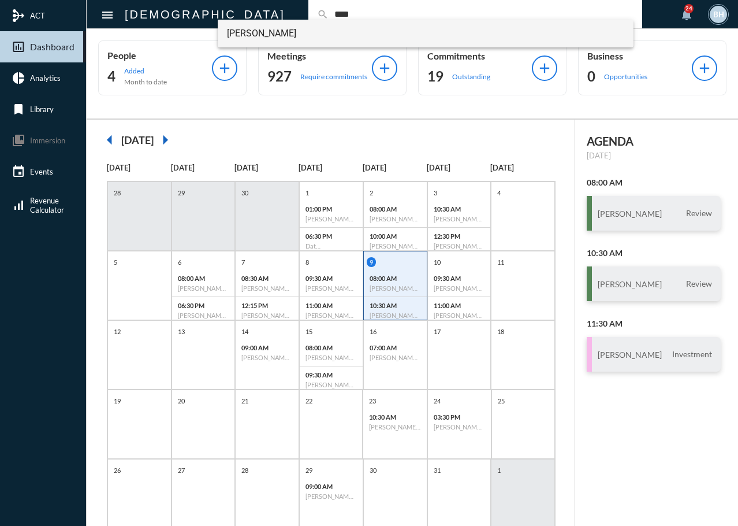
type input "****"
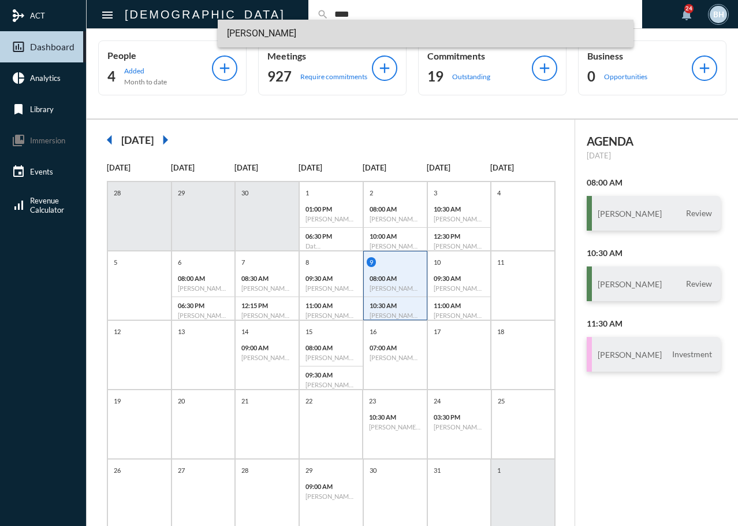
click at [285, 38] on span "[PERSON_NAME]" at bounding box center [426, 34] width 398 height 28
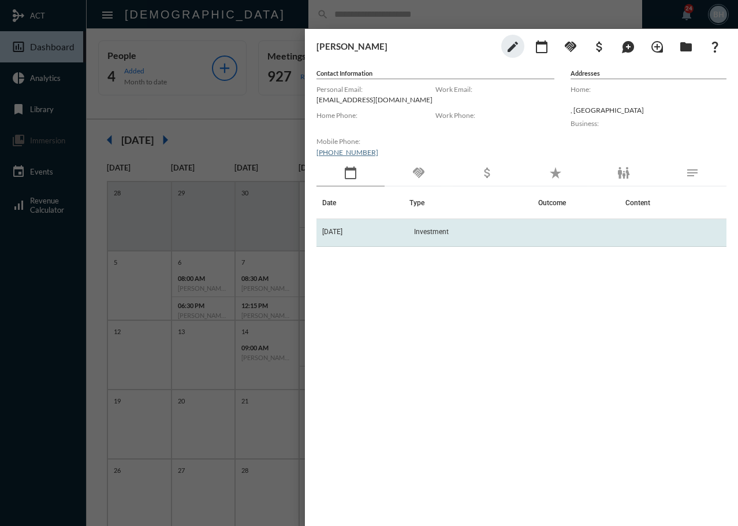
click at [451, 236] on td "Investment" at bounding box center [474, 233] width 129 height 28
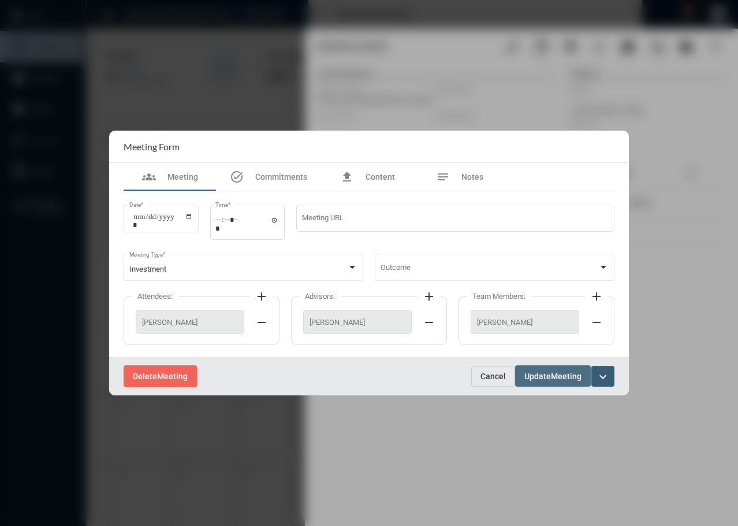
click at [541, 371] on span "Update" at bounding box center [538, 375] width 27 height 9
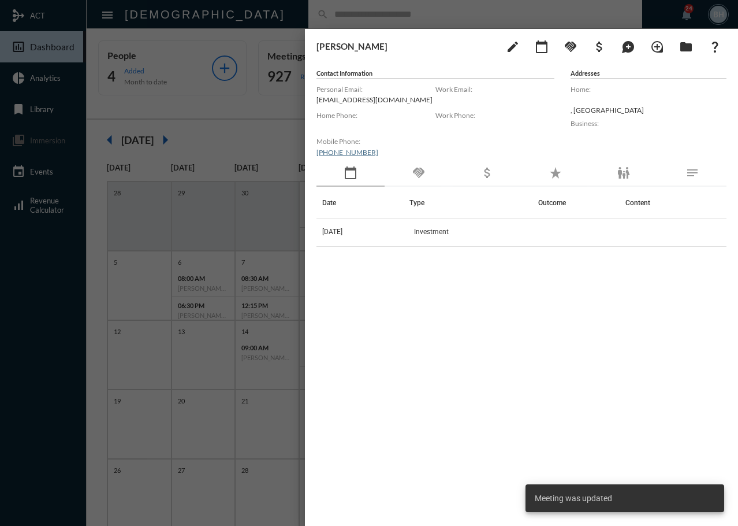
click at [557, 409] on div "Date Type Outcome Content 10/9/25 Investment" at bounding box center [522, 341] width 410 height 309
click at [236, 145] on div at bounding box center [369, 263] width 738 height 526
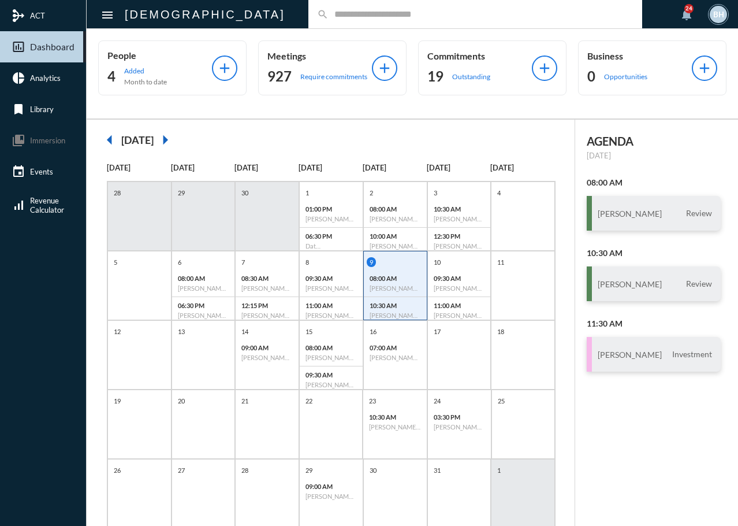
click at [618, 393] on div "AGENDA Thursday, Oct 9 08:00 AM Larry Blackburn Review 10:30 AM Dave Gvozdic Re…" at bounding box center [656, 339] width 163 height 438
click at [652, 485] on div "AGENDA Thursday, Oct 9 08:00 AM Larry Blackburn Review 10:30 AM Dave Gvozdic Re…" at bounding box center [656, 339] width 163 height 438
click at [514, 144] on div "arrow_left October 2025 arrow_right" at bounding box center [330, 139] width 465 height 23
click at [262, 285] on h6 "[PERSON_NAME] "[PERSON_NAME]" [PERSON_NAME], Jr. - Review" at bounding box center [266, 288] width 51 height 8
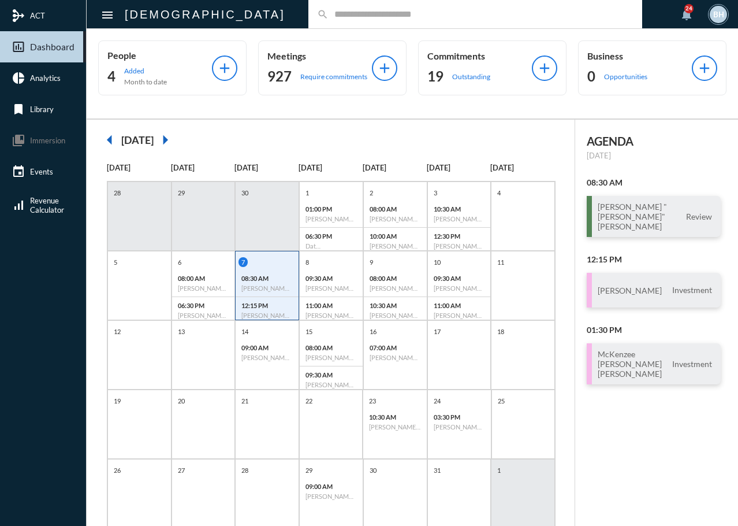
click at [671, 467] on div "AGENDA Tuesday, Oct 7 08:30 AM Jack "Lee" Burdine Review 12:15 PM Dave Bajoka I…" at bounding box center [656, 339] width 163 height 438
click at [187, 265] on div "6" at bounding box center [205, 262] width 60 height 10
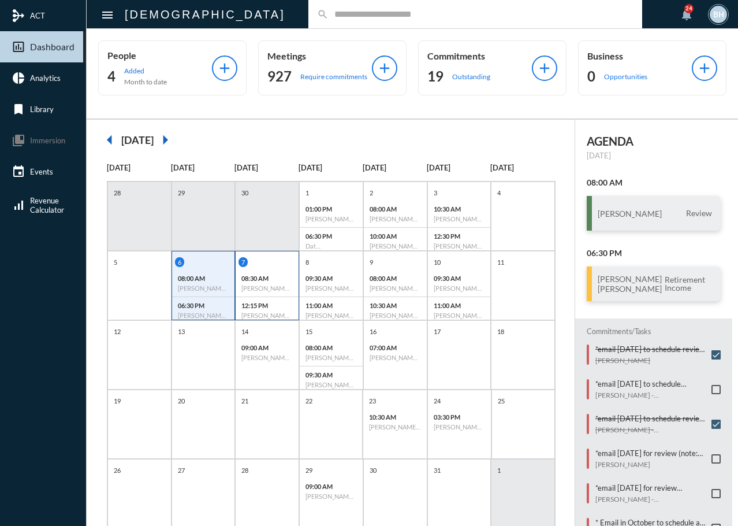
click at [281, 262] on div "7" at bounding box center [269, 262] width 60 height 10
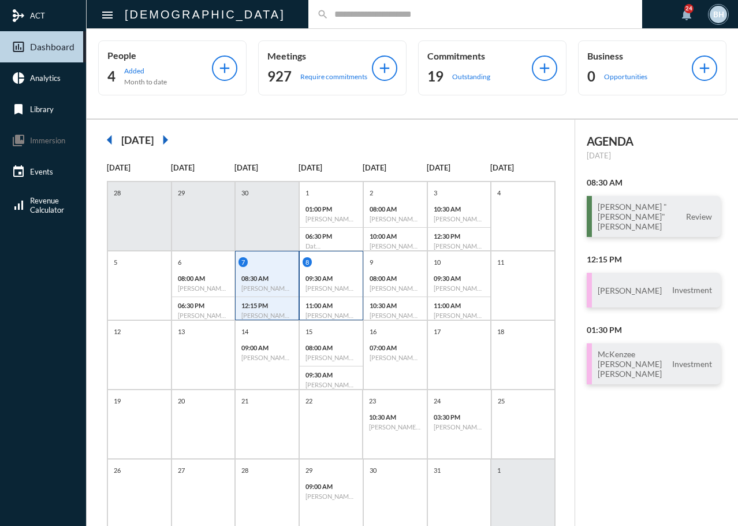
click at [345, 278] on p "09:30 AM" at bounding box center [331, 278] width 51 height 8
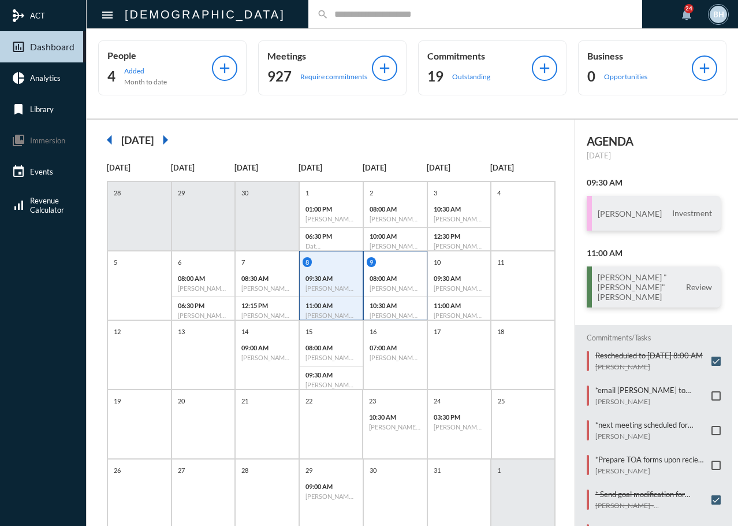
click at [398, 260] on div "9" at bounding box center [397, 262] width 60 height 10
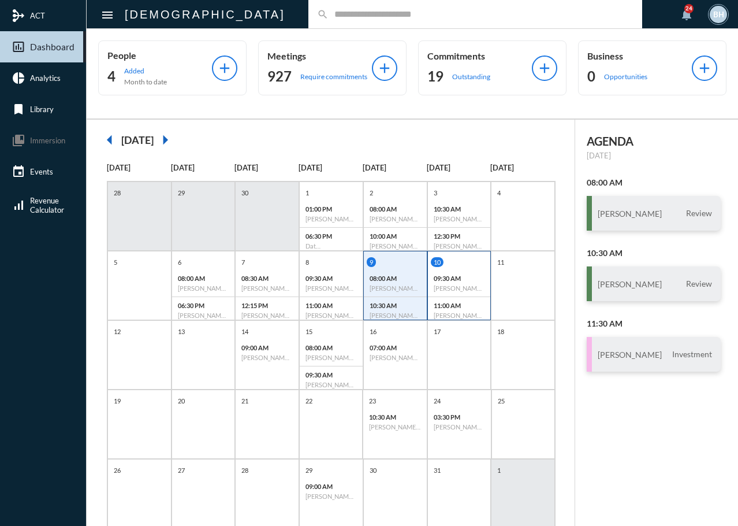
click at [477, 273] on div "09:30 AM Julia Tullio - Kojo Asantey - Investment" at bounding box center [459, 283] width 63 height 27
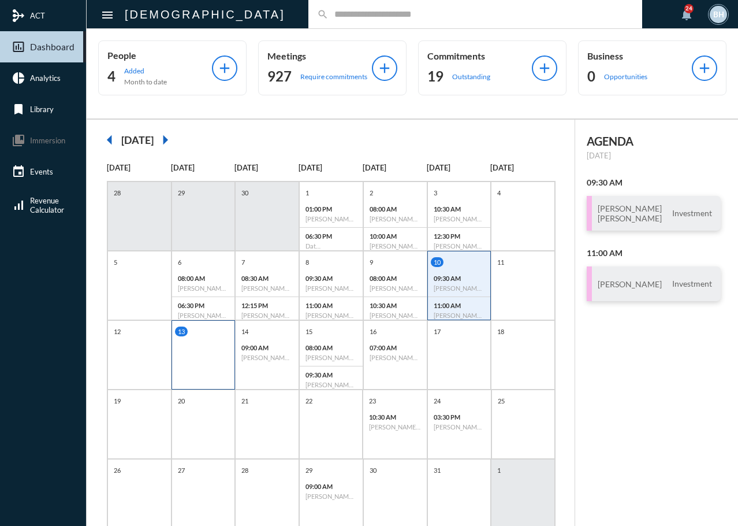
click at [199, 372] on div "13" at bounding box center [204, 354] width 64 height 69
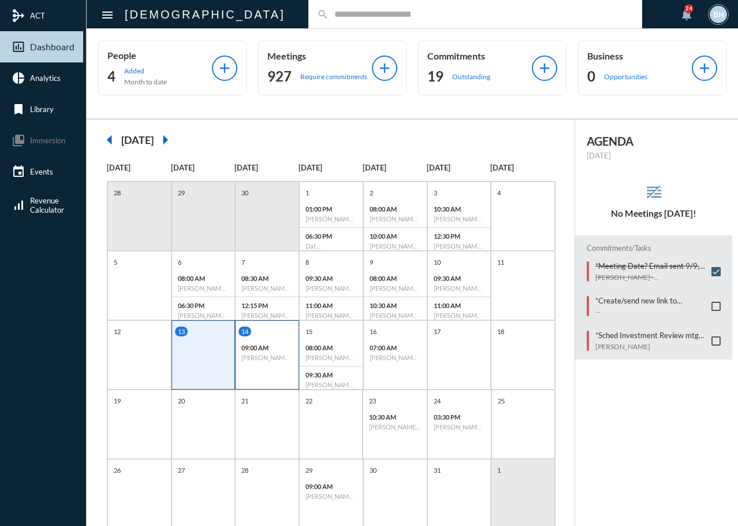
click at [269, 334] on div "14" at bounding box center [269, 331] width 60 height 10
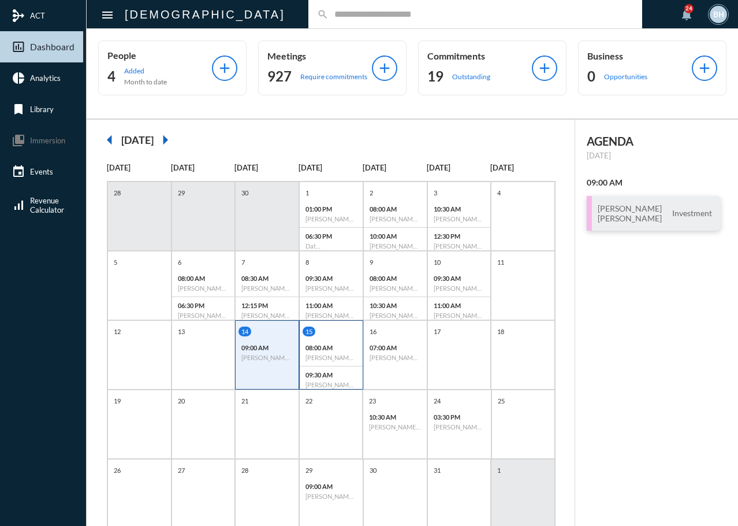
click at [340, 331] on div "15" at bounding box center [333, 331] width 60 height 10
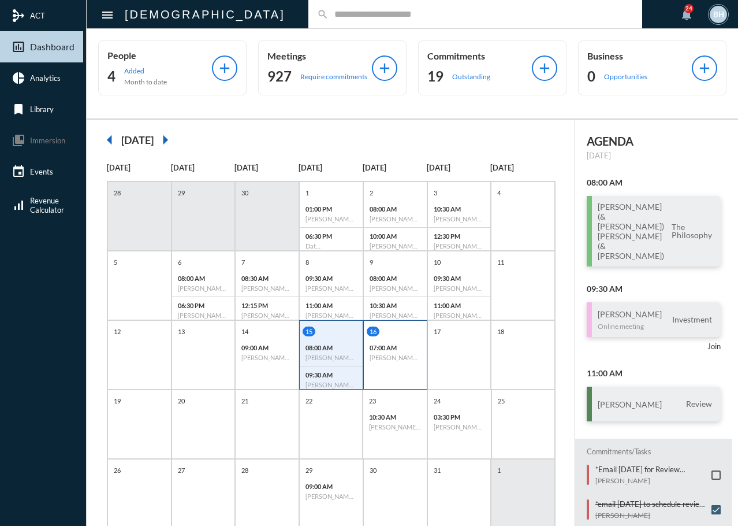
click at [395, 373] on div "16 07:00 AM John Hawkins - Danielle Hawkins - Investment" at bounding box center [395, 354] width 64 height 69
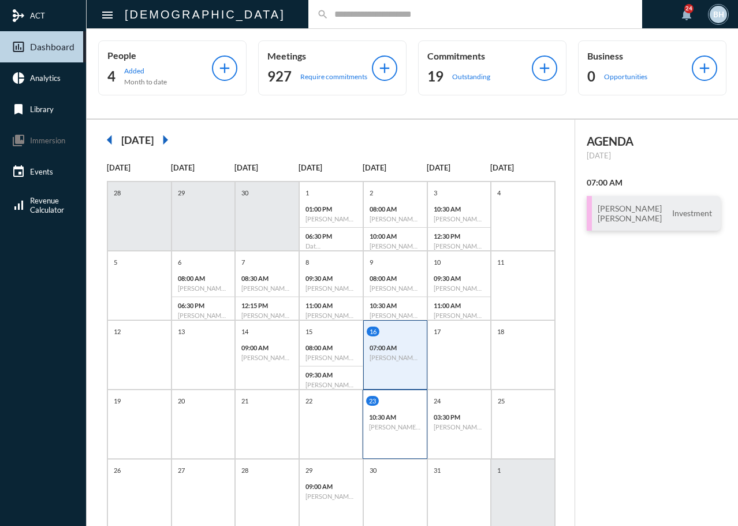
click at [396, 428] on h6 "[PERSON_NAME] ([PERSON_NAME]) - Review" at bounding box center [395, 427] width 52 height 8
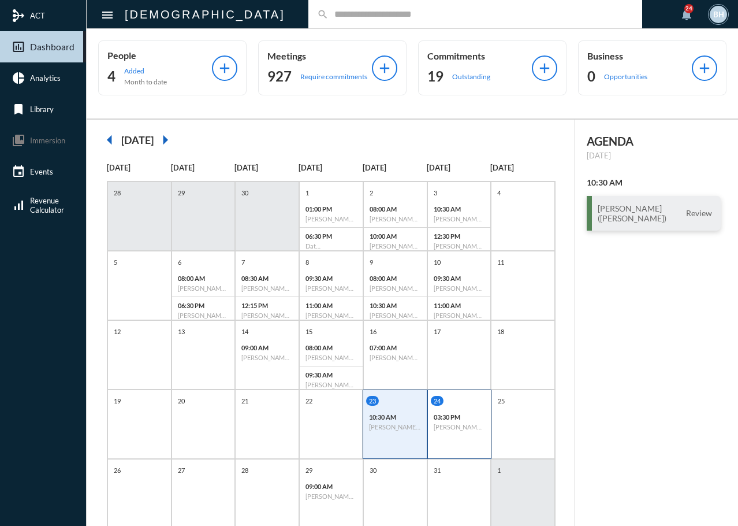
click at [458, 450] on div "24 03:30 PM Derek Nykiel - Heather Nykiel - Review" at bounding box center [459, 423] width 64 height 69
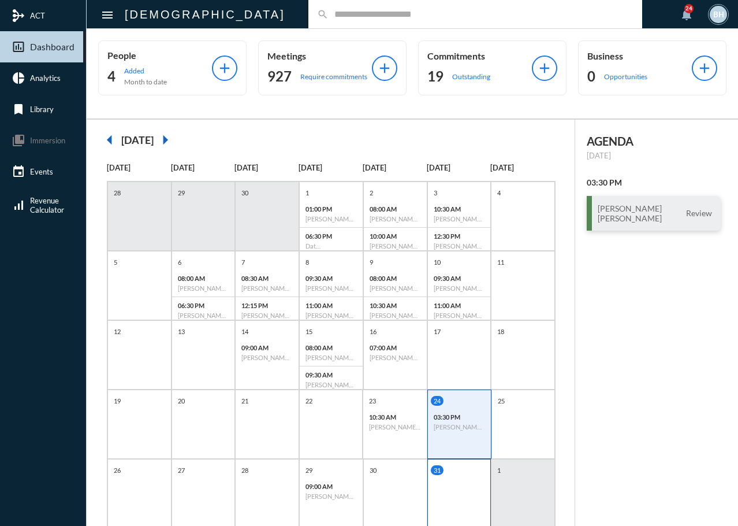
drag, startPoint x: 324, startPoint y: 512, endPoint x: 432, endPoint y: 518, distance: 108.2
click at [325, 512] on div "29 09:00 AM Steve Hyer, Jr. - Review" at bounding box center [331, 493] width 64 height 69
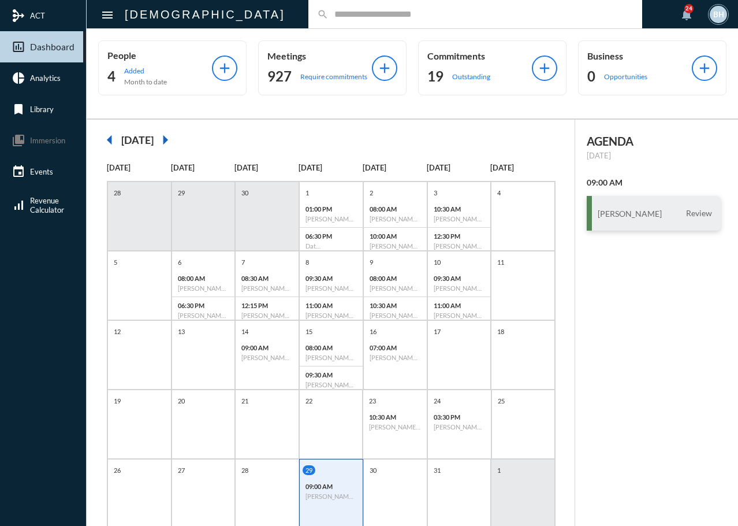
click at [648, 381] on div "AGENDA Wednesday, Oct 29 09:00 AM Steve Hyer Review" at bounding box center [656, 339] width 163 height 438
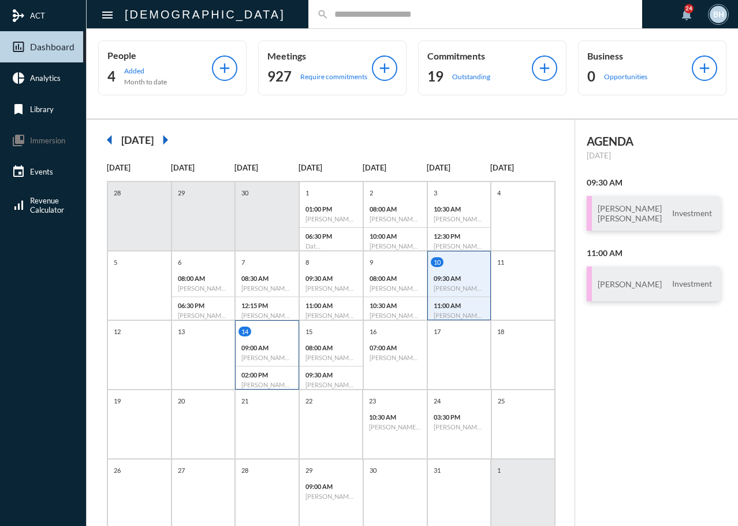
click at [271, 348] on p "09:00 AM" at bounding box center [266, 348] width 51 height 8
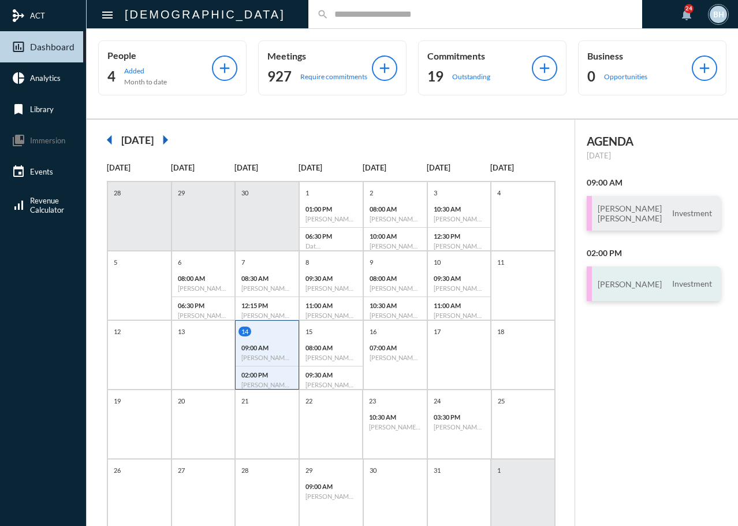
click at [620, 276] on div "[PERSON_NAME] Investment" at bounding box center [654, 283] width 134 height 35
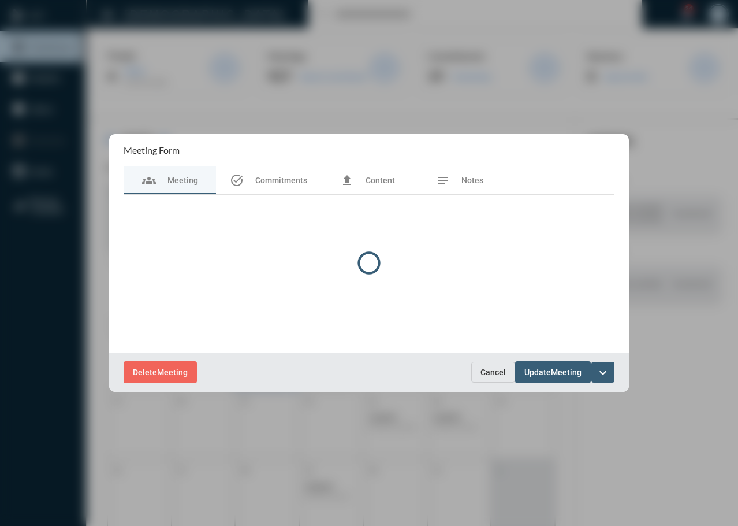
click at [167, 377] on div at bounding box center [369, 262] width 520 height 257
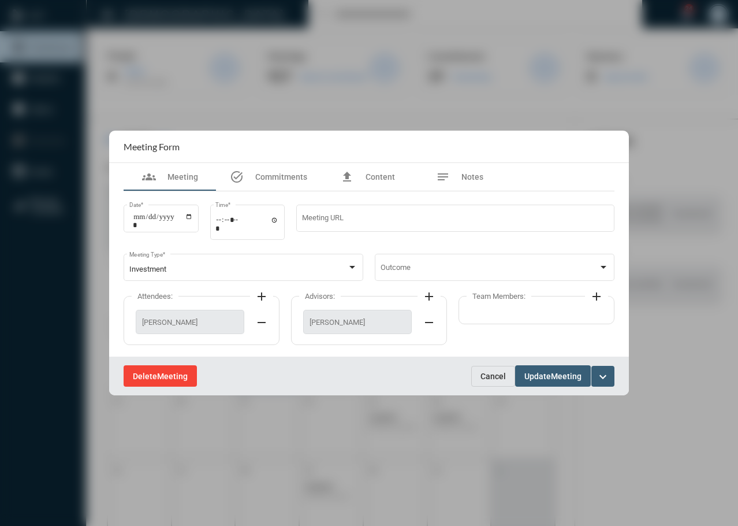
click at [151, 378] on span "Delete" at bounding box center [145, 375] width 24 height 9
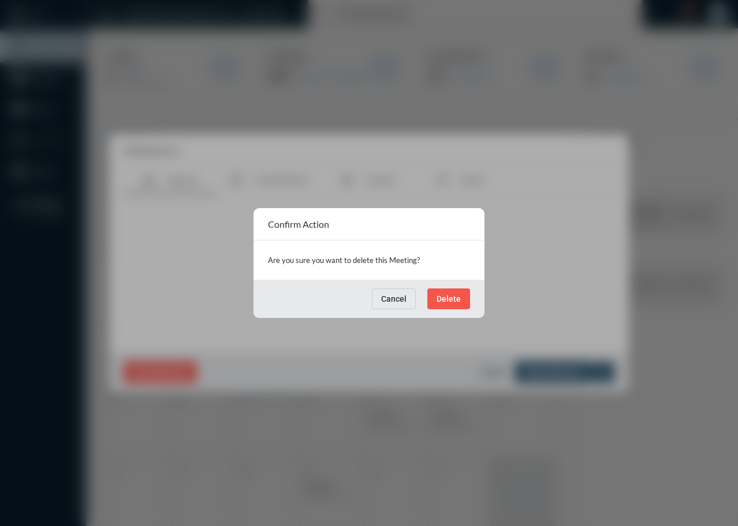
click at [462, 300] on button "Delete" at bounding box center [448, 298] width 43 height 21
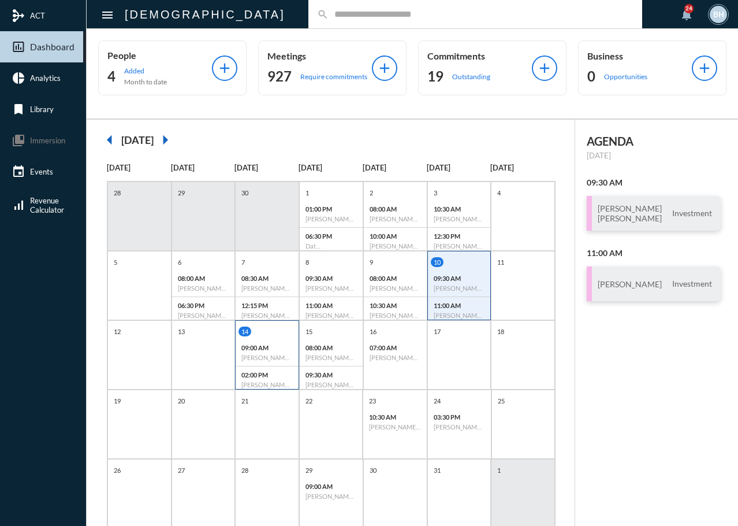
click at [261, 347] on p "09:00 AM" at bounding box center [266, 348] width 51 height 8
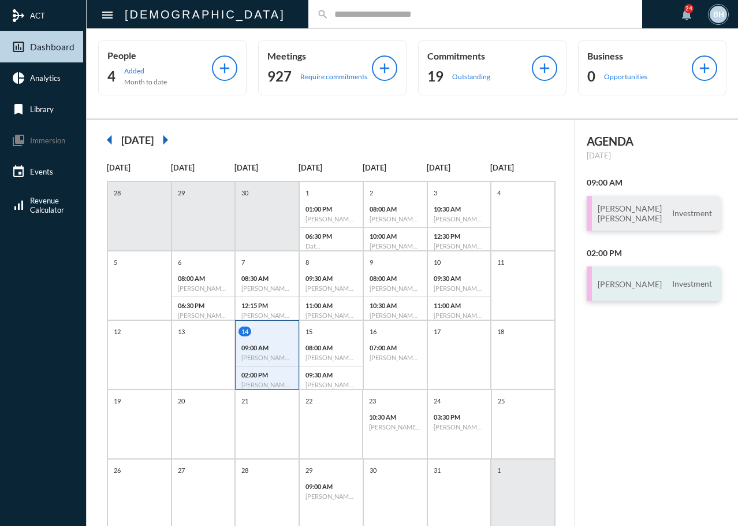
click at [670, 287] on span "Investment" at bounding box center [693, 283] width 46 height 10
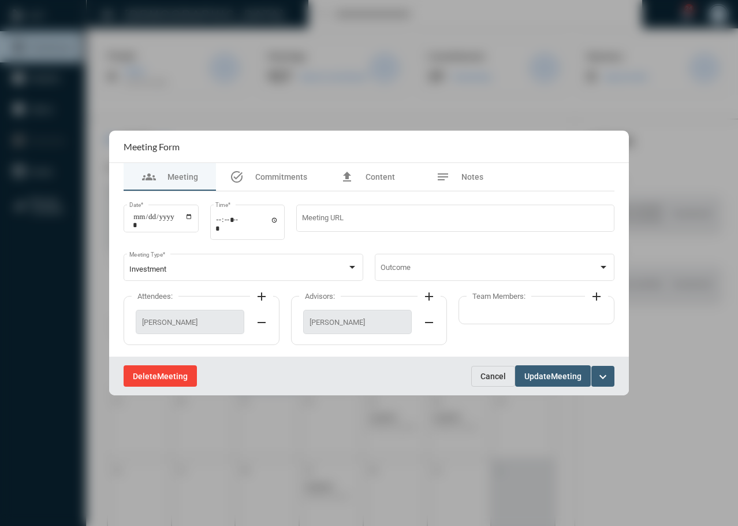
click at [140, 378] on span "Delete" at bounding box center [145, 375] width 24 height 9
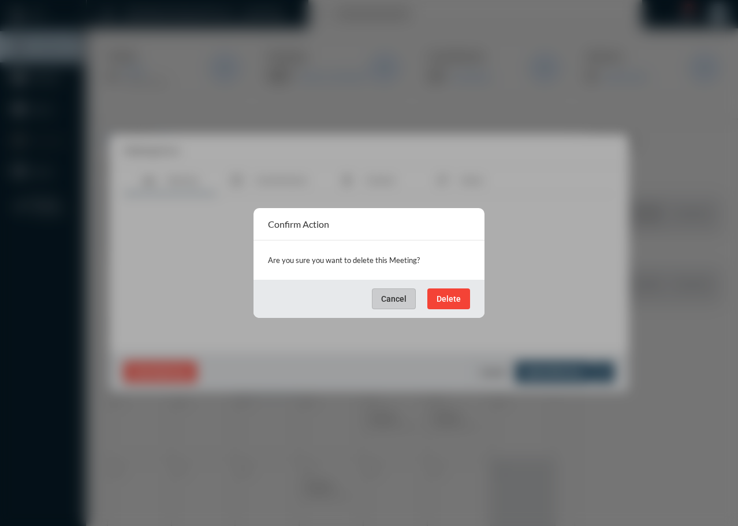
click at [456, 294] on span "Delete" at bounding box center [449, 298] width 24 height 9
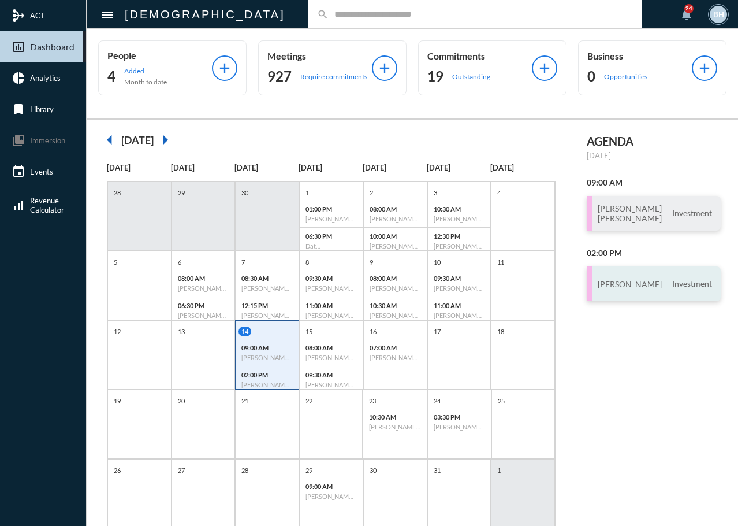
click at [670, 287] on span "Investment" at bounding box center [693, 283] width 46 height 10
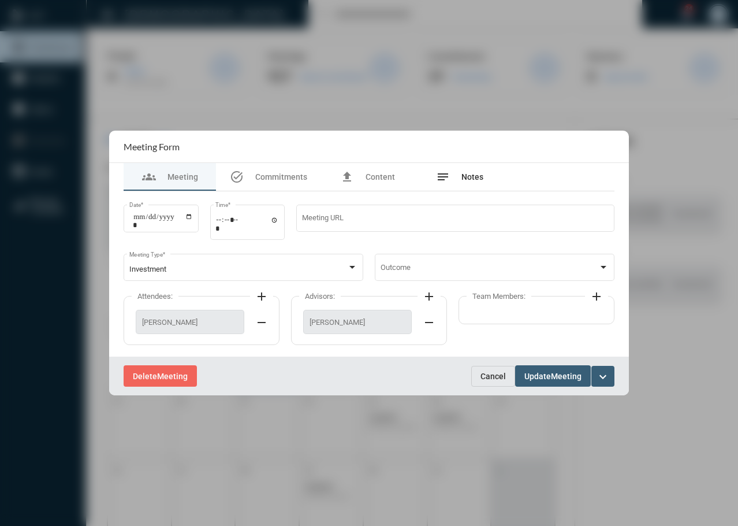
click at [462, 183] on div "notes Notes" at bounding box center [459, 177] width 47 height 14
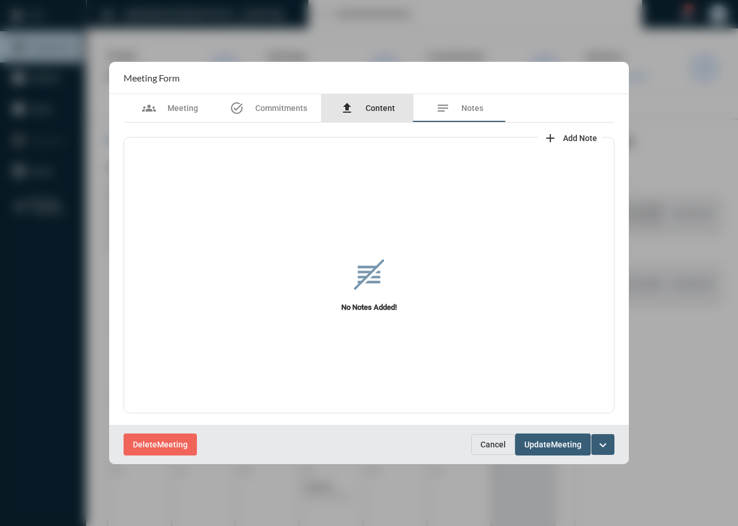
click at [380, 113] on span "Content" at bounding box center [380, 107] width 29 height 9
click at [304, 100] on div "task_alt Commitments" at bounding box center [268, 108] width 105 height 28
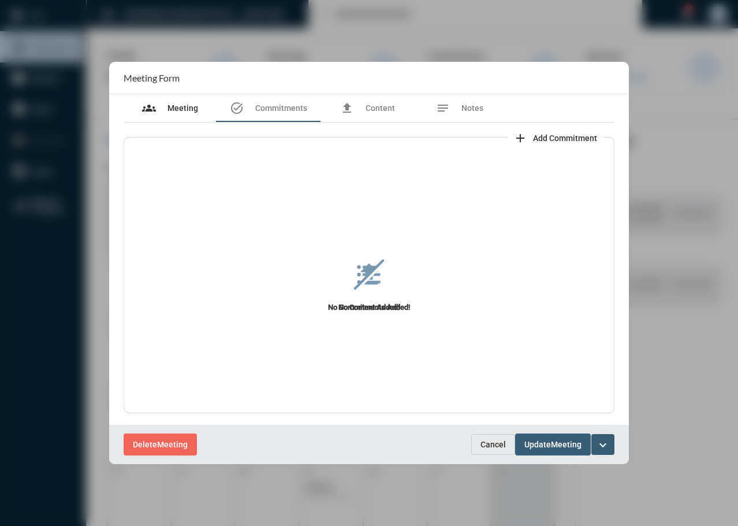
click at [187, 105] on span "Meeting" at bounding box center [183, 107] width 31 height 9
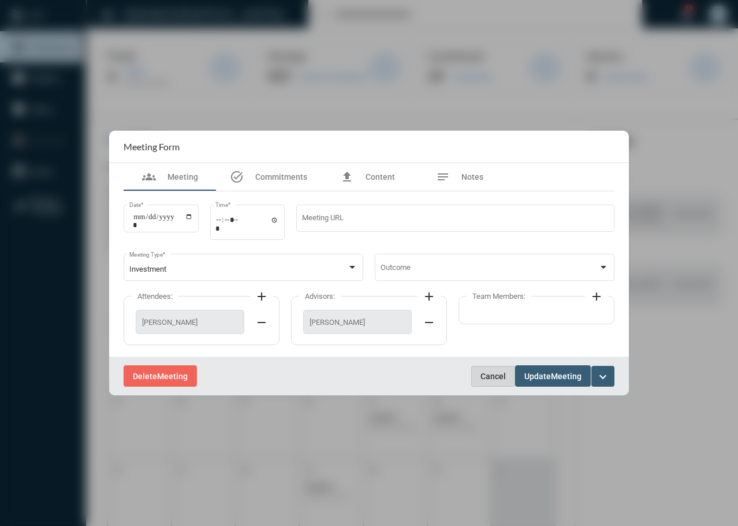
click at [478, 377] on button "Cancel" at bounding box center [493, 376] width 44 height 21
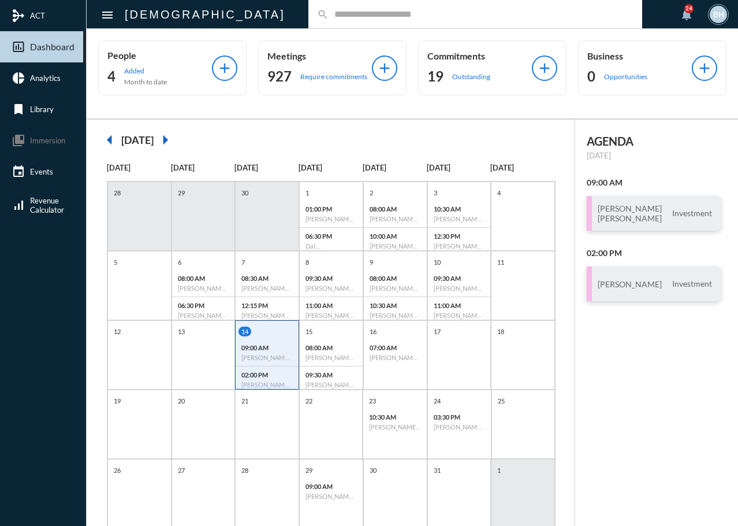
click at [268, 333] on div "14" at bounding box center [269, 331] width 60 height 10
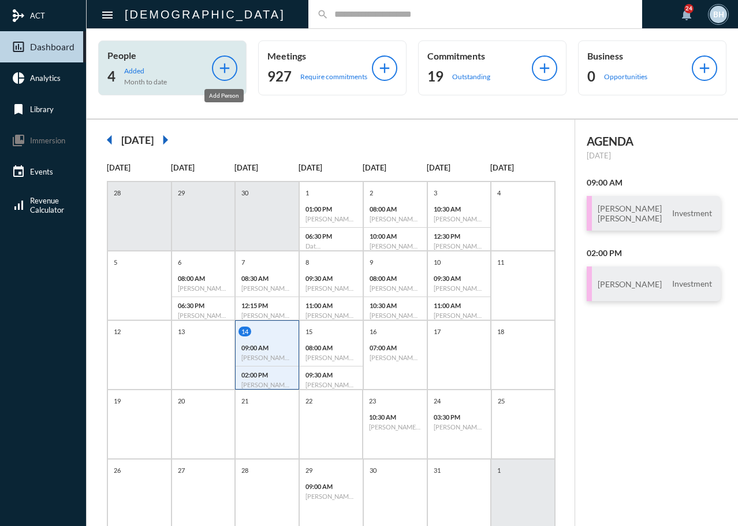
click at [226, 63] on mat-icon "add" at bounding box center [225, 68] width 16 height 16
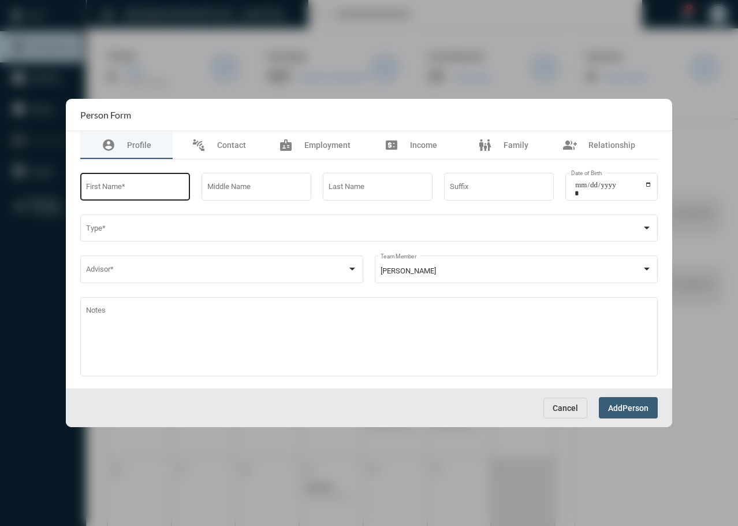
click at [126, 190] on input "First Name *" at bounding box center [135, 188] width 99 height 9
type input "*********"
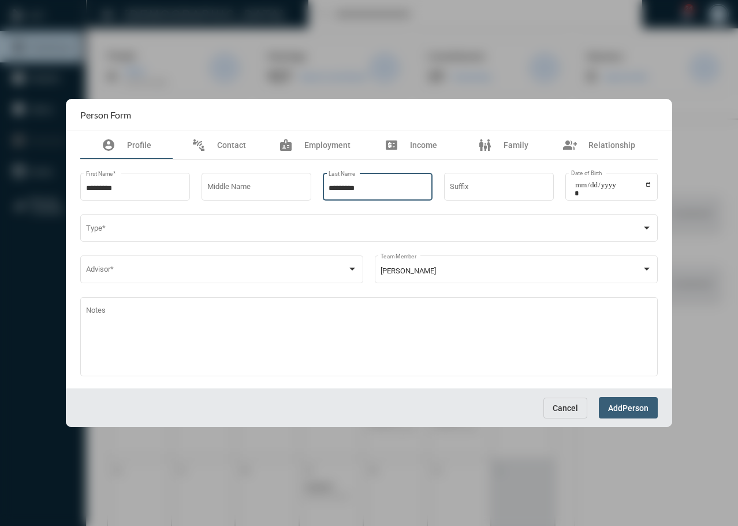
type input "*********"
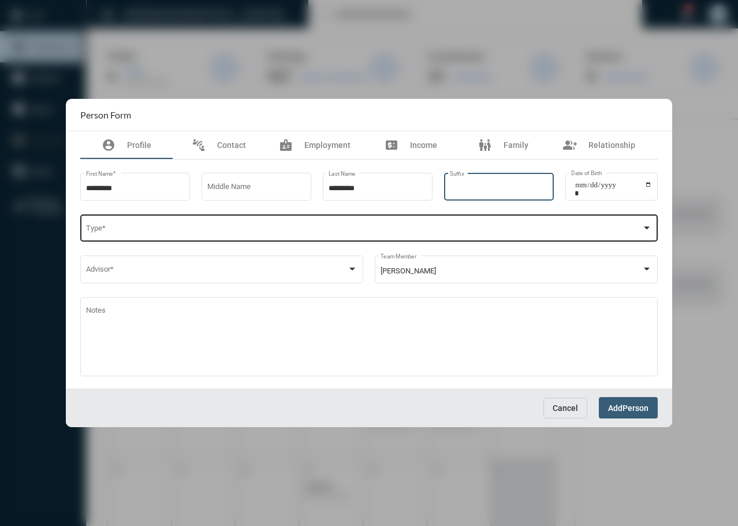
click at [170, 226] on span at bounding box center [364, 230] width 556 height 9
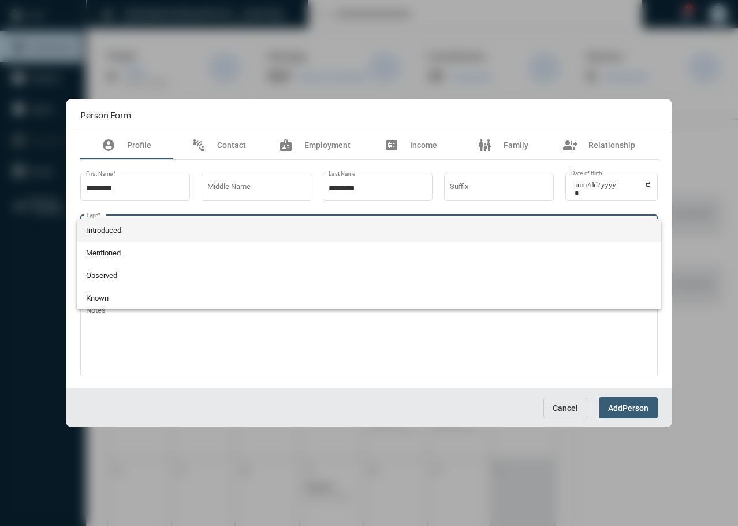
click at [145, 228] on span "Introduced" at bounding box center [369, 230] width 567 height 23
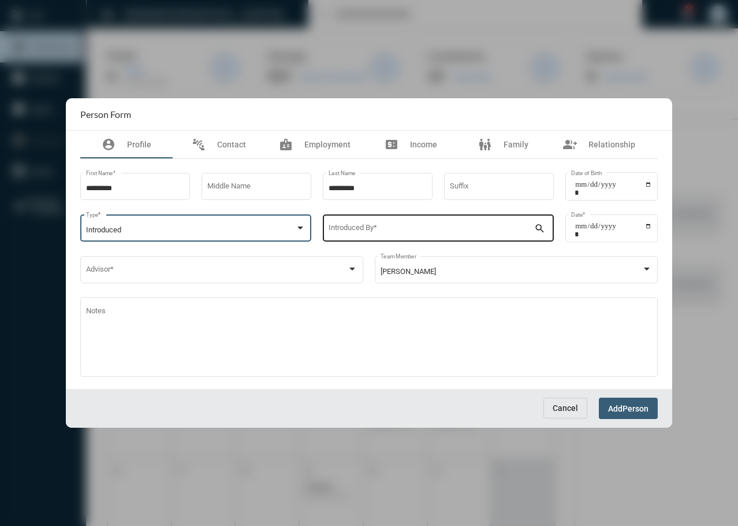
click at [406, 238] on div "Introduced By *" at bounding box center [432, 227] width 206 height 29
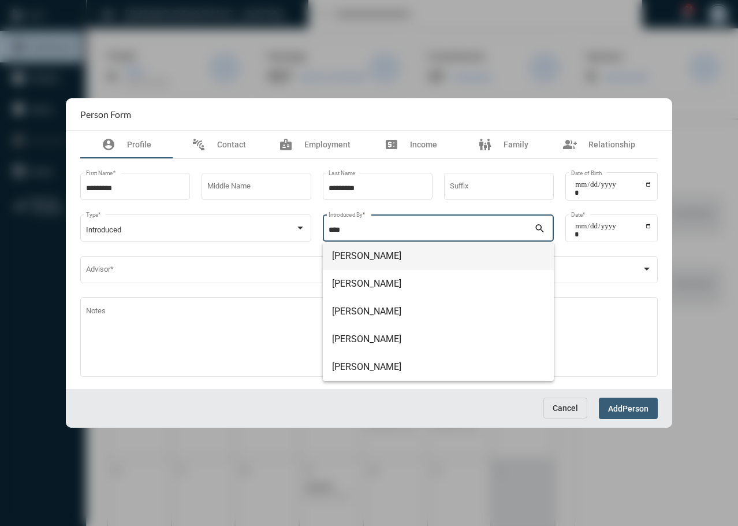
click at [345, 253] on span "[PERSON_NAME]" at bounding box center [438, 256] width 213 height 28
type input "**********"
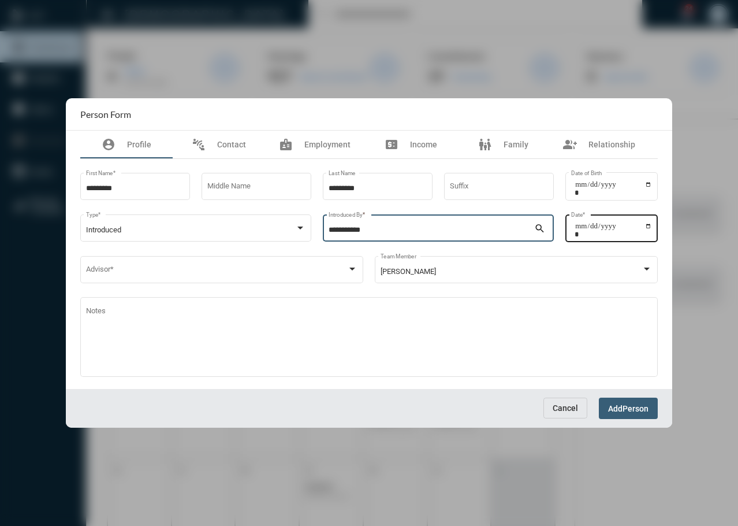
drag, startPoint x: 557, startPoint y: 215, endPoint x: 584, endPoint y: 225, distance: 28.7
click at [558, 215] on div "**********" at bounding box center [369, 233] width 578 height 42
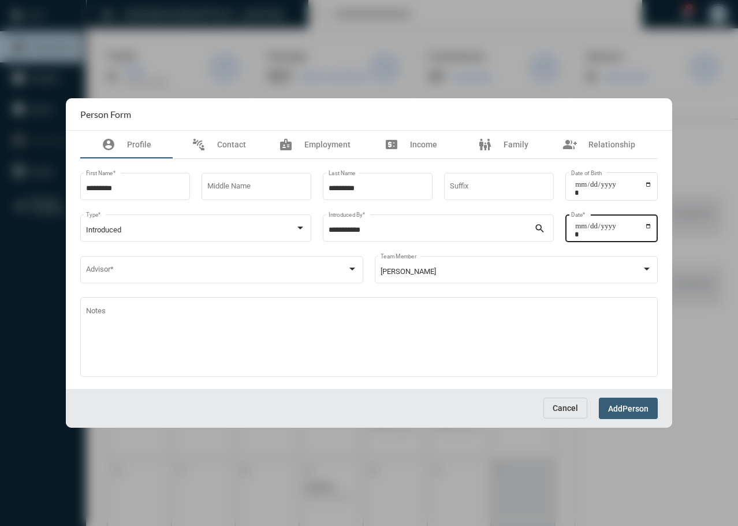
click at [584, 225] on input "Date *" at bounding box center [613, 230] width 77 height 16
type input "**********"
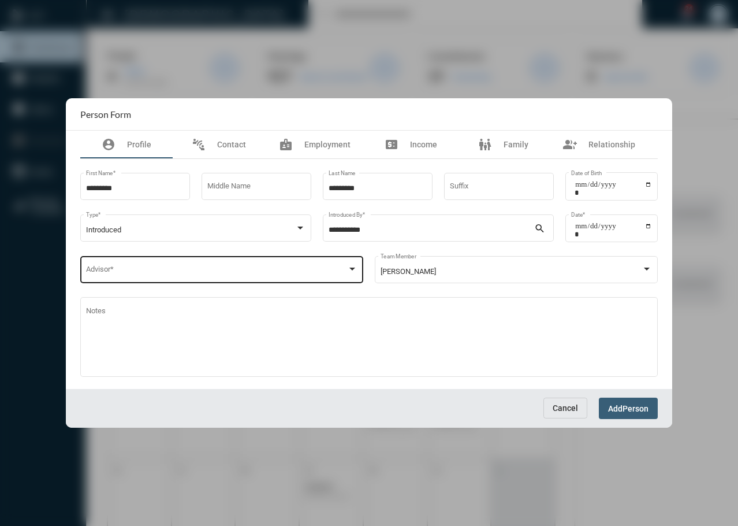
click at [168, 262] on div "Advisor *" at bounding box center [222, 268] width 272 height 29
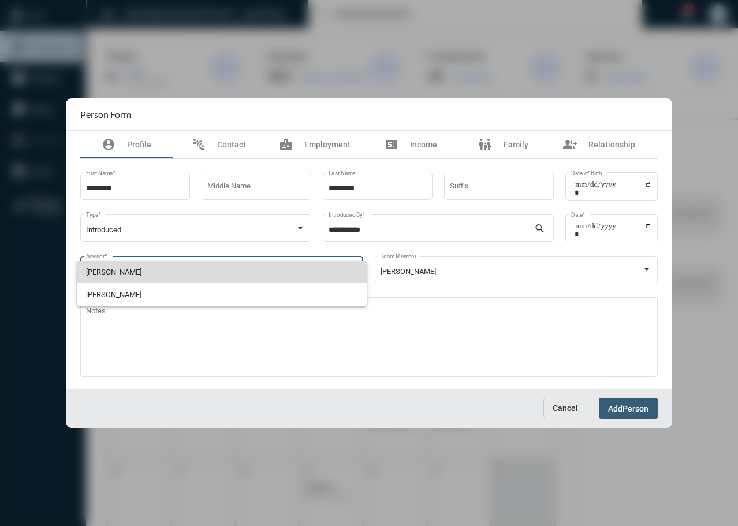
click at [139, 274] on span "Tim Schafer" at bounding box center [222, 272] width 272 height 23
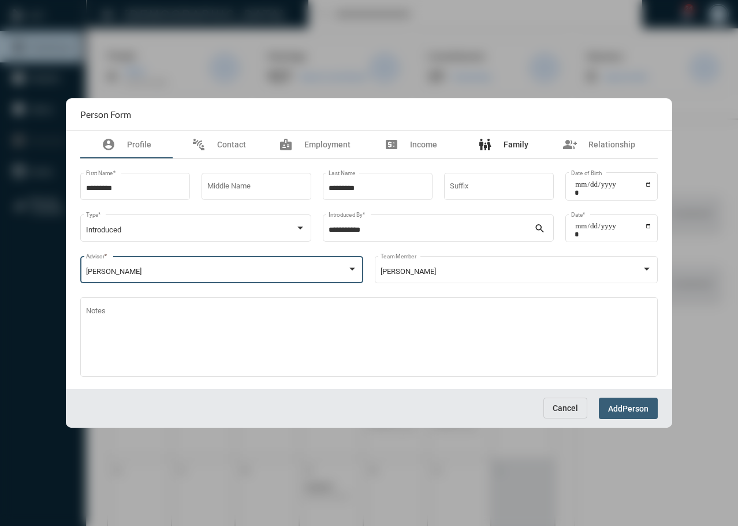
click at [491, 140] on mat-icon "family_restroom" at bounding box center [485, 144] width 14 height 14
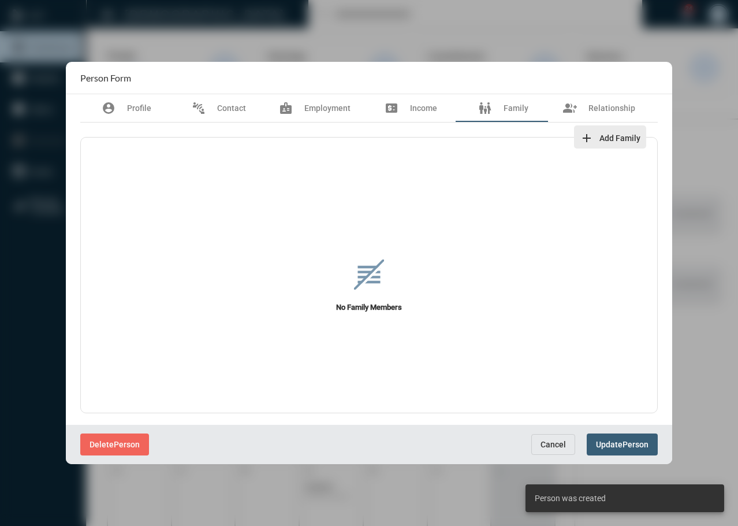
click at [604, 129] on button "add Add Family" at bounding box center [610, 136] width 72 height 23
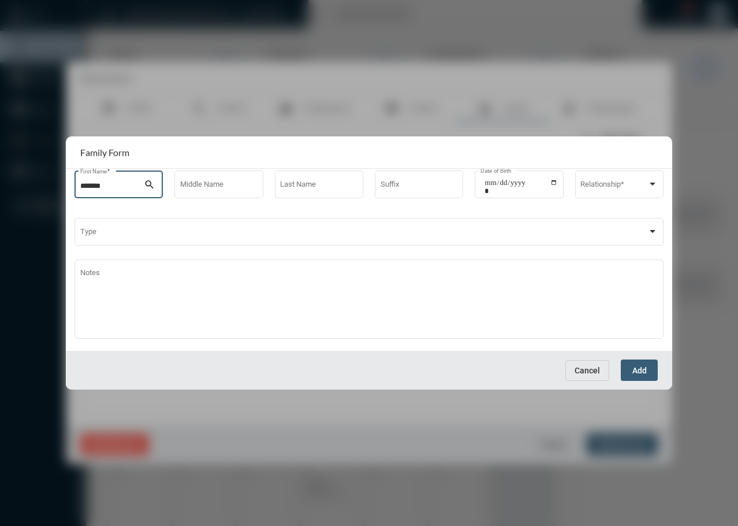
type input "*******"
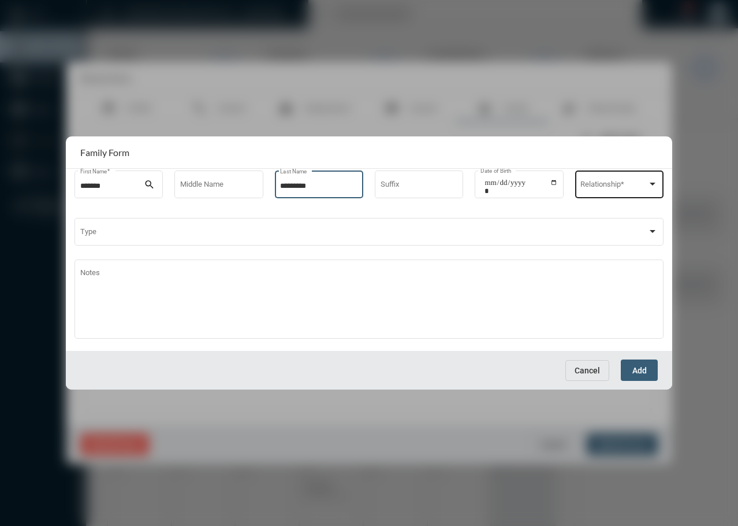
type input "*********"
click at [623, 184] on span at bounding box center [614, 186] width 67 height 9
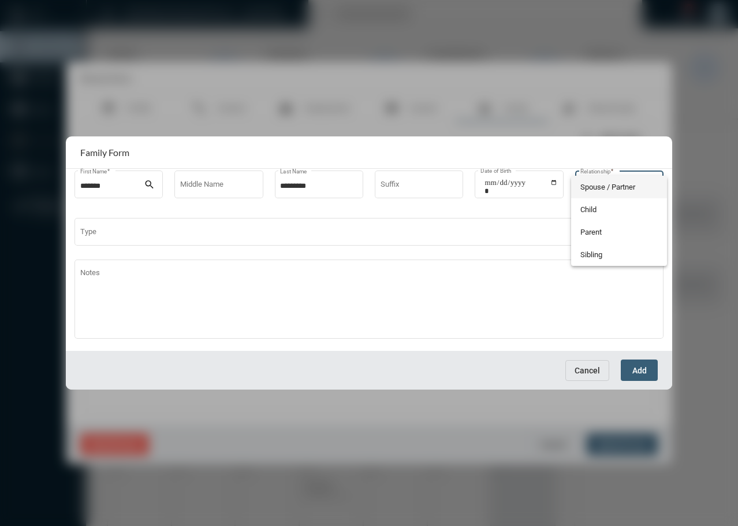
click at [600, 191] on span "Spouse / Partner" at bounding box center [619, 187] width 77 height 23
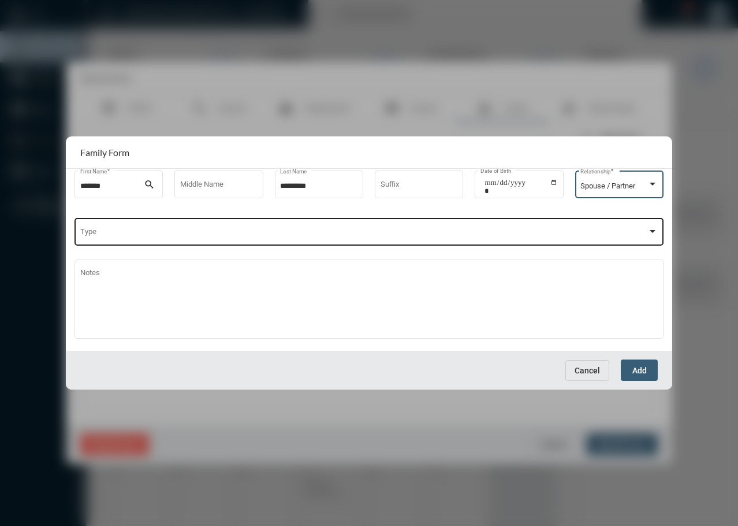
click at [141, 231] on span at bounding box center [364, 233] width 568 height 9
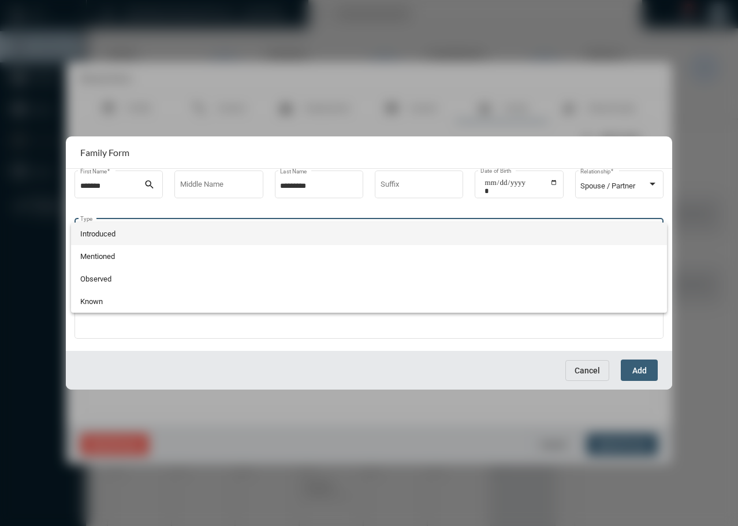
click at [111, 232] on span "Introduced" at bounding box center [369, 233] width 578 height 23
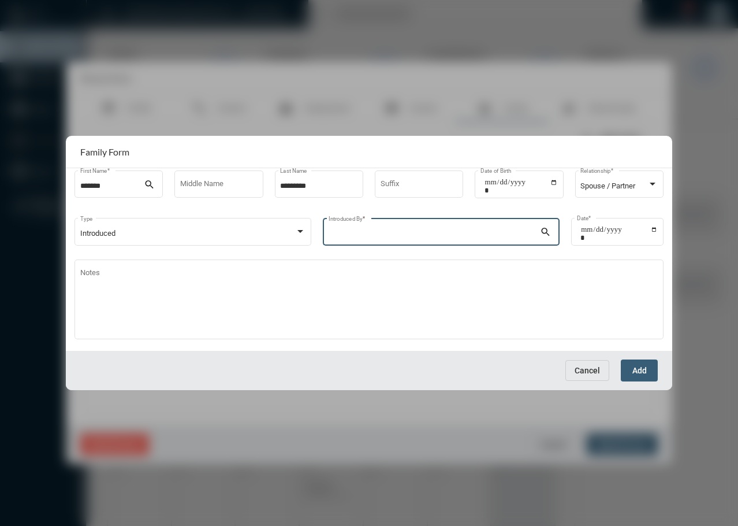
click at [382, 235] on input "Introduced By *" at bounding box center [435, 233] width 212 height 9
type input "**********"
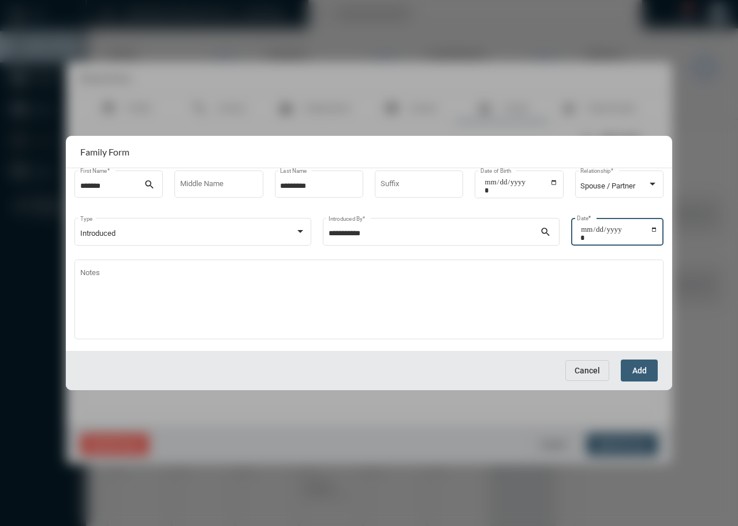
click at [596, 232] on input "**********" at bounding box center [619, 233] width 77 height 16
type input "**********"
click at [648, 372] on button "Add" at bounding box center [639, 369] width 37 height 21
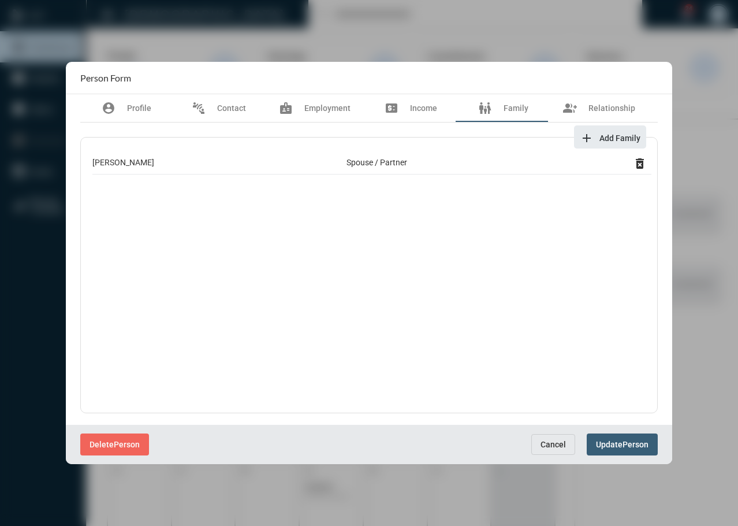
click at [630, 441] on span "Person" at bounding box center [636, 444] width 26 height 9
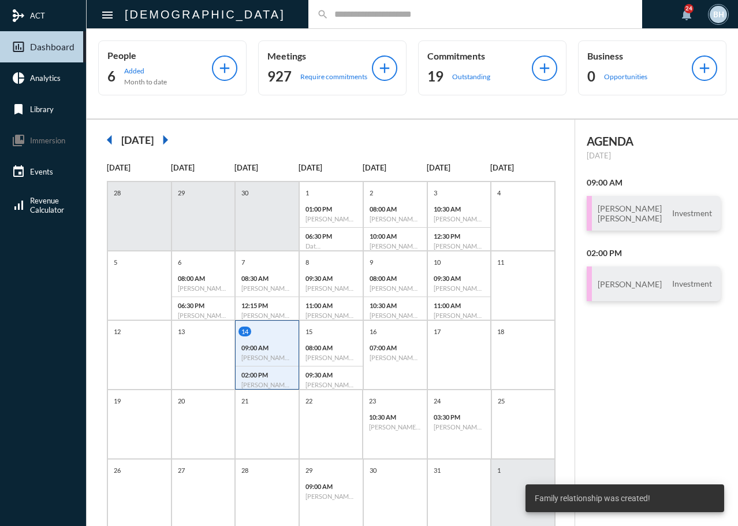
click at [276, 380] on div "02:00 PM Adam Orlansky - Investment" at bounding box center [267, 379] width 63 height 27
click at [638, 285] on h3 "Adam Orlansky" at bounding box center [630, 284] width 64 height 10
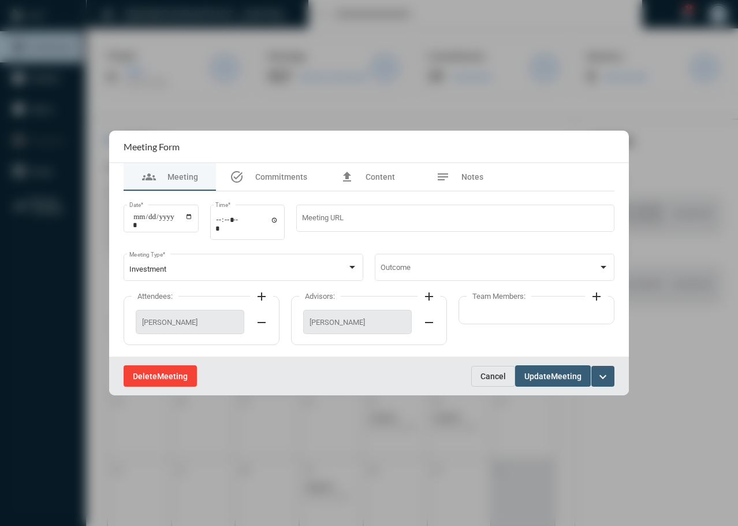
click at [162, 376] on span "Meeting" at bounding box center [172, 375] width 31 height 9
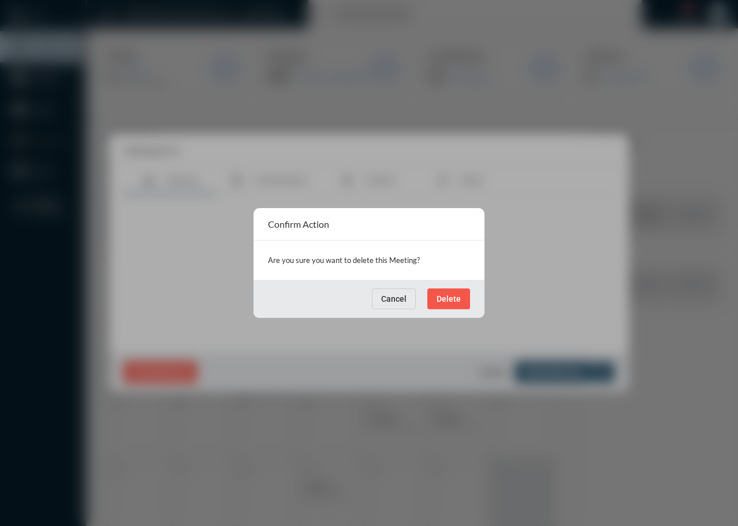
click at [446, 292] on button "Delete" at bounding box center [448, 298] width 43 height 21
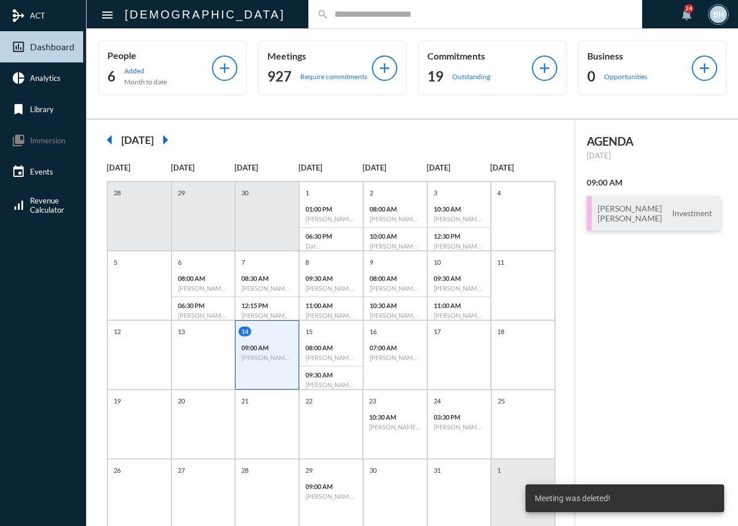
click at [308, 8] on div "search" at bounding box center [475, 14] width 334 height 28
click at [329, 14] on input "text" at bounding box center [481, 14] width 305 height 10
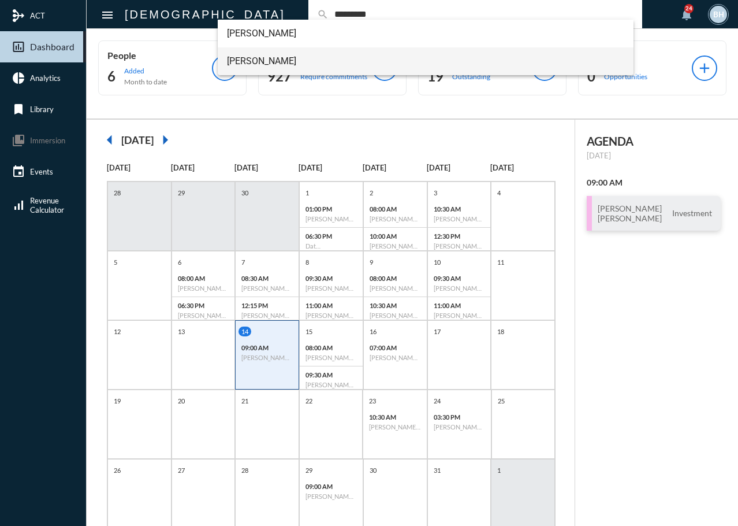
type input "*********"
click at [280, 64] on span "Wolfegang Moorhouse" at bounding box center [426, 61] width 398 height 28
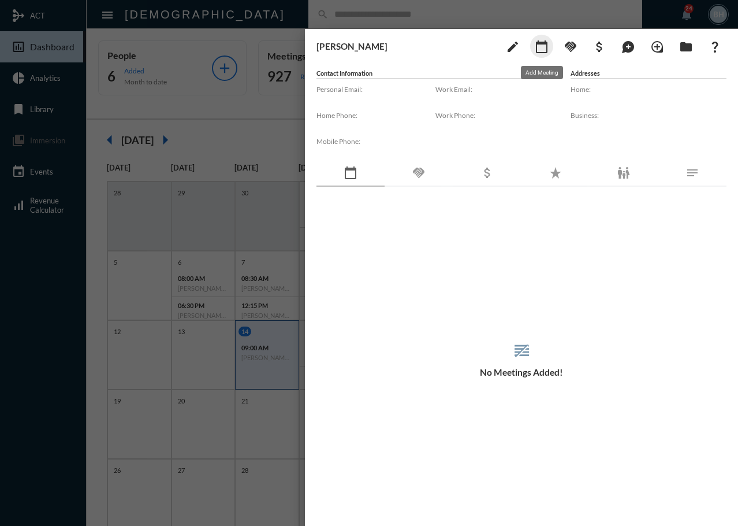
click at [544, 47] on mat-icon "calendar_today" at bounding box center [542, 47] width 14 height 14
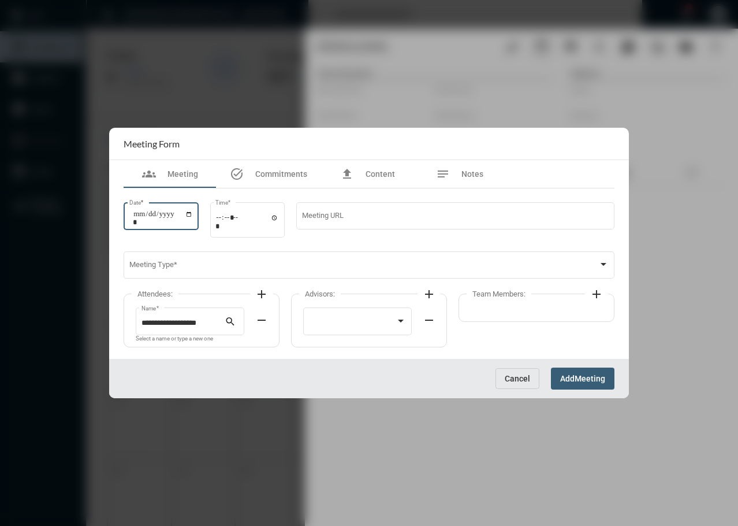
click at [139, 214] on input "Date *" at bounding box center [163, 218] width 60 height 16
type input "**********"
click at [224, 220] on input "Time *" at bounding box center [247, 221] width 64 height 17
type input "*****"
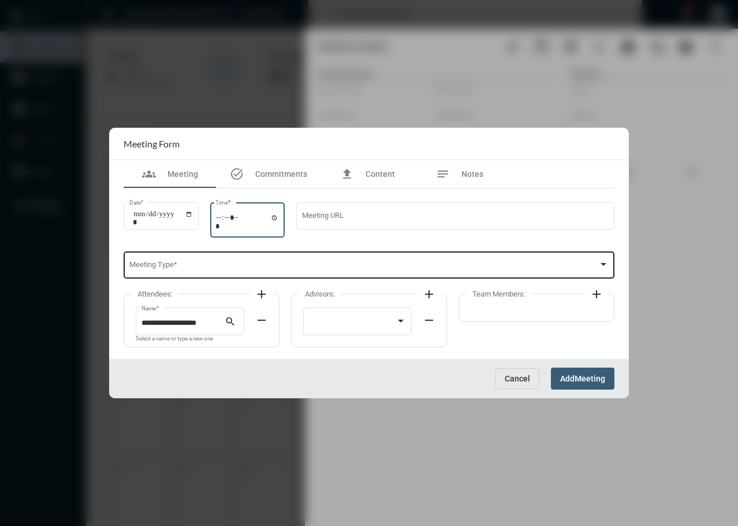
click at [188, 272] on div "Meeting Type *" at bounding box center [369, 264] width 480 height 29
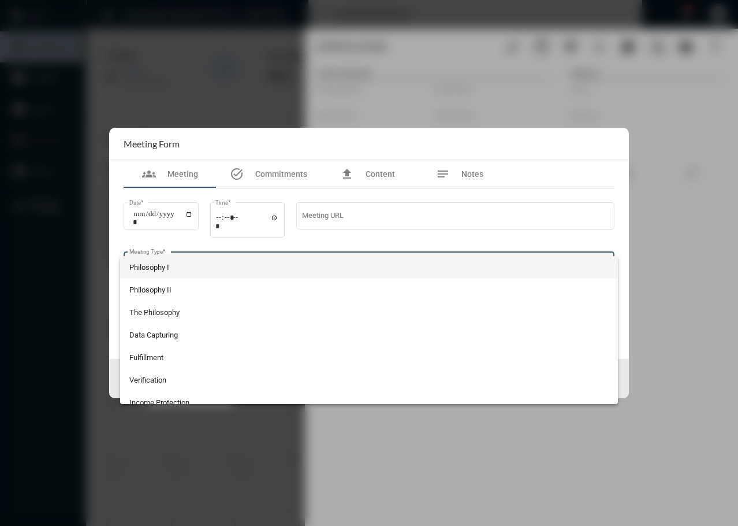
scroll to position [122, 0]
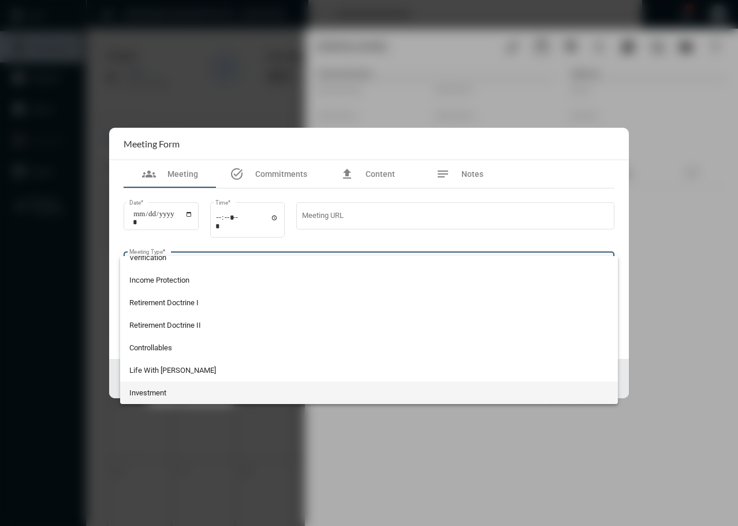
click at [198, 393] on span "Investment" at bounding box center [369, 392] width 480 height 23
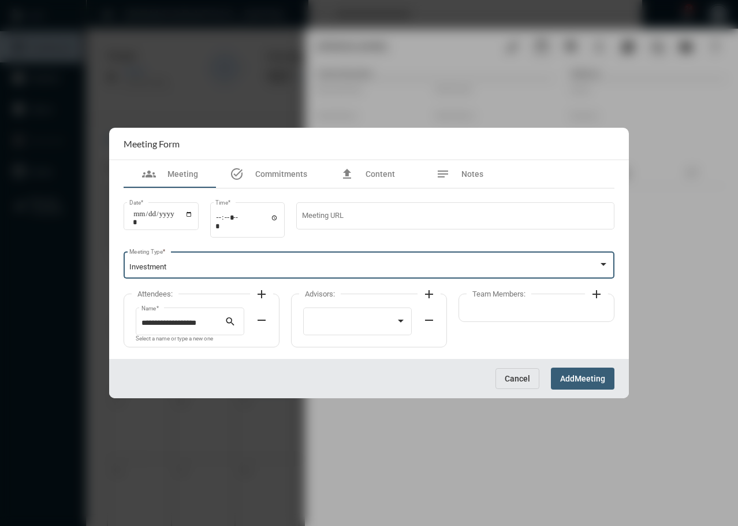
click at [262, 295] on mat-icon "add" at bounding box center [262, 294] width 14 height 14
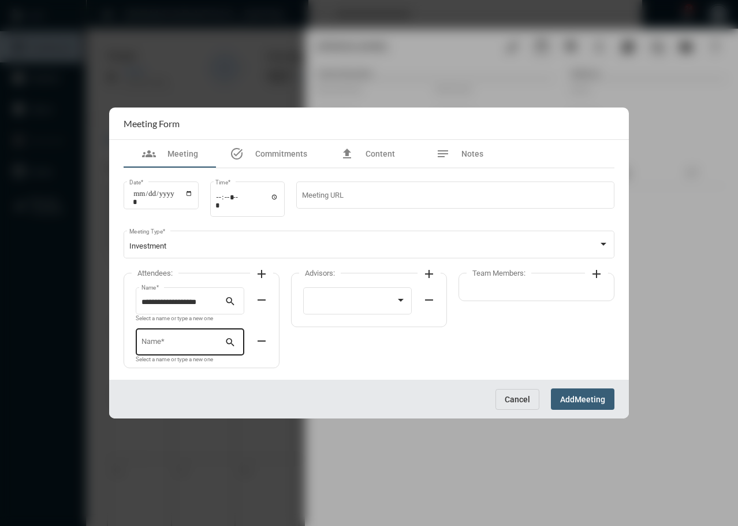
click at [146, 343] on input "Name *" at bounding box center [184, 344] width 84 height 9
drag, startPoint x: 168, startPoint y: 379, endPoint x: 209, endPoint y: 376, distance: 41.1
click at [168, 378] on span "Rebecca Moorhouse" at bounding box center [190, 370] width 90 height 28
type input "**********"
click at [367, 303] on div at bounding box center [352, 302] width 87 height 9
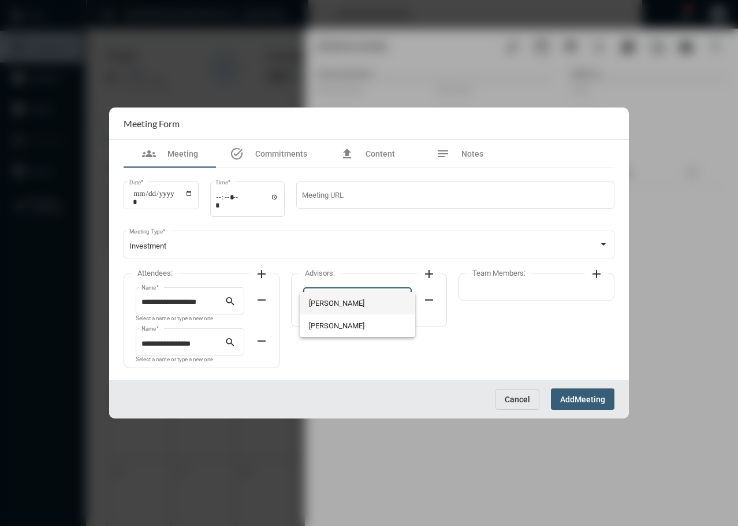
click at [363, 307] on span "Tim Schafer" at bounding box center [358, 303] width 98 height 23
click at [588, 405] on button "Add Meeting" at bounding box center [583, 398] width 64 height 21
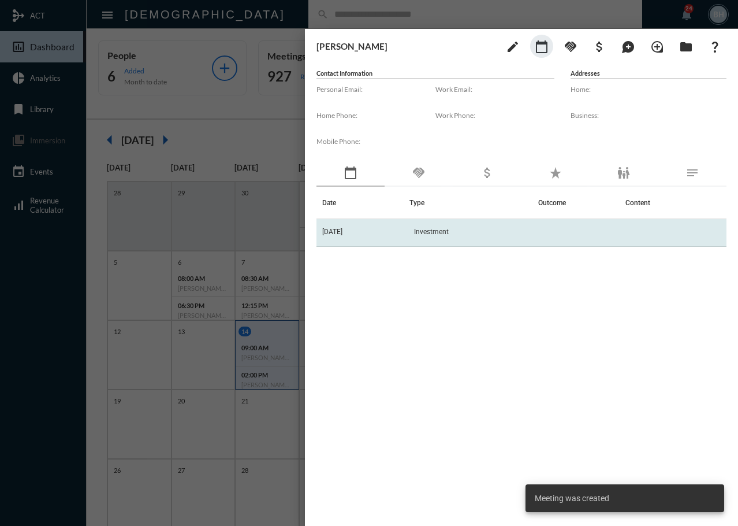
click at [467, 222] on td "Investment" at bounding box center [474, 233] width 129 height 28
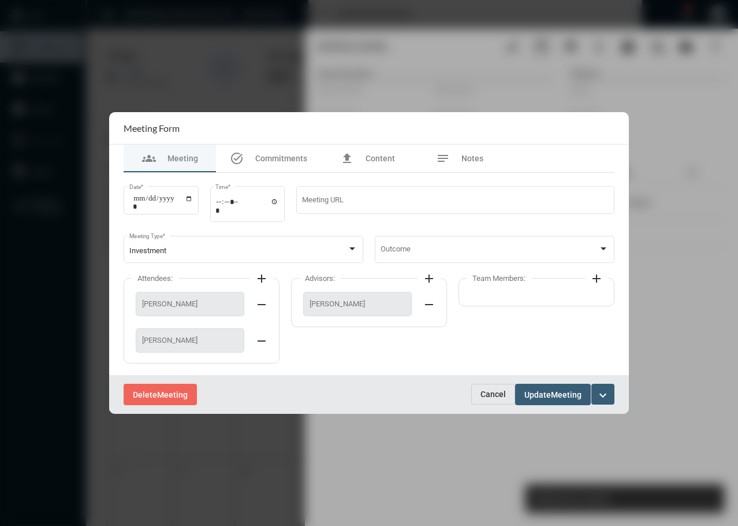
click at [527, 295] on div "Team Members: add" at bounding box center [537, 292] width 156 height 28
click at [592, 278] on mat-icon "add" at bounding box center [597, 279] width 14 height 14
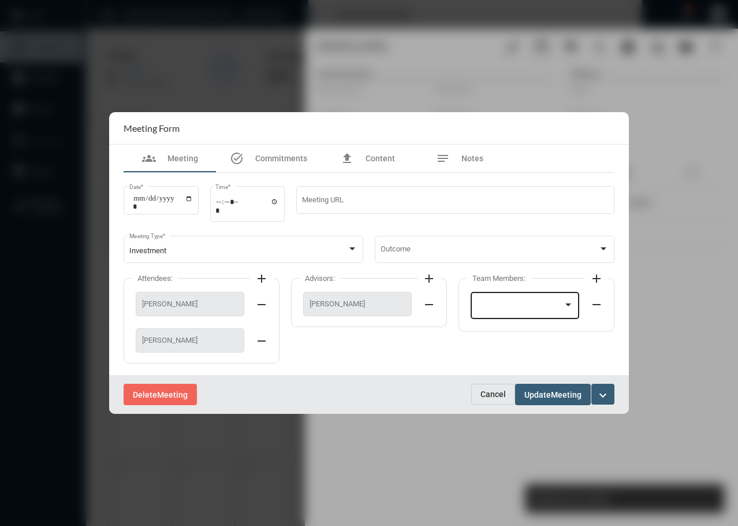
click at [519, 299] on div at bounding box center [526, 304] width 98 height 29
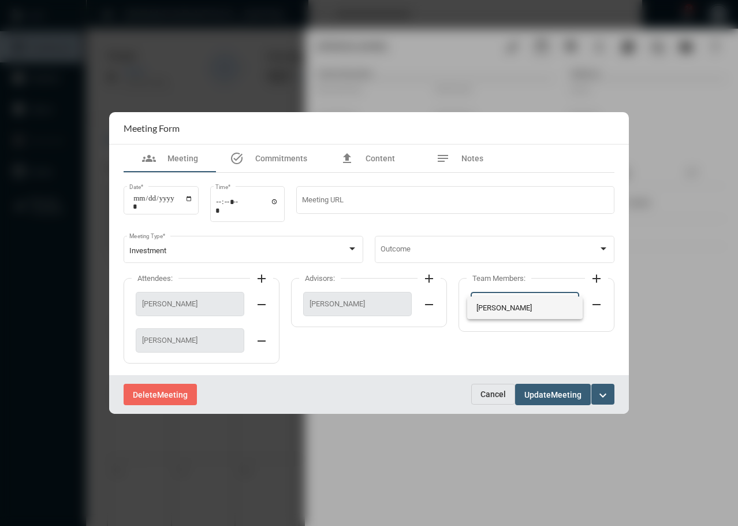
click at [518, 310] on span "Barbara Haney" at bounding box center [526, 307] width 98 height 23
click at [551, 397] on span "Update" at bounding box center [538, 394] width 27 height 9
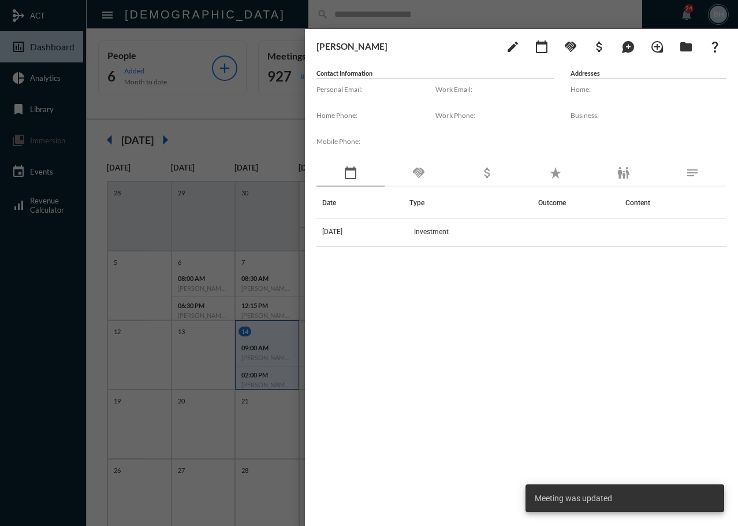
click at [491, 366] on div "Date Type Outcome Content 10/14/25 Investment" at bounding box center [522, 341] width 410 height 309
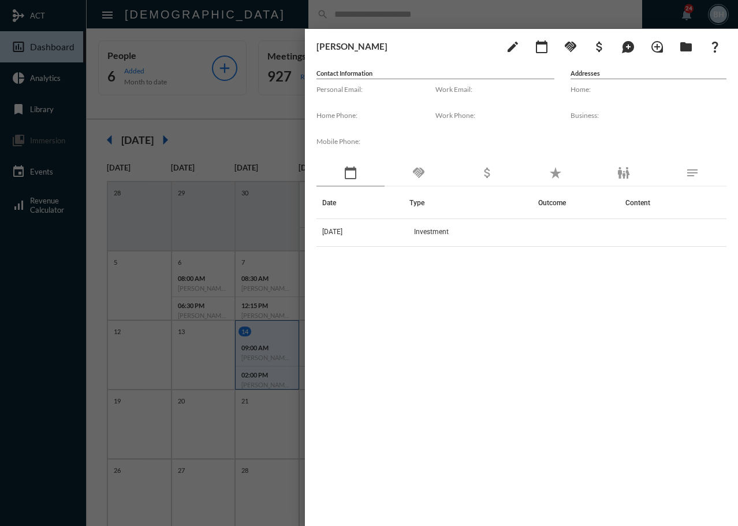
click at [409, 324] on div "Date Type Outcome Content 10/14/25 Investment" at bounding box center [522, 341] width 410 height 309
click at [450, 18] on div at bounding box center [369, 263] width 738 height 526
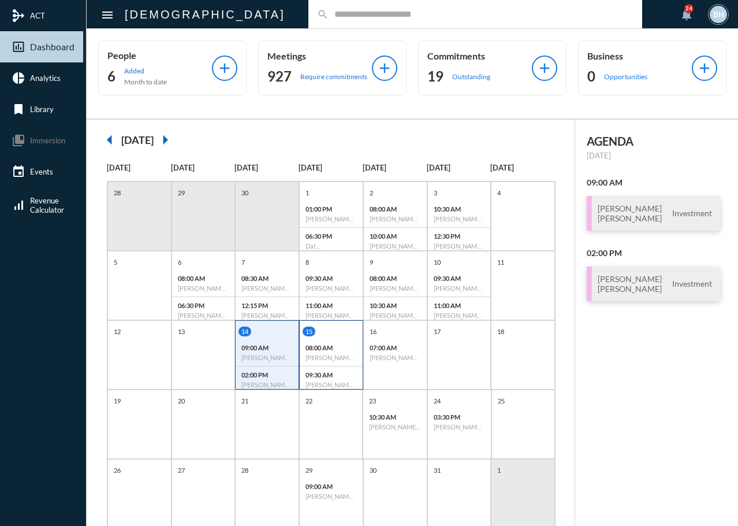
click at [332, 344] on div "08:00 AM Eldose (& Anna) - Anna (& Eldose) - The Philosophy" at bounding box center [331, 352] width 63 height 27
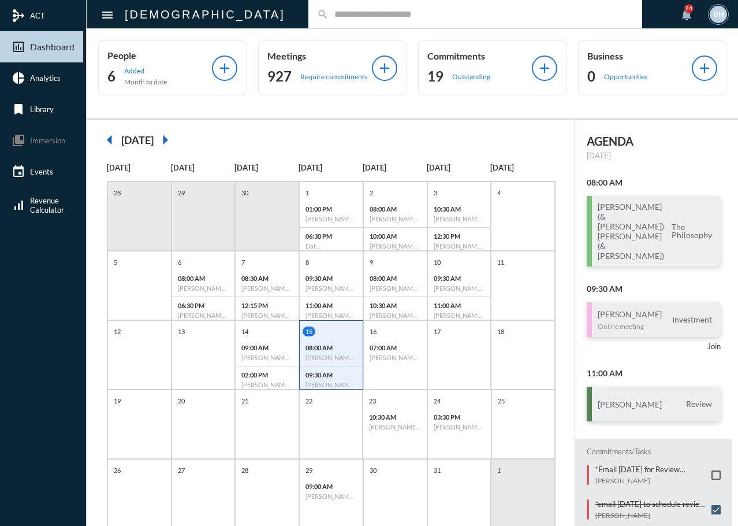
click at [710, 156] on p "Wednesday, Oct 15" at bounding box center [654, 155] width 134 height 9
